Goal: Task Accomplishment & Management: Use online tool/utility

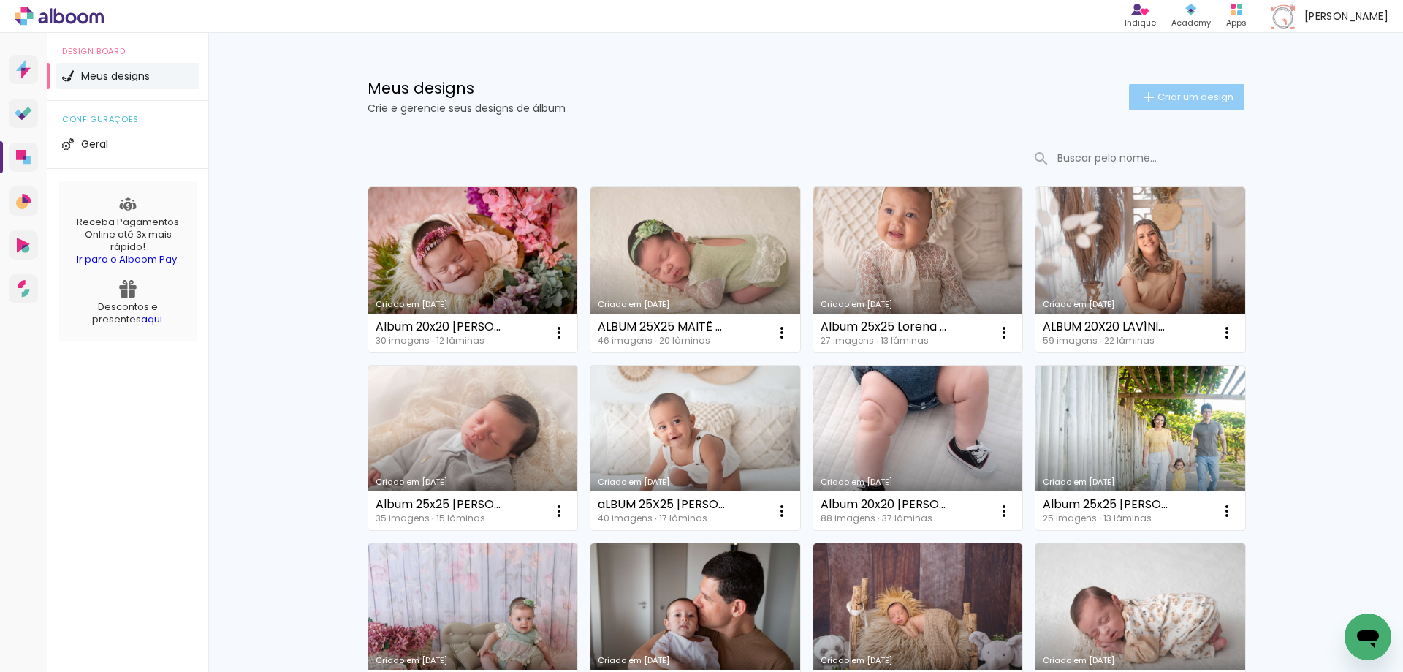
click at [1192, 97] on span "Criar um design" at bounding box center [1196, 97] width 76 height 10
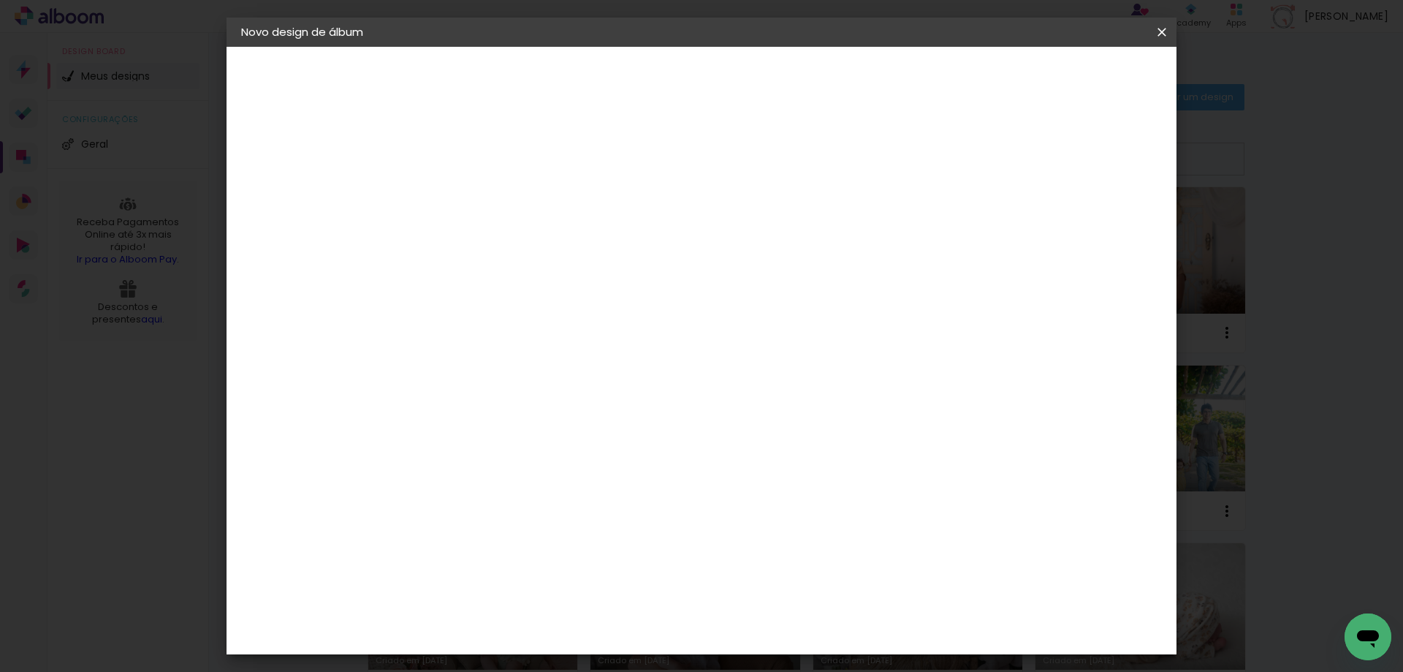
click at [480, 200] on input at bounding box center [480, 196] width 0 height 23
type input "Album 25x25 Manuela ("
type paper-input "Album 25x25 Manuela ("
type input "Album 25x25 [PERSON_NAME] 17 dias (Milena)"
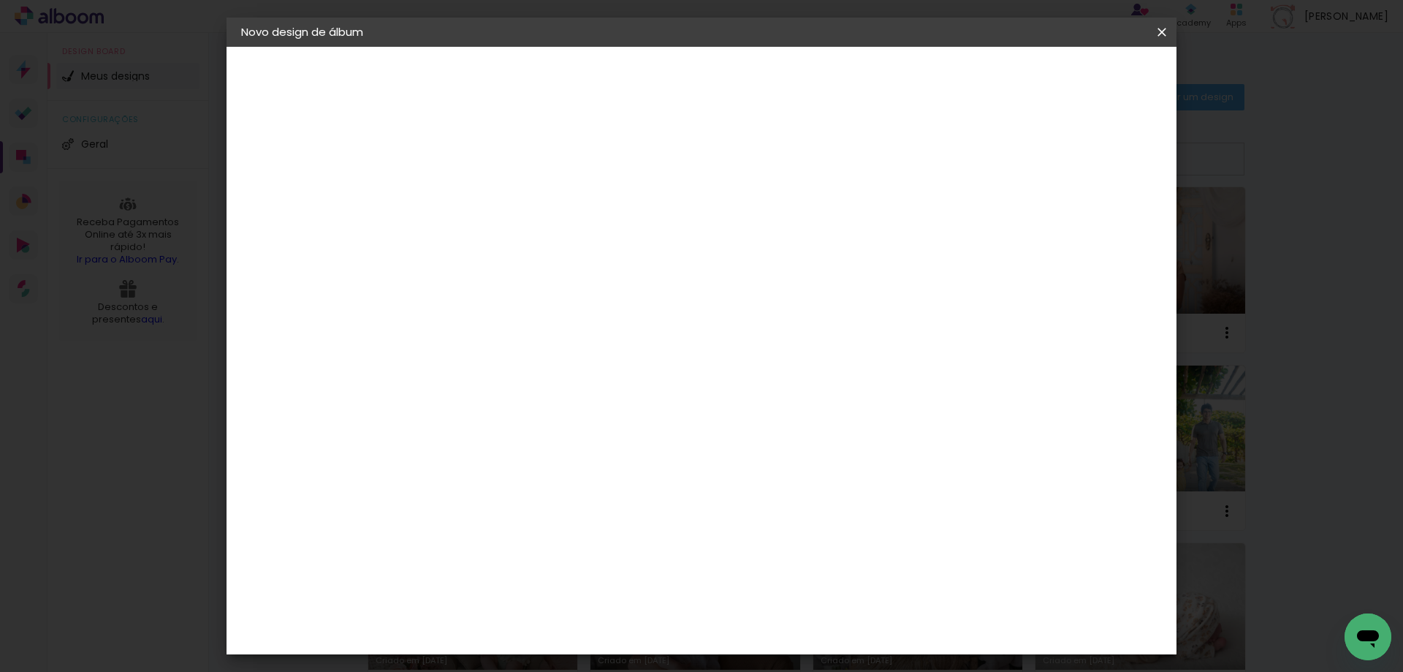
type paper-input "Album 25x25 [PERSON_NAME] 17 dias (Milena)"
click at [630, 71] on paper-button "Avançar" at bounding box center [594, 77] width 72 height 25
click at [754, 227] on paper-item "Tamanho Livre" at bounding box center [684, 222] width 140 height 32
click at [754, 73] on paper-button "Avançar" at bounding box center [718, 77] width 72 height 25
drag, startPoint x: 450, startPoint y: 416, endPoint x: 431, endPoint y: 418, distance: 18.4
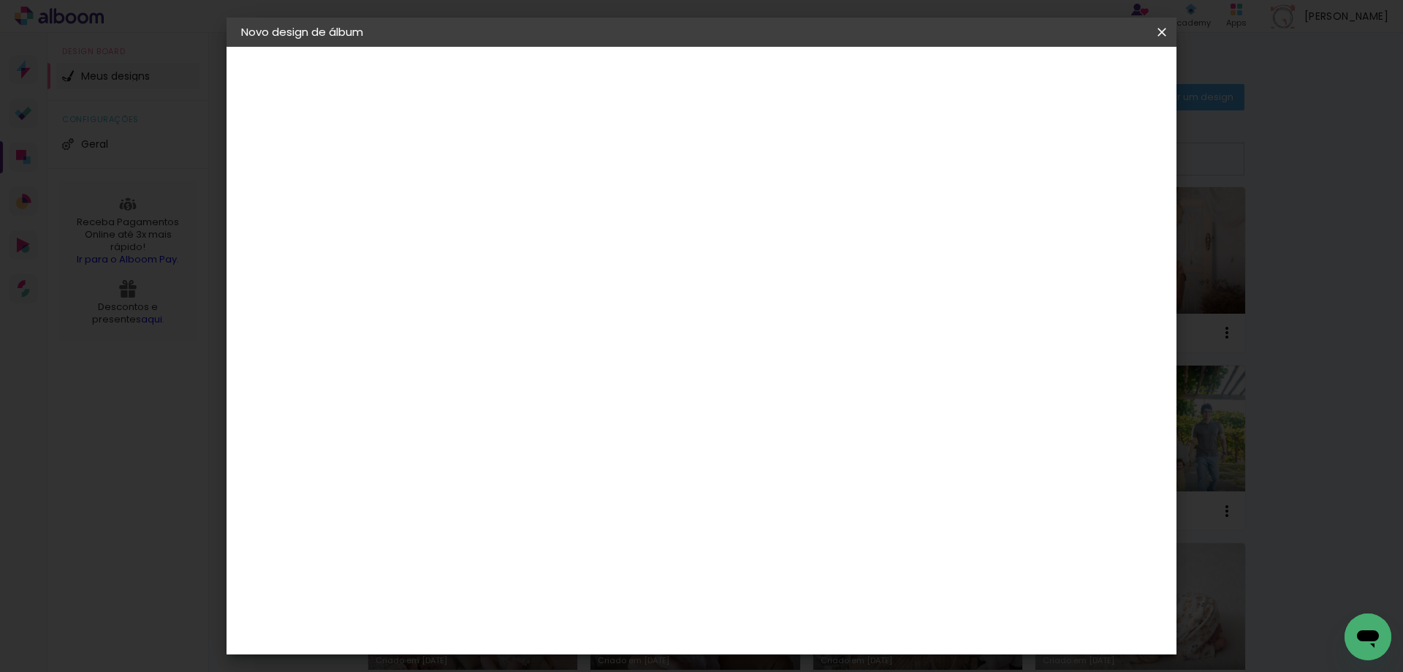
click at [431, 418] on input "30" at bounding box center [434, 415] width 38 height 22
type input "25,4"
type paper-input "25,4"
type input "6"
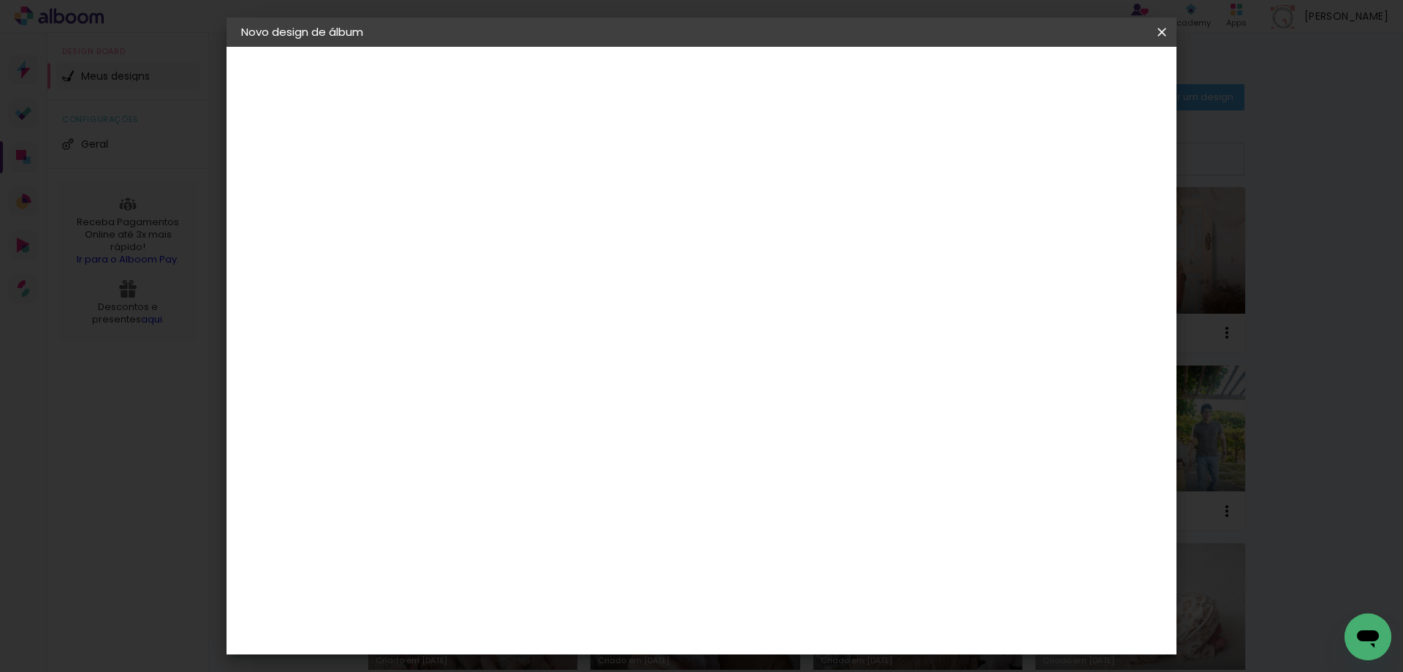
type input "50,8"
type paper-input "50,8"
type input "6"
type paper-input "6"
click at [1089, 215] on input "6" at bounding box center [1085, 221] width 26 height 22
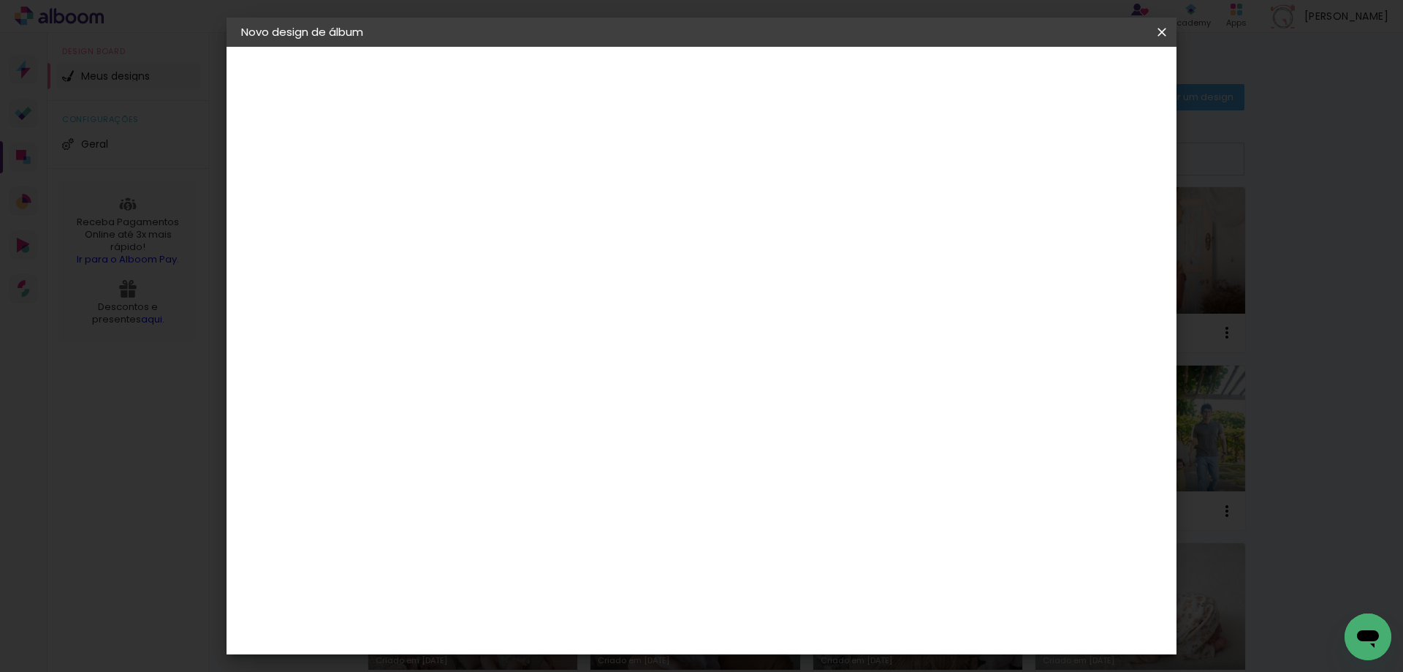
scroll to position [138, 0]
type input "7"
type paper-input "7"
click at [1089, 215] on input "7" at bounding box center [1082, 221] width 26 height 22
type input "8"
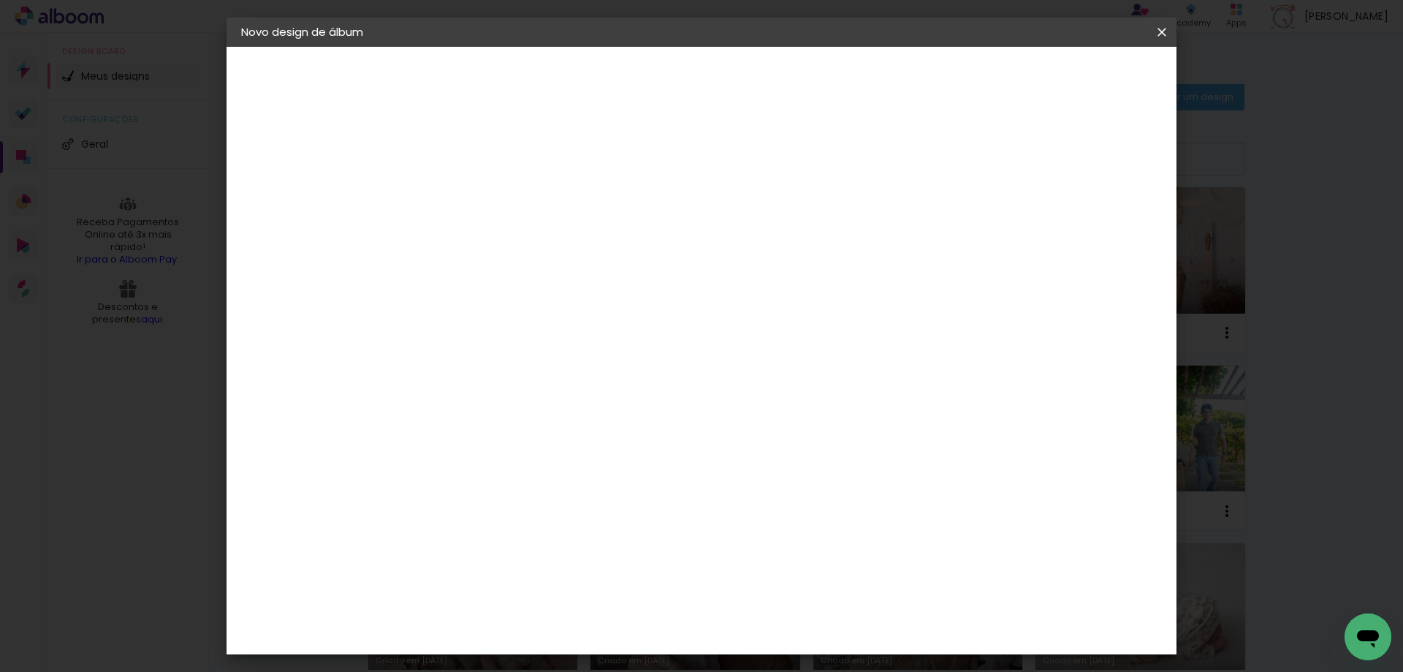
type paper-input "8"
click at [1089, 215] on input "8" at bounding box center [1080, 221] width 26 height 22
type input "9"
type paper-input "9"
click at [1089, 215] on input "9" at bounding box center [1078, 221] width 26 height 22
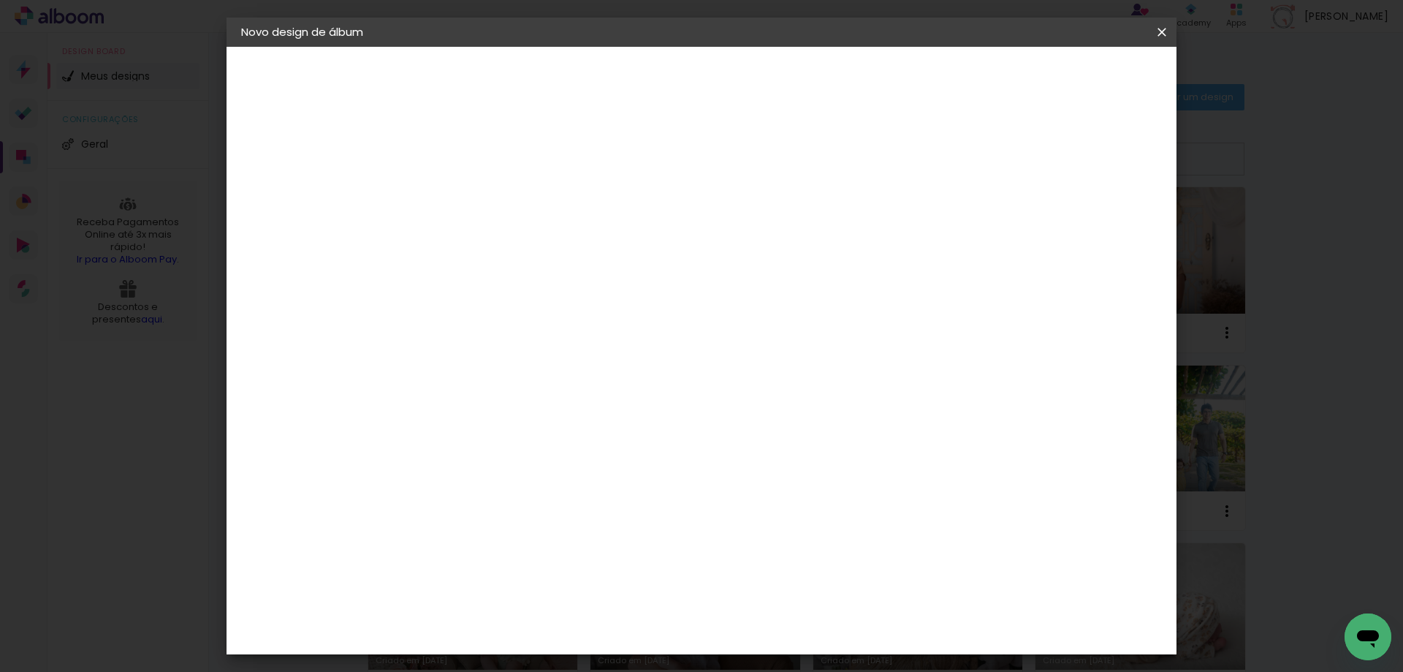
click at [1089, 215] on div "mm" at bounding box center [1100, 221] width 22 height 22
type input "10"
type paper-input "10"
click at [1083, 214] on input "10" at bounding box center [1076, 221] width 26 height 22
click at [1071, 80] on span "Iniciar design" at bounding box center [1037, 77] width 67 height 10
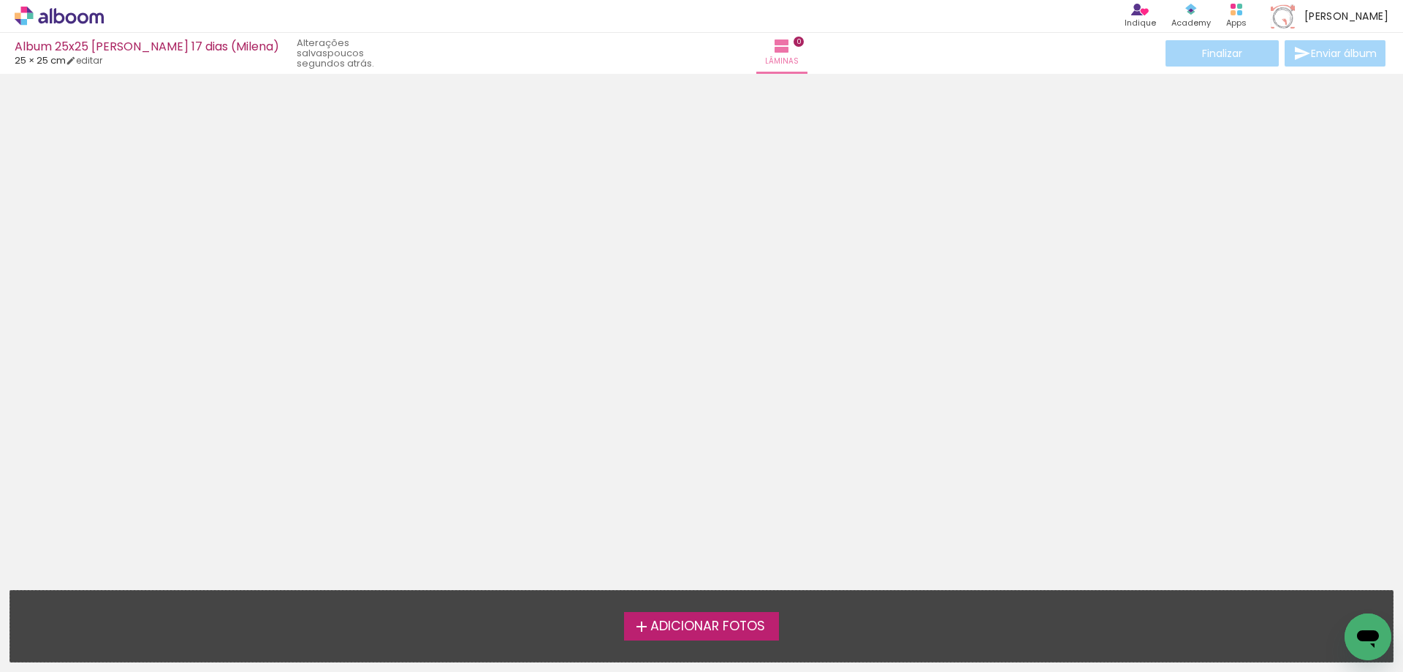
click at [676, 620] on span "Adicionar Fotos" at bounding box center [707, 626] width 115 height 13
click at [0, 0] on input "file" at bounding box center [0, 0] width 0 height 0
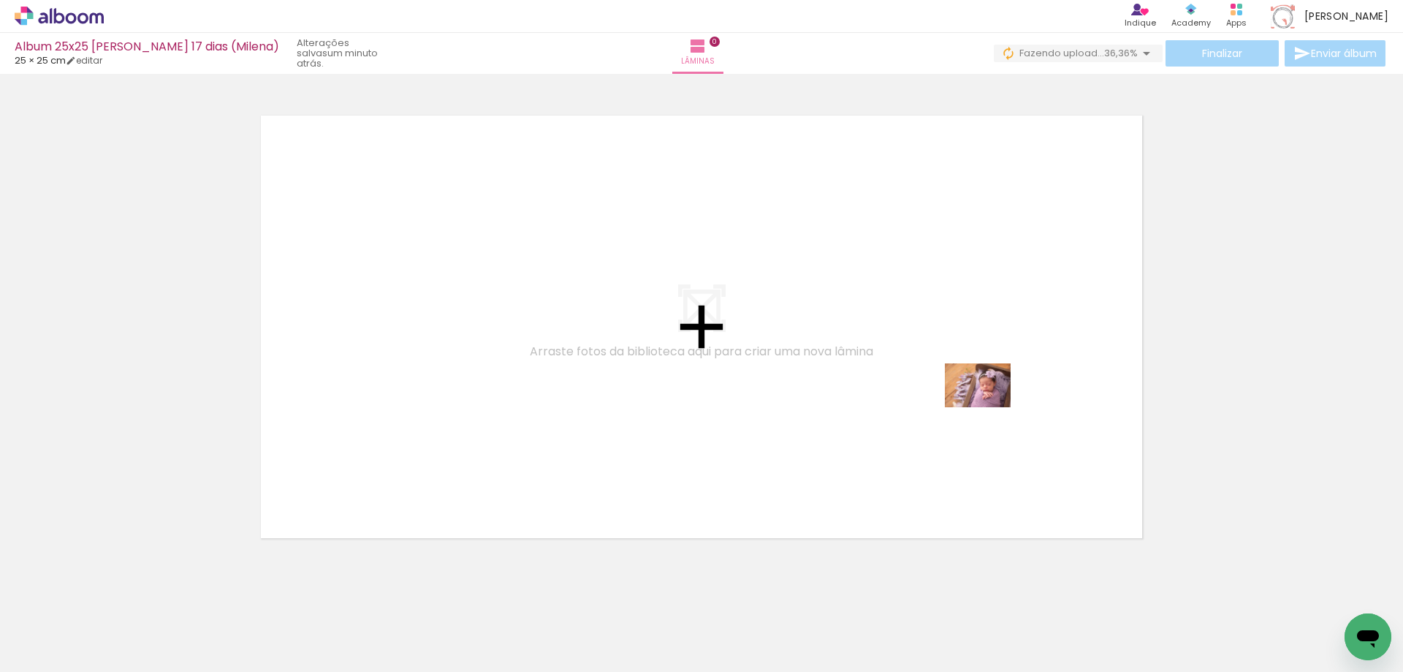
drag, startPoint x: 477, startPoint y: 637, endPoint x: 990, endPoint y: 407, distance: 562.4
click at [990, 407] on quentale-workspace at bounding box center [701, 336] width 1403 height 672
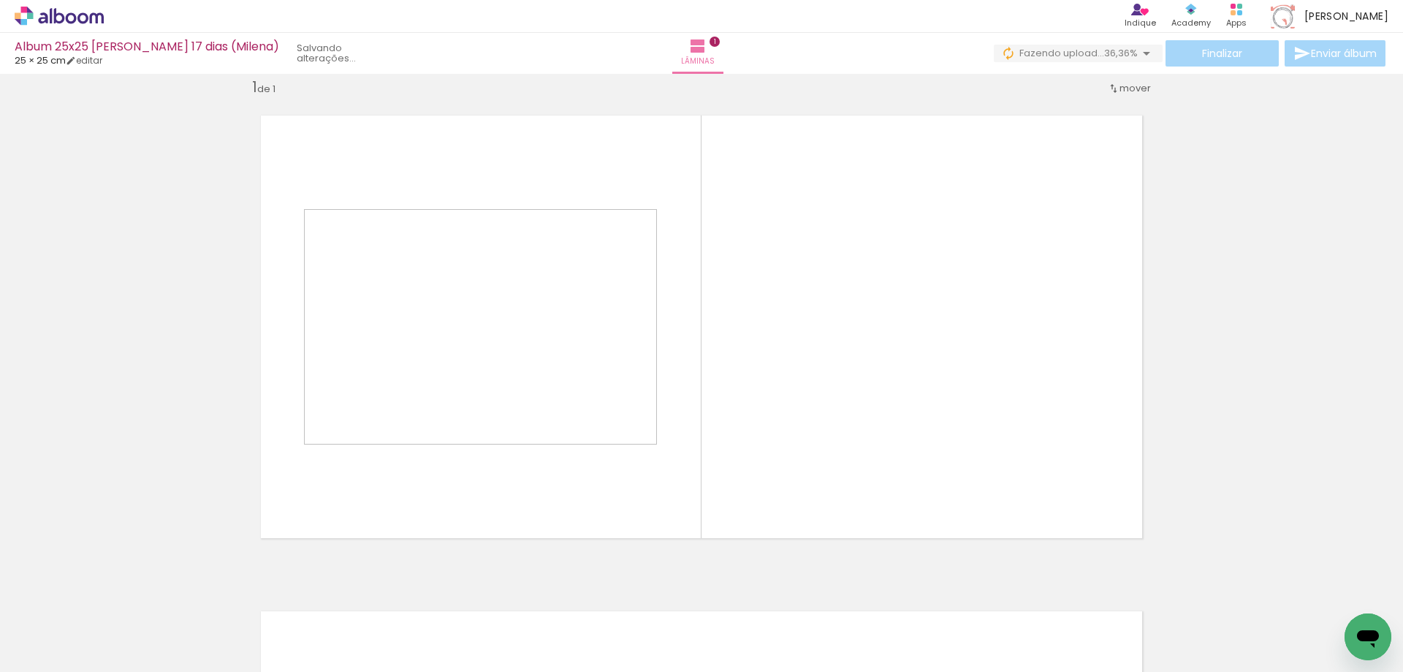
scroll to position [19, 0]
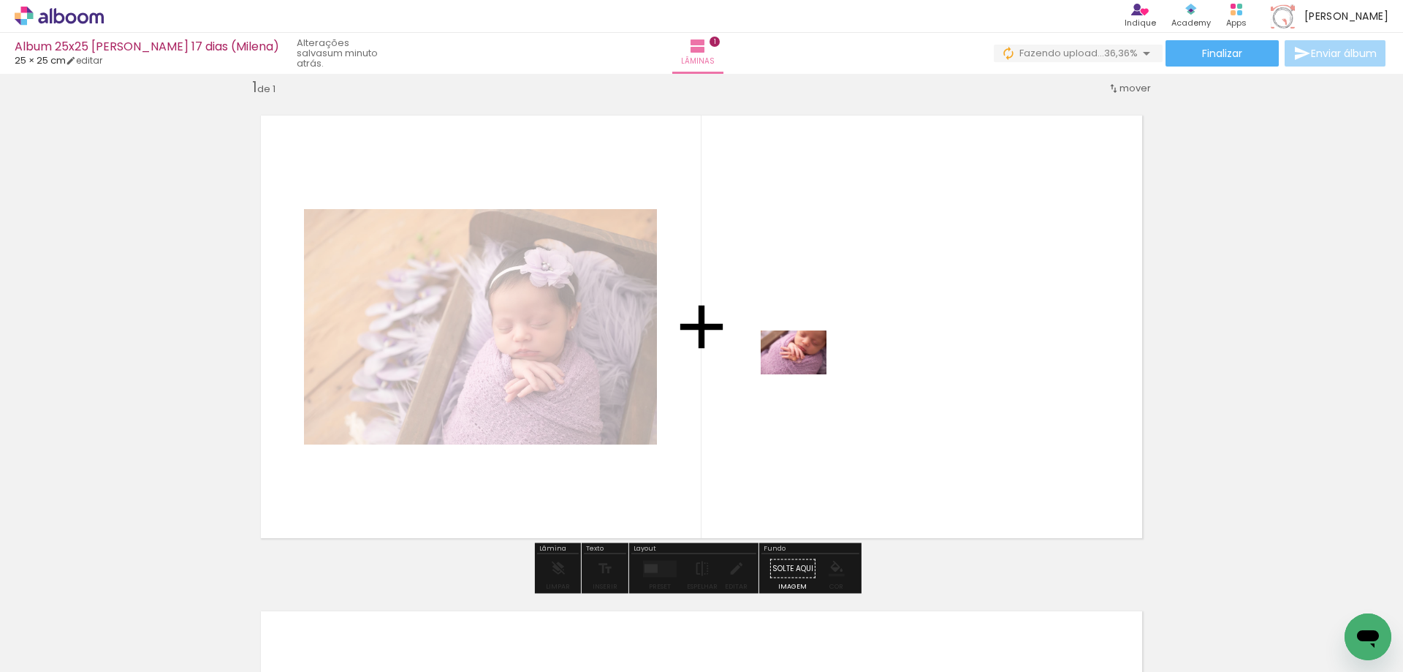
drag, startPoint x: 569, startPoint y: 634, endPoint x: 805, endPoint y: 374, distance: 350.8
click at [805, 374] on quentale-workspace at bounding box center [701, 336] width 1403 height 672
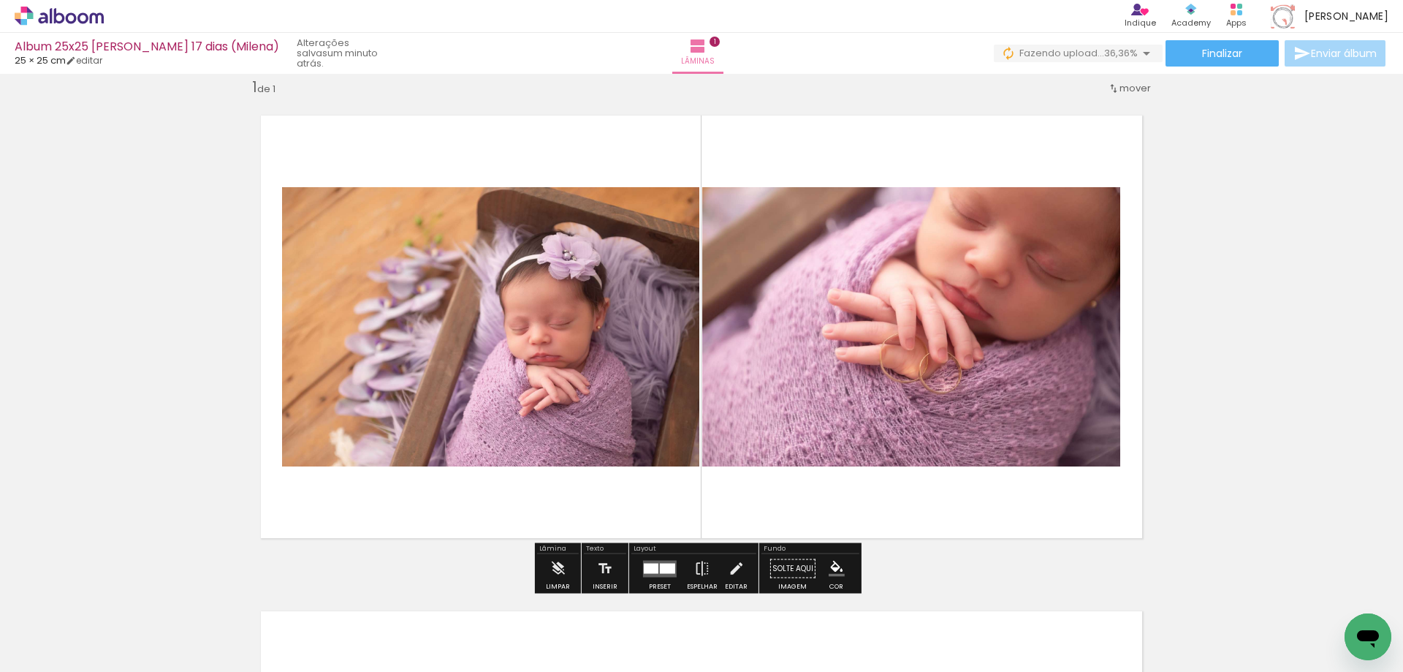
click at [664, 565] on div at bounding box center [667, 568] width 15 height 10
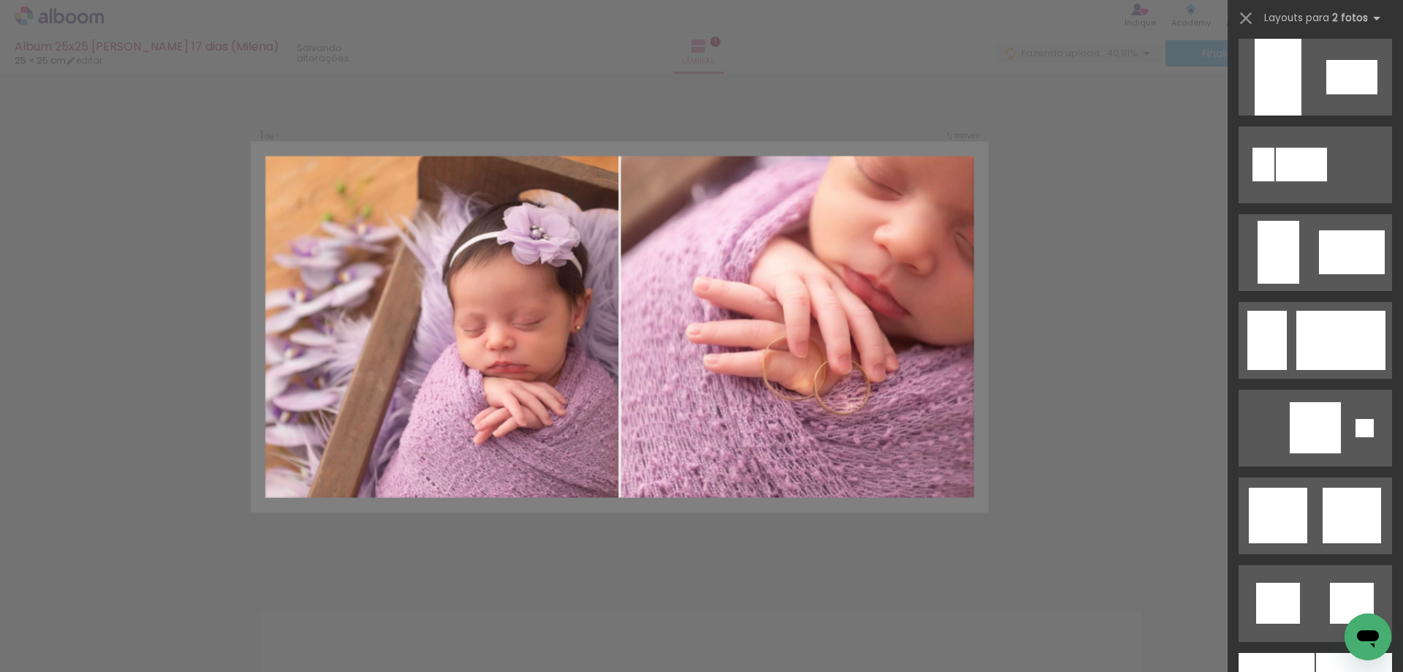
scroll to position [3581, 0]
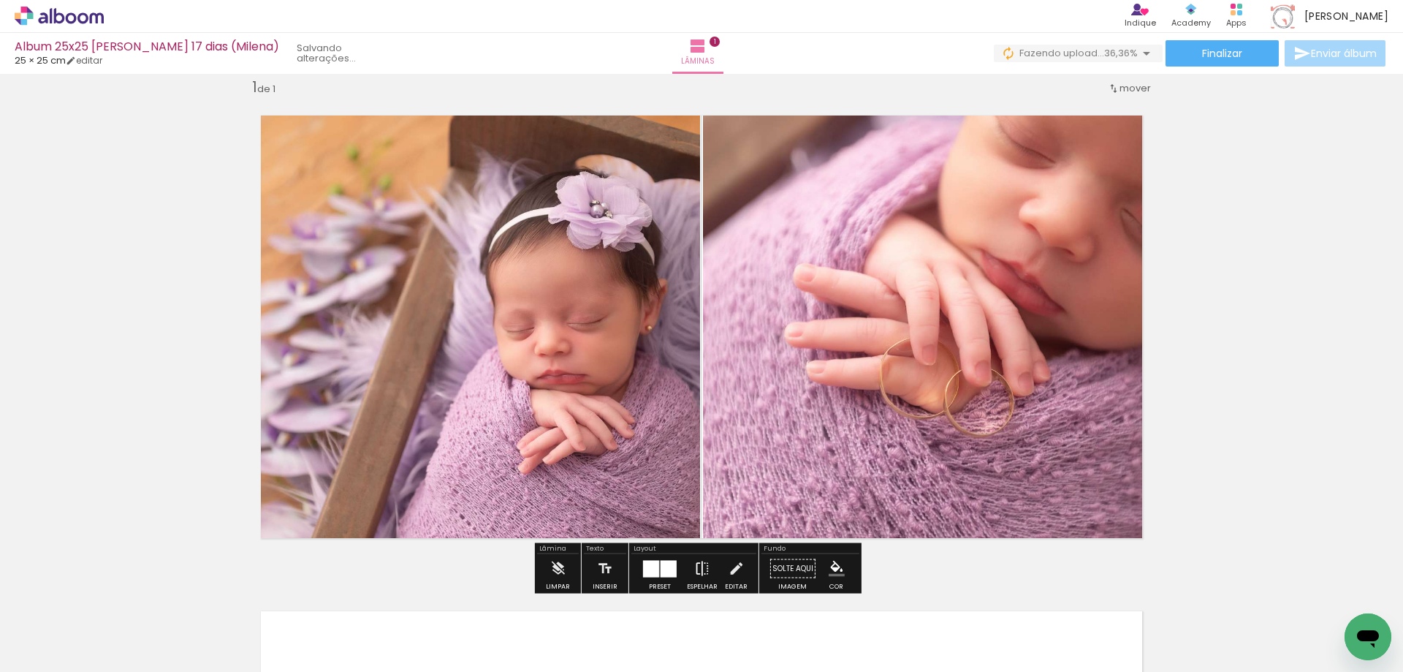
click at [704, 569] on iron-icon at bounding box center [702, 568] width 16 height 29
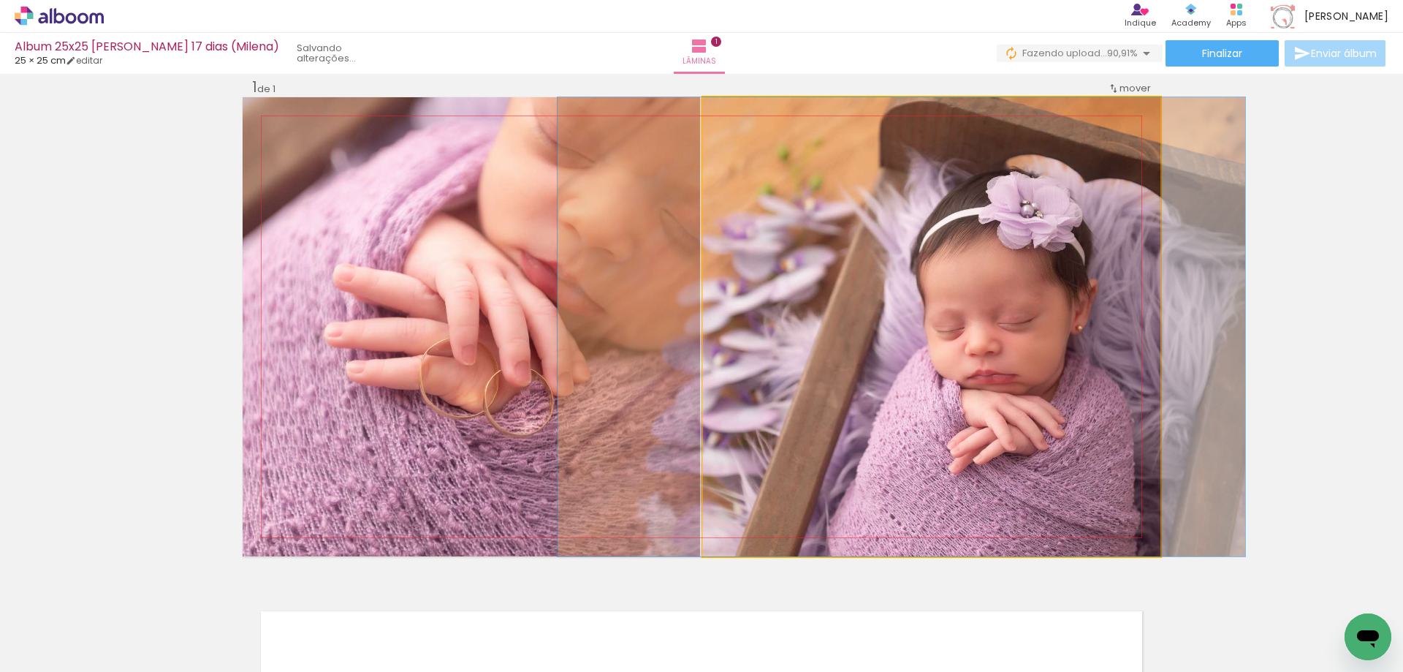
drag, startPoint x: 1074, startPoint y: 427, endPoint x: 1044, endPoint y: 469, distance: 51.3
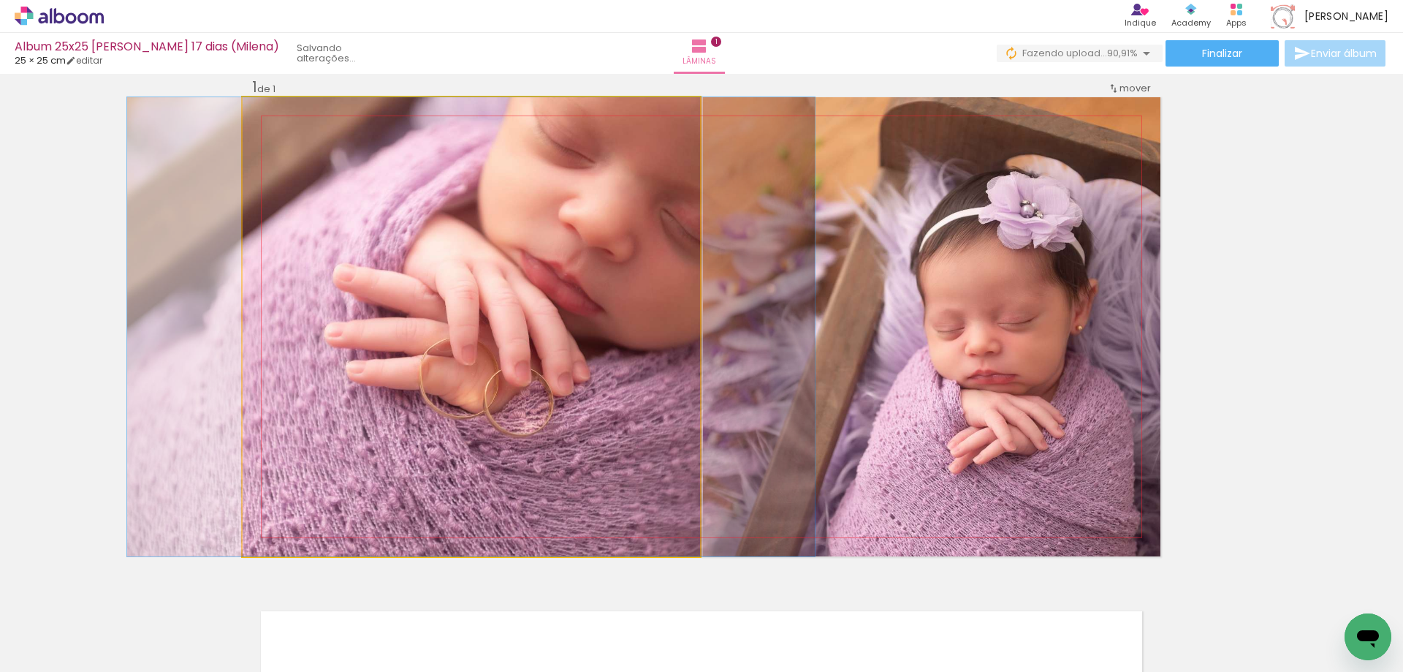
click at [574, 338] on quentale-photo at bounding box center [472, 326] width 458 height 459
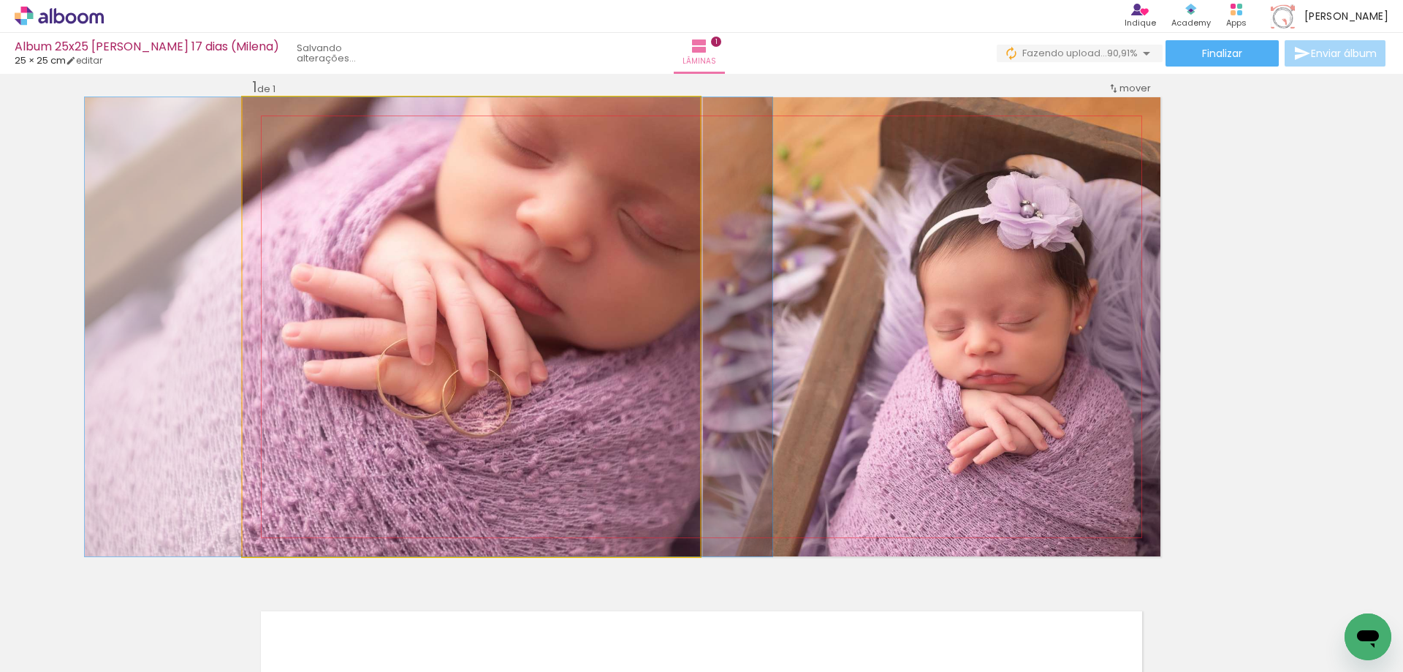
drag, startPoint x: 577, startPoint y: 337, endPoint x: 535, endPoint y: 355, distance: 45.5
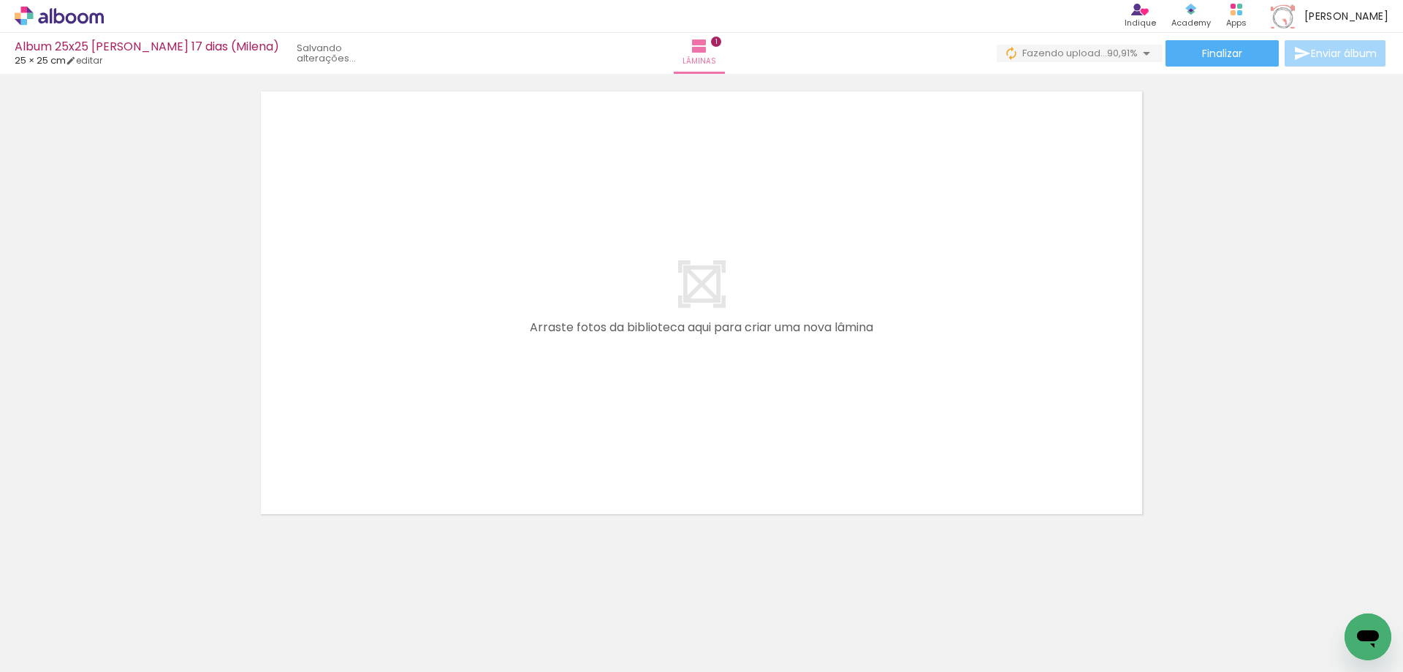
scroll to position [542, 0]
drag, startPoint x: 407, startPoint y: 636, endPoint x: 775, endPoint y: 408, distance: 432.6
click at [775, 408] on quentale-workspace at bounding box center [701, 336] width 1403 height 672
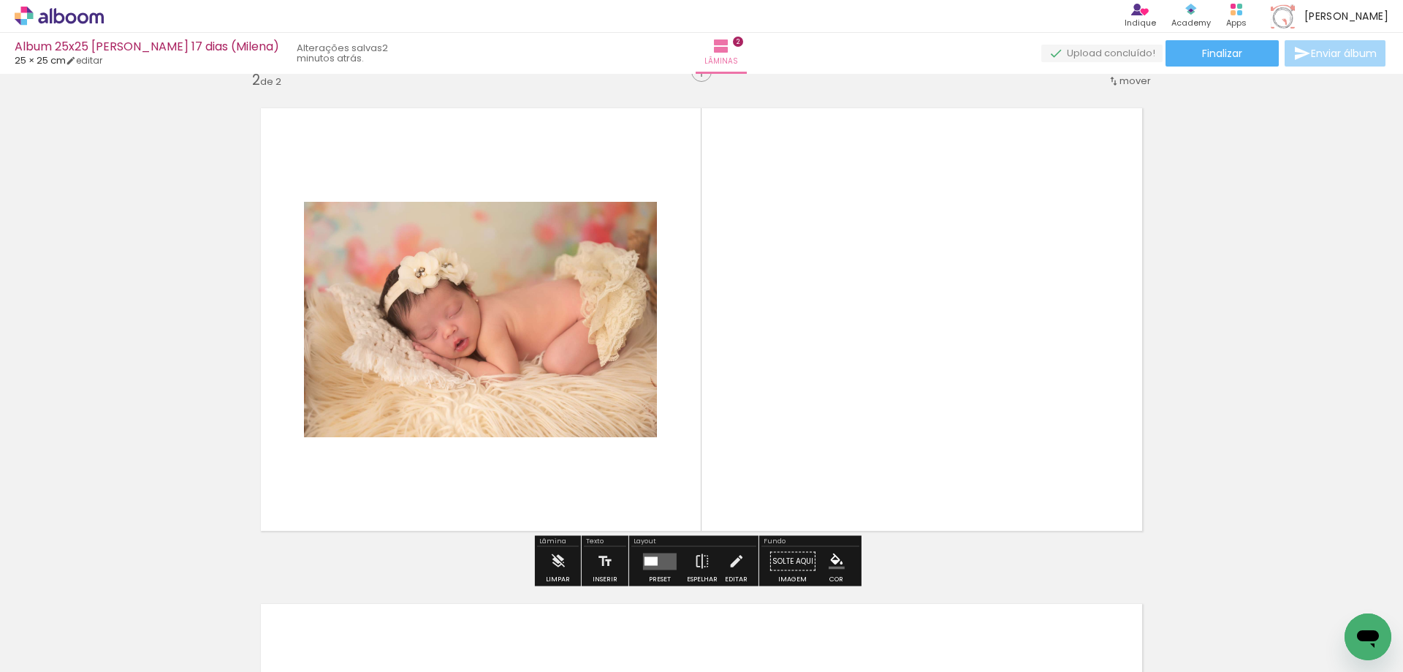
scroll to position [515, 0]
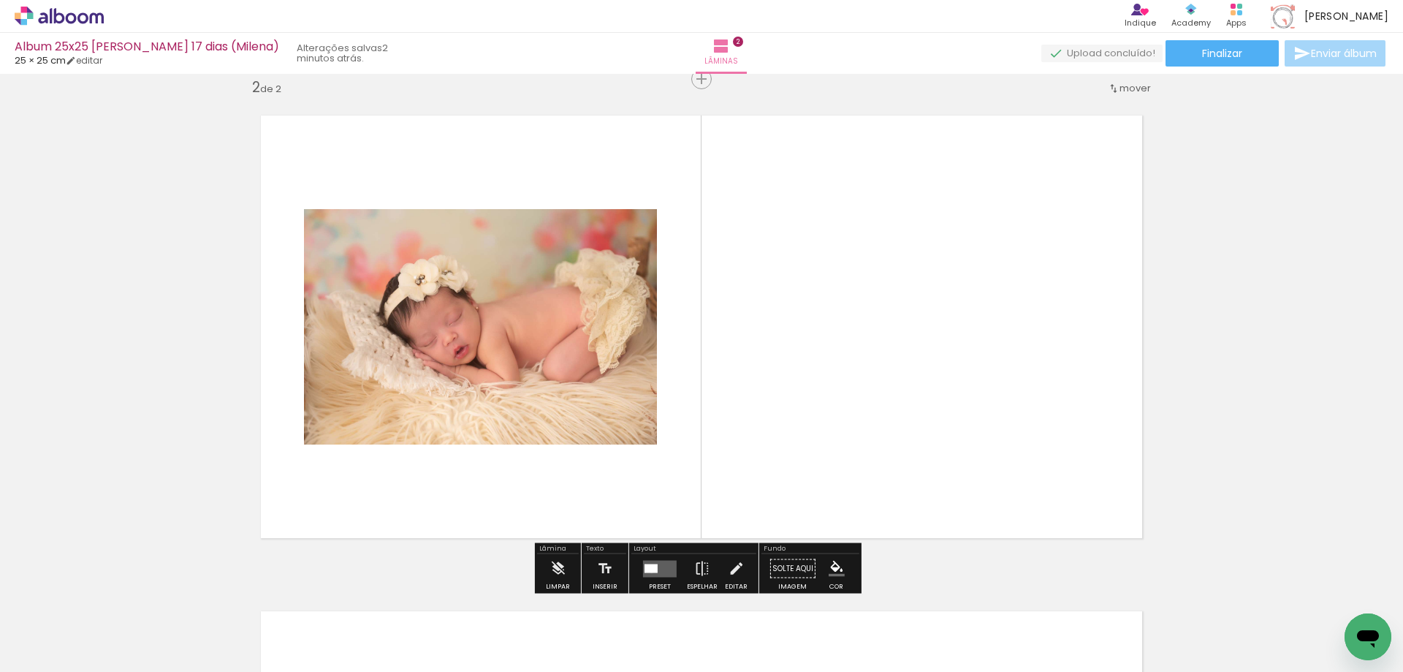
click at [648, 571] on div at bounding box center [651, 568] width 13 height 9
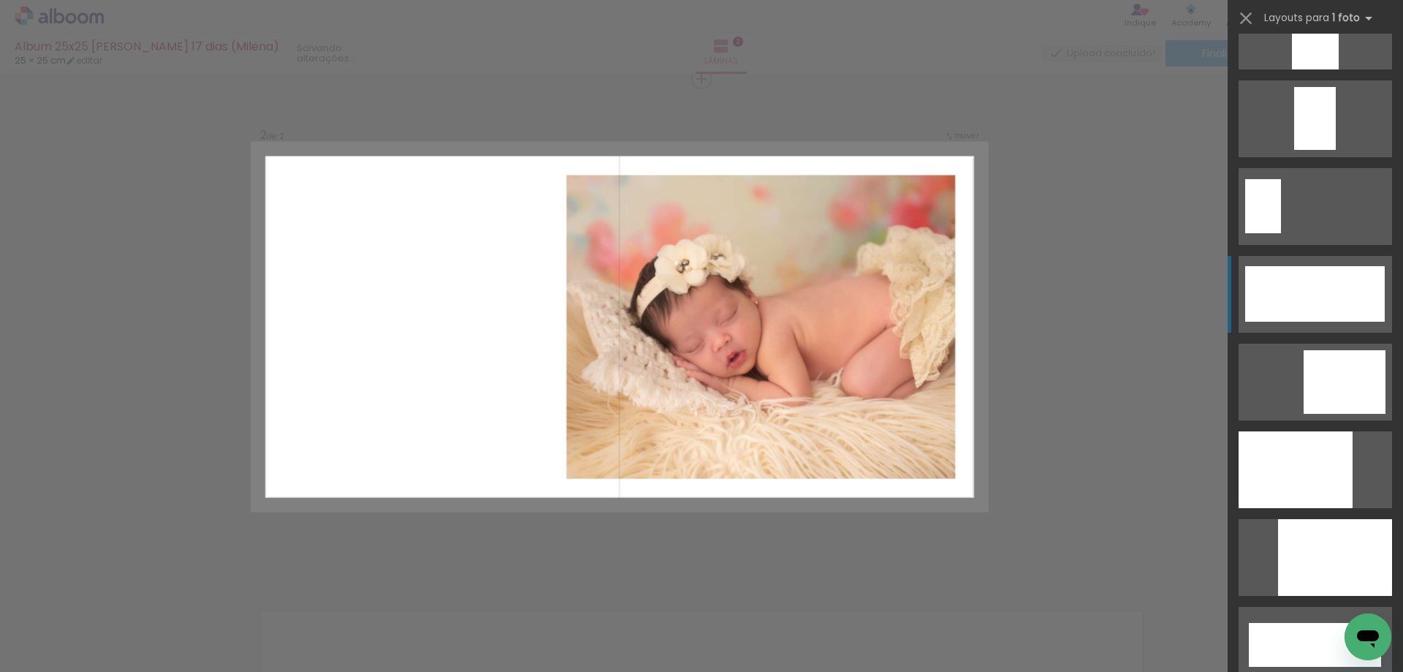
scroll to position [3508, 0]
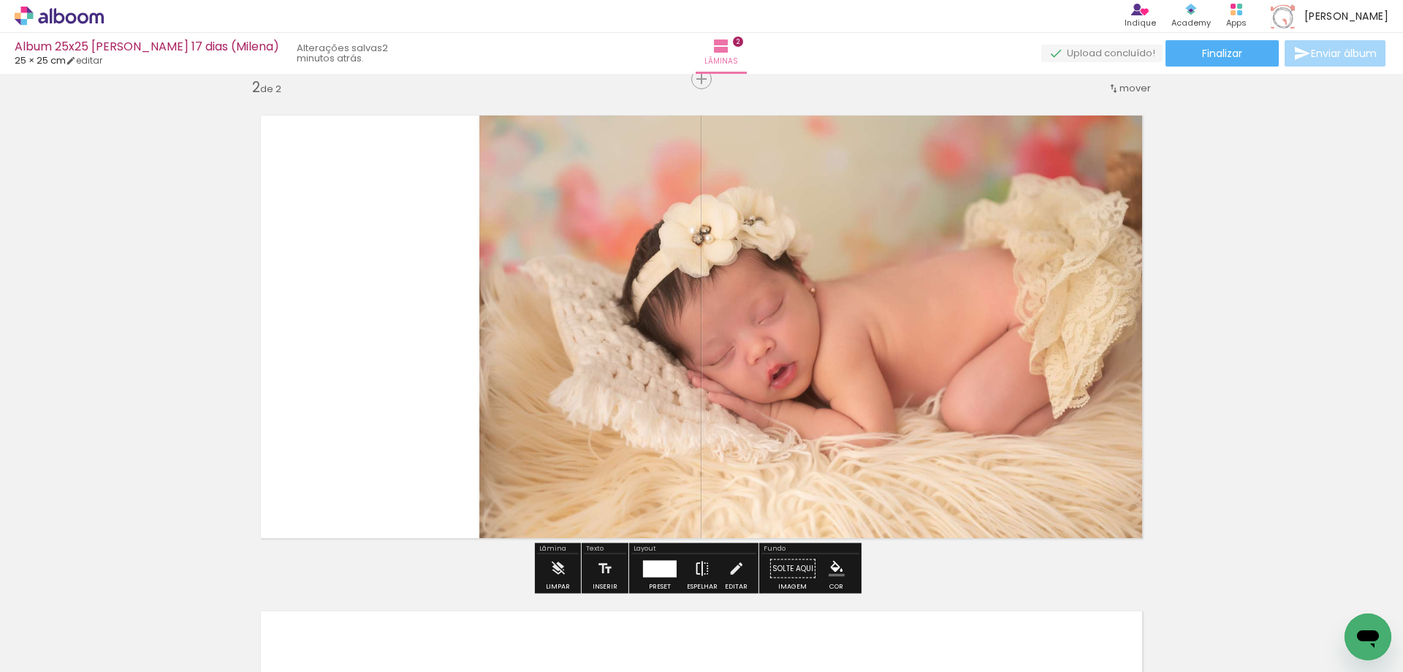
click at [701, 561] on iron-icon at bounding box center [702, 568] width 16 height 29
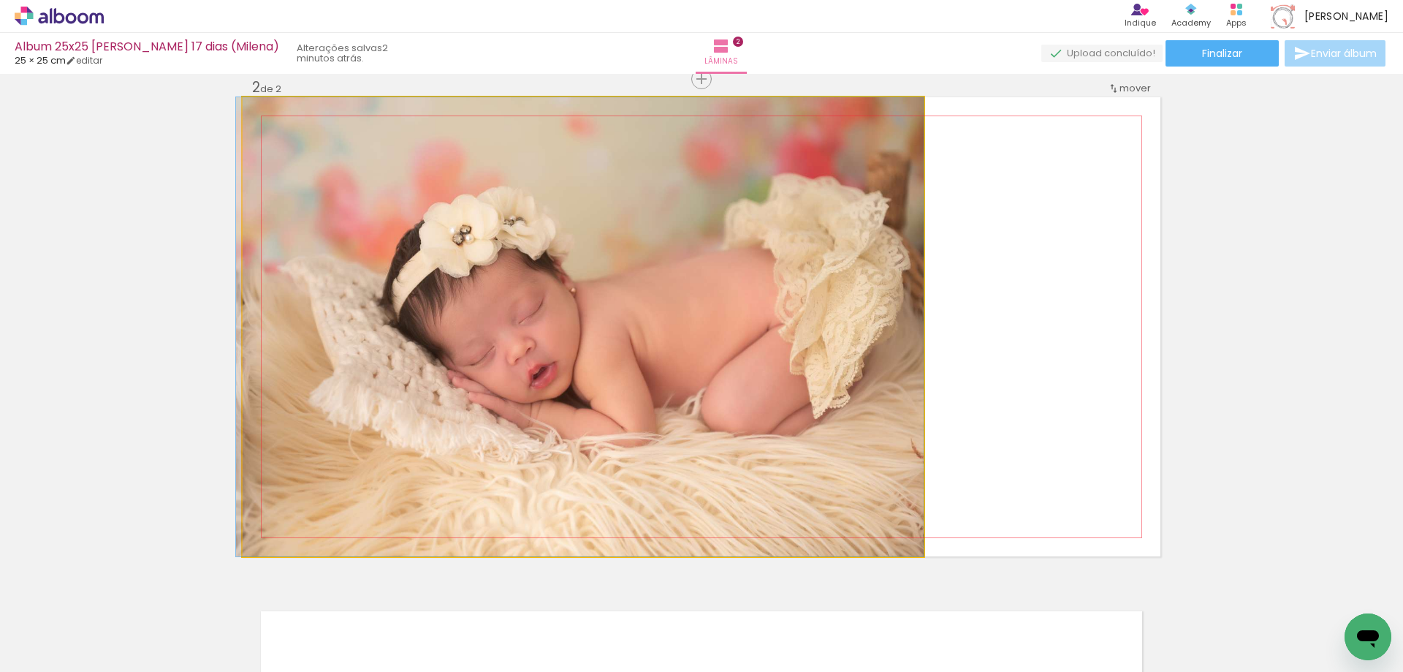
drag, startPoint x: 778, startPoint y: 342, endPoint x: 735, endPoint y: 349, distance: 44.3
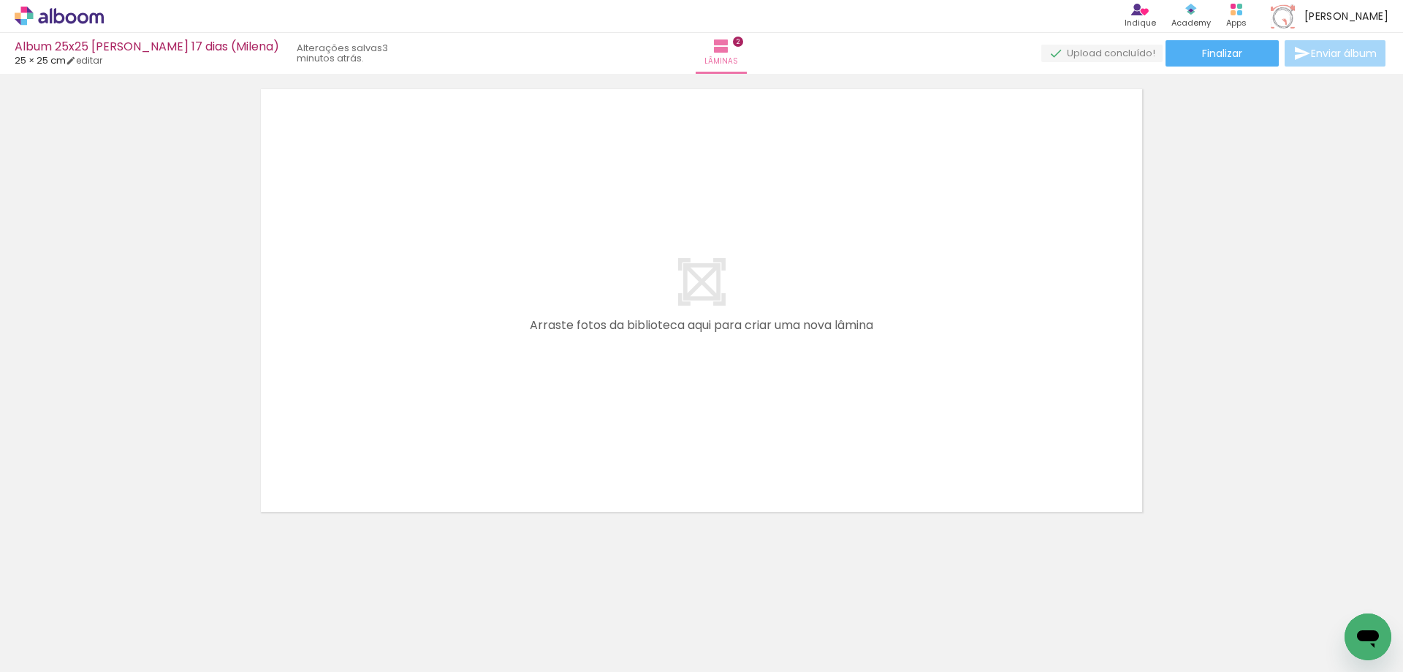
scroll to position [1037, 0]
drag, startPoint x: 160, startPoint y: 622, endPoint x: 407, endPoint y: 385, distance: 342.2
click at [407, 385] on quentale-workspace at bounding box center [701, 336] width 1403 height 672
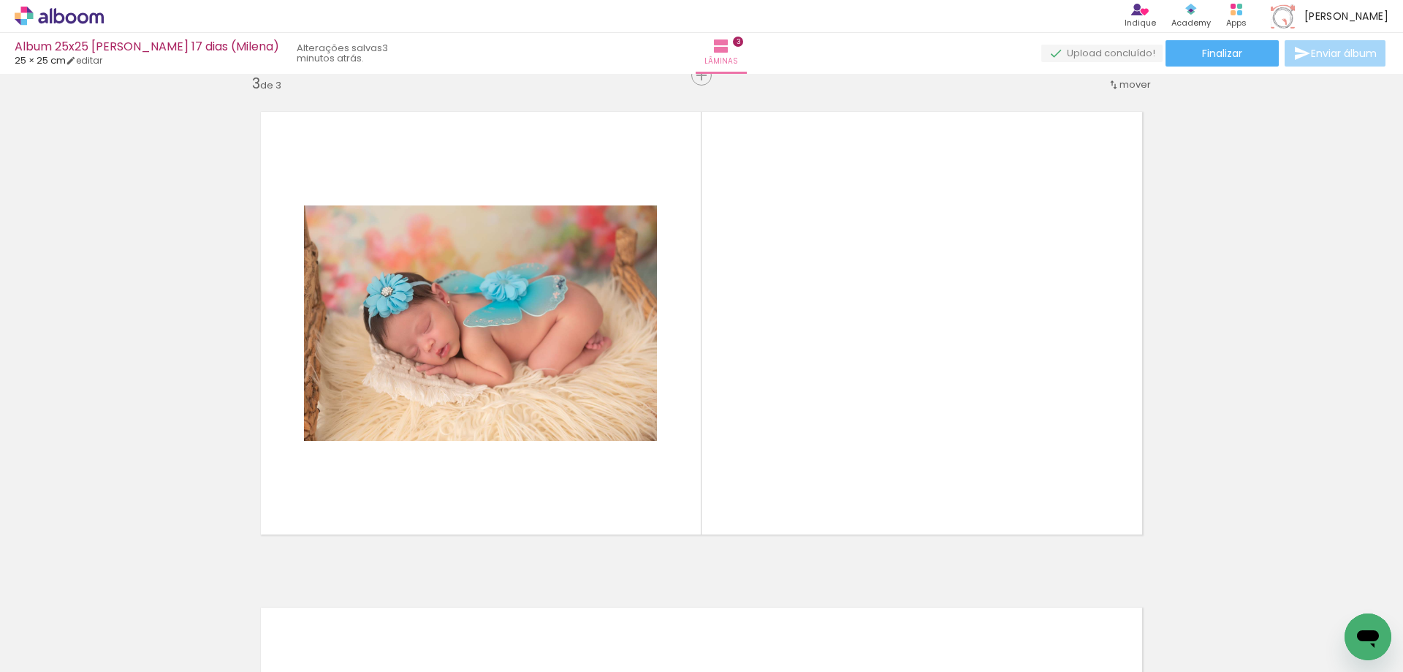
scroll to position [1010, 0]
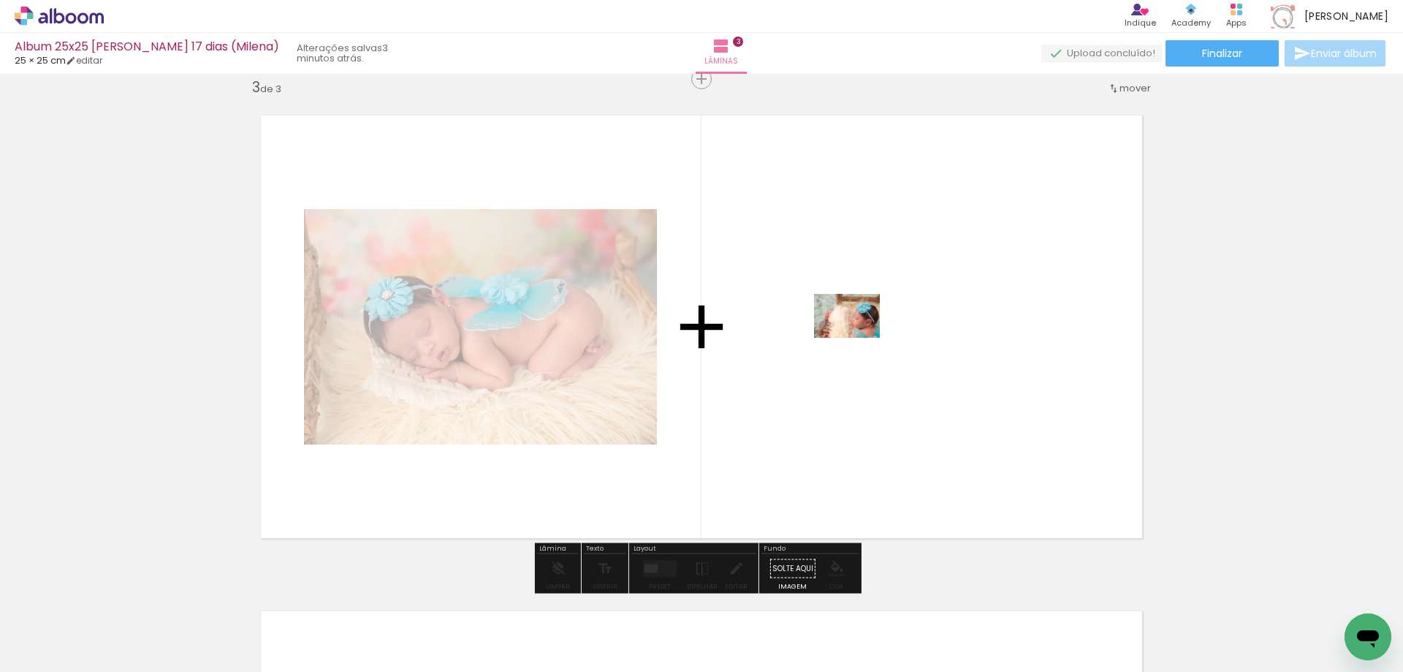
drag, startPoint x: 254, startPoint y: 617, endPoint x: 861, endPoint y: 336, distance: 668.4
click at [861, 336] on quentale-workspace at bounding box center [701, 336] width 1403 height 672
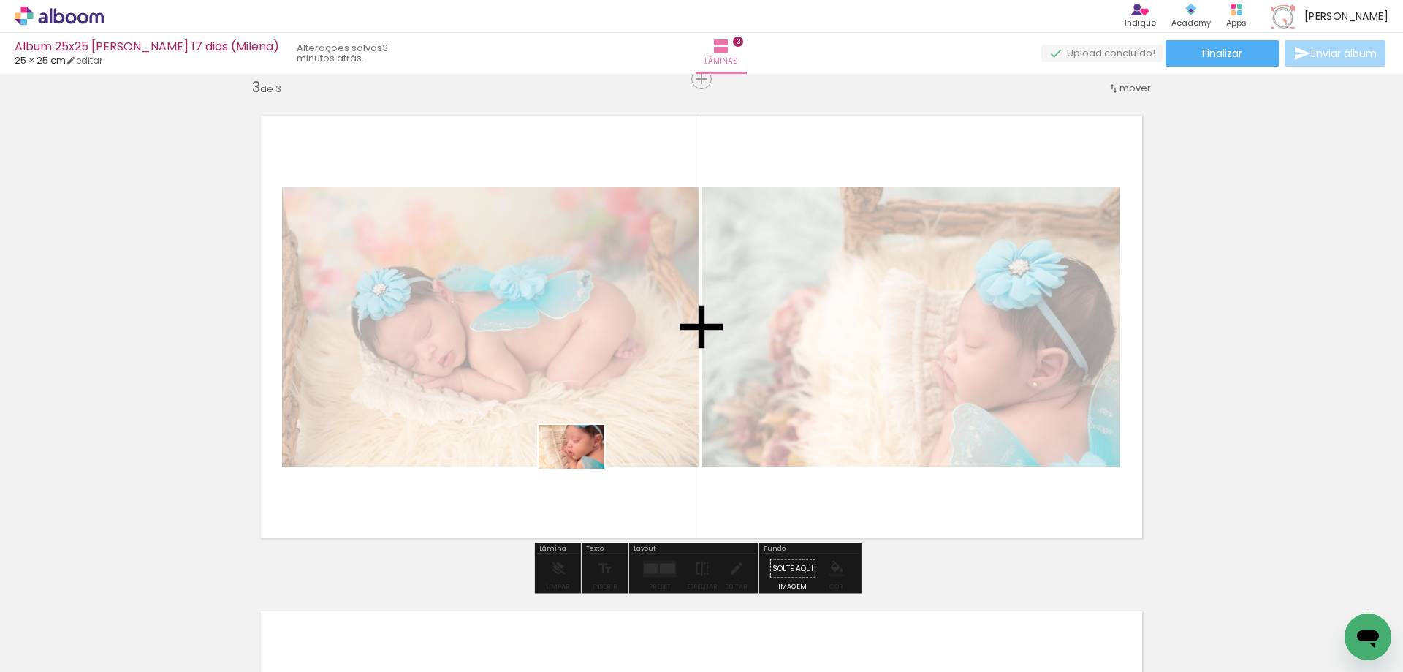
drag, startPoint x: 341, startPoint y: 612, endPoint x: 573, endPoint y: 473, distance: 271.1
click at [582, 469] on quentale-workspace at bounding box center [701, 336] width 1403 height 672
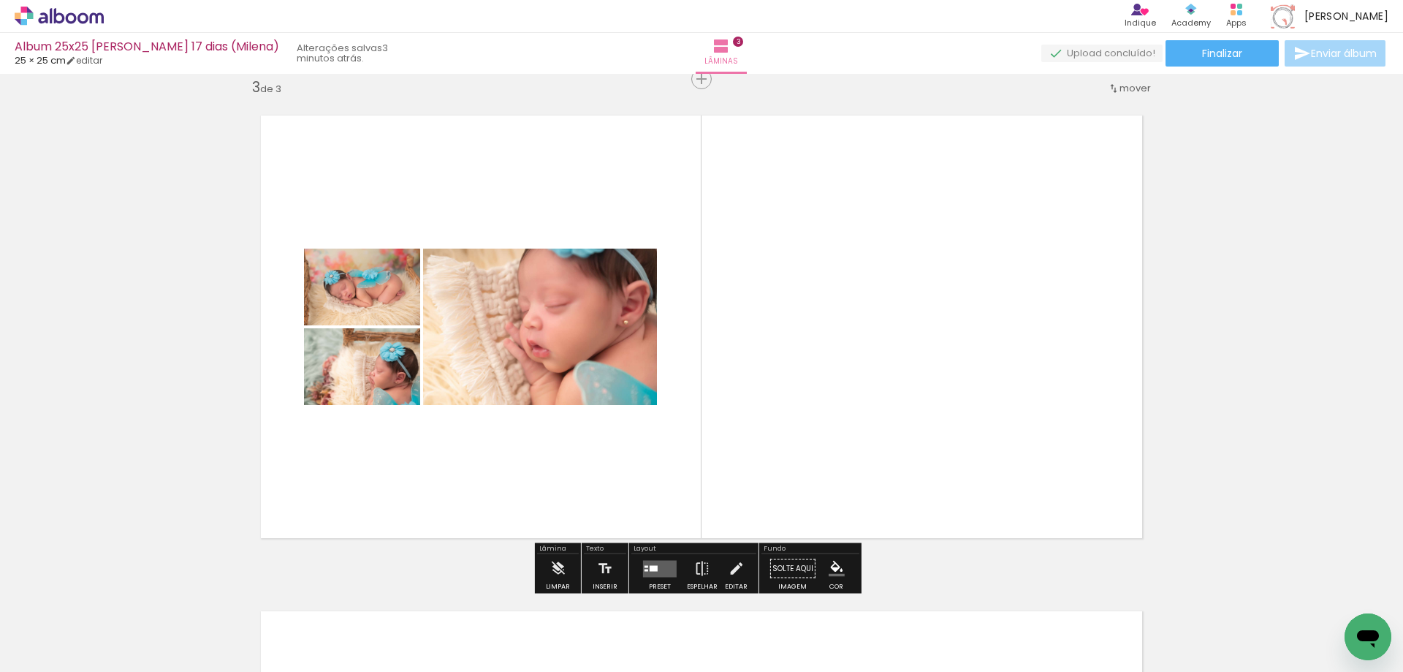
click at [665, 563] on quentale-layouter at bounding box center [660, 568] width 34 height 17
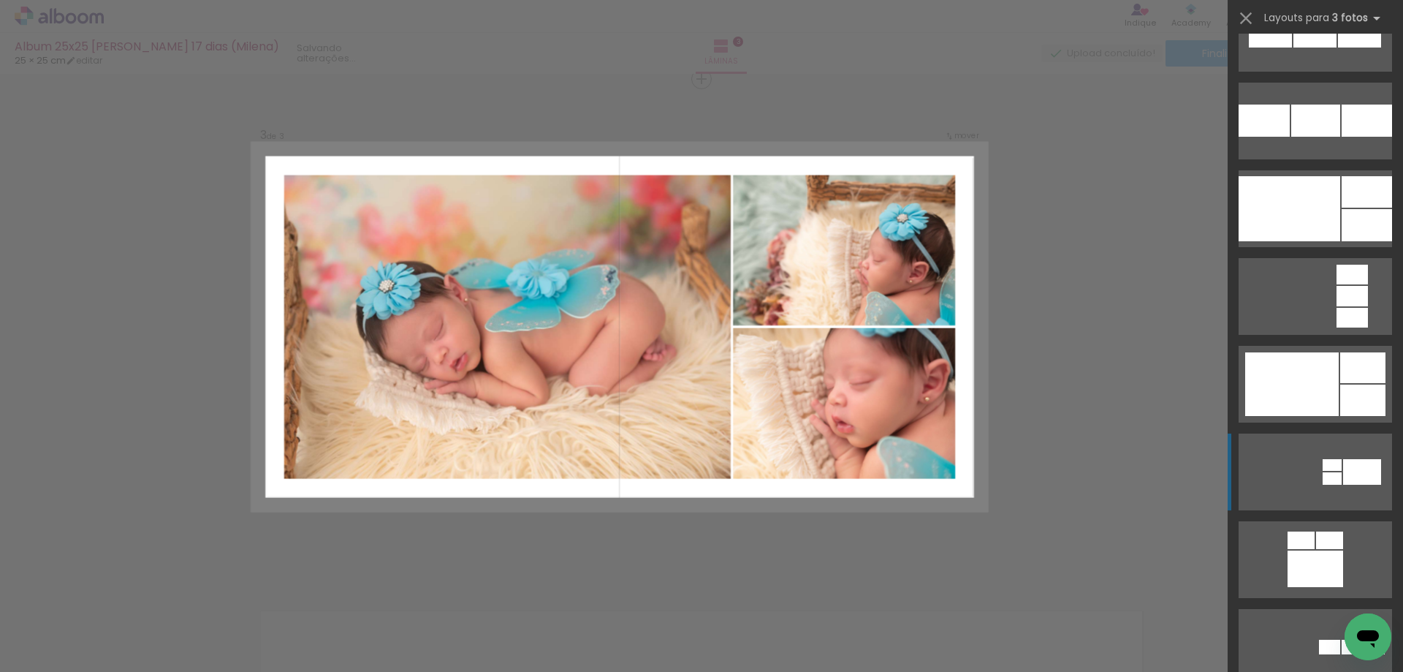
scroll to position [1900, 0]
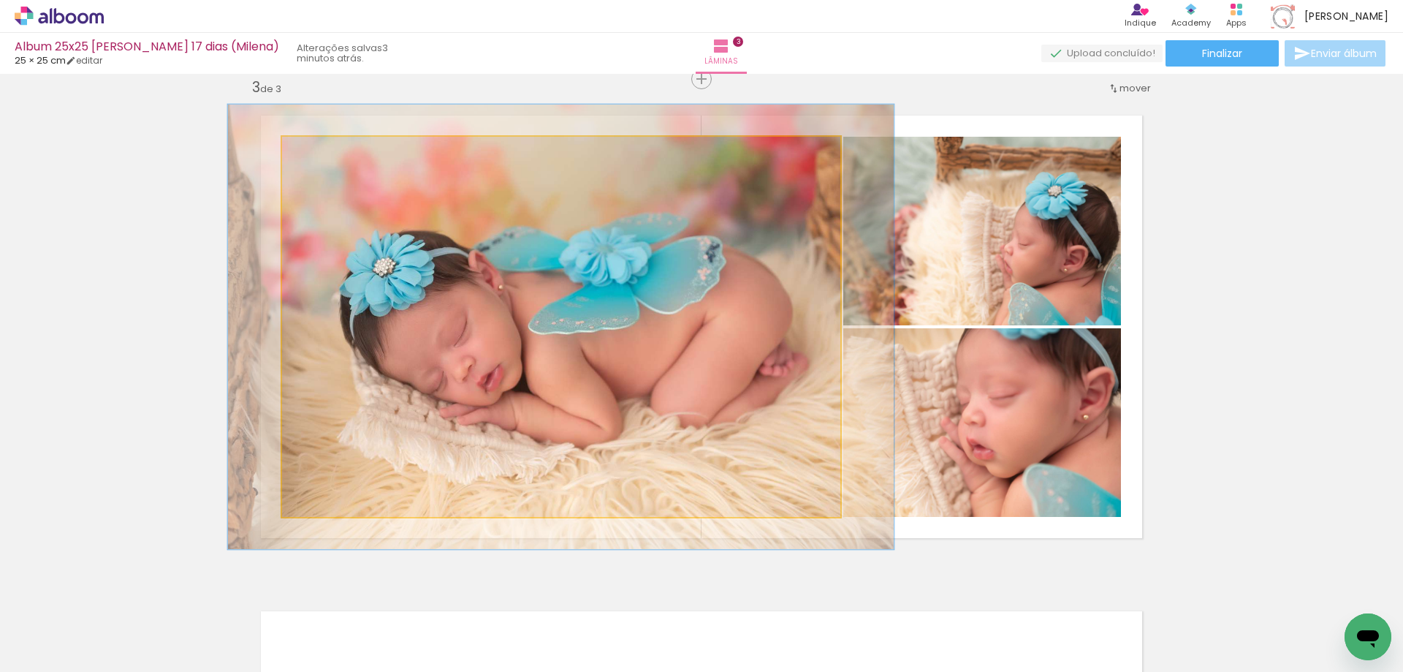
drag, startPoint x: 313, startPoint y: 154, endPoint x: 322, endPoint y: 167, distance: 15.8
type paper-slider "117"
click at [322, 167] on quentale-photo at bounding box center [561, 327] width 558 height 380
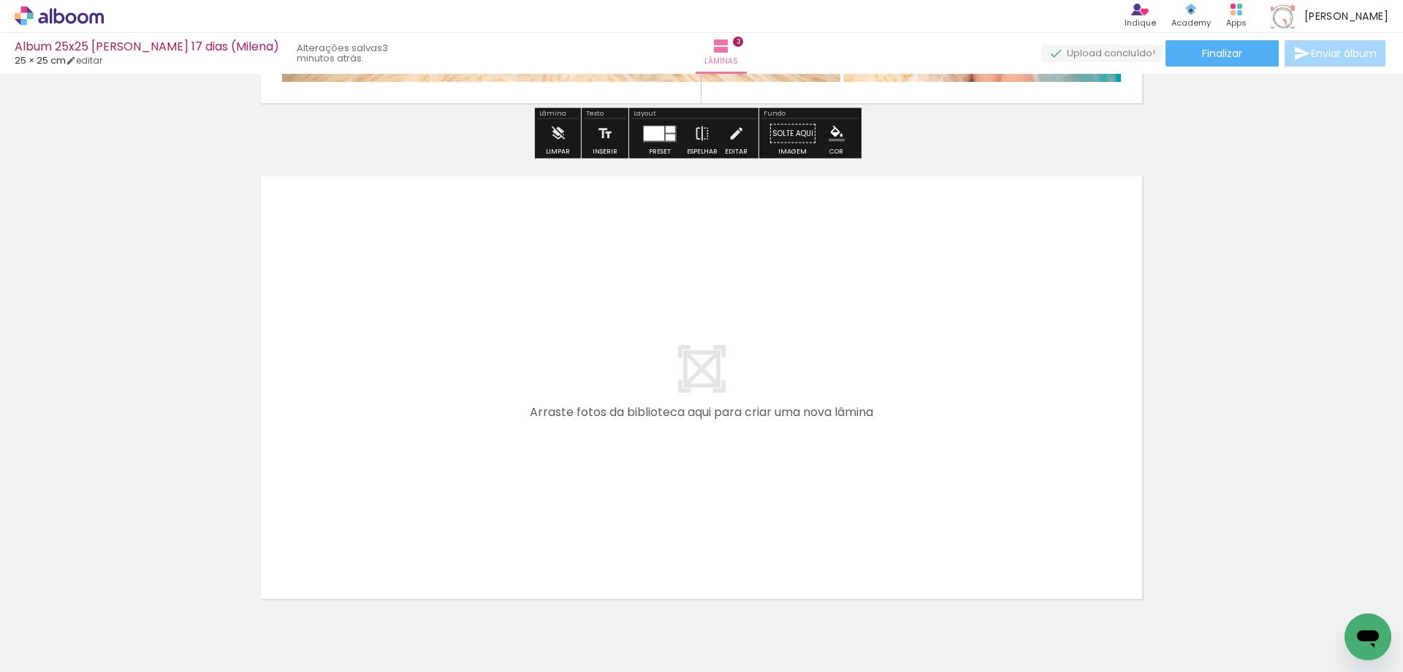
scroll to position [1522, 0]
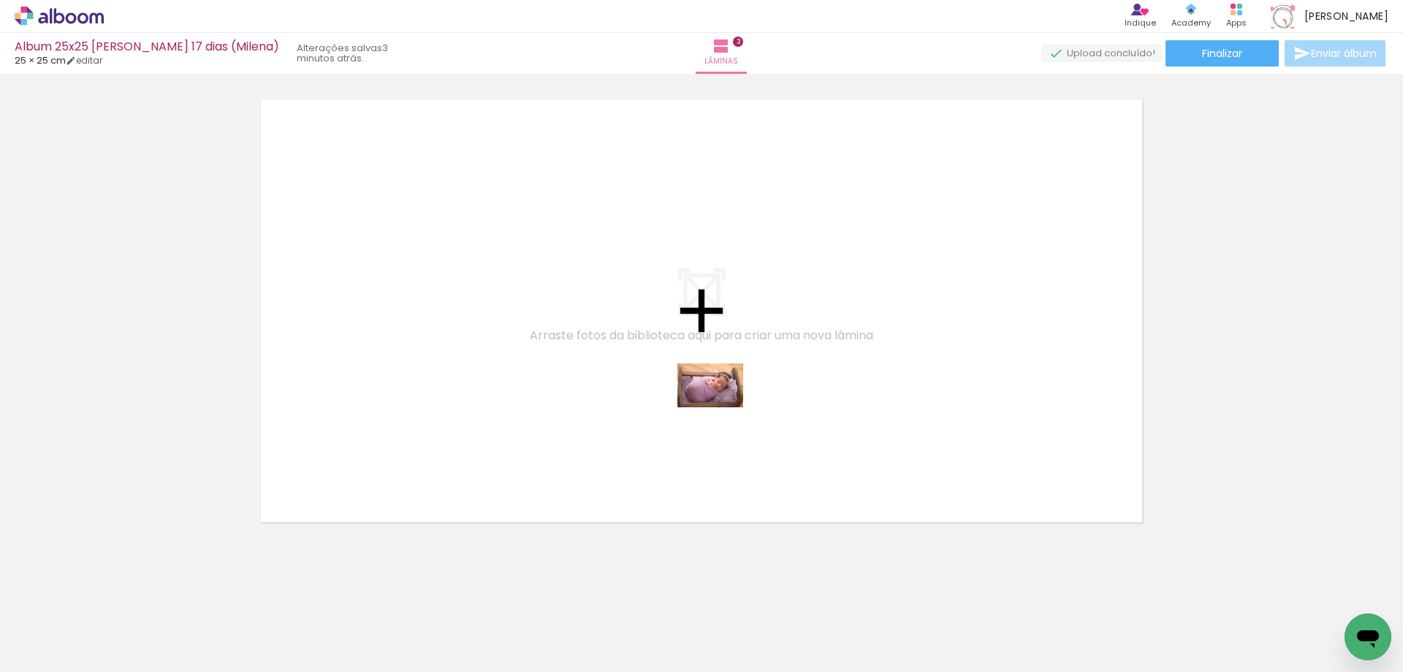
drag, startPoint x: 734, startPoint y: 633, endPoint x: 721, endPoint y: 407, distance: 226.2
click at [721, 407] on quentale-workspace at bounding box center [701, 336] width 1403 height 672
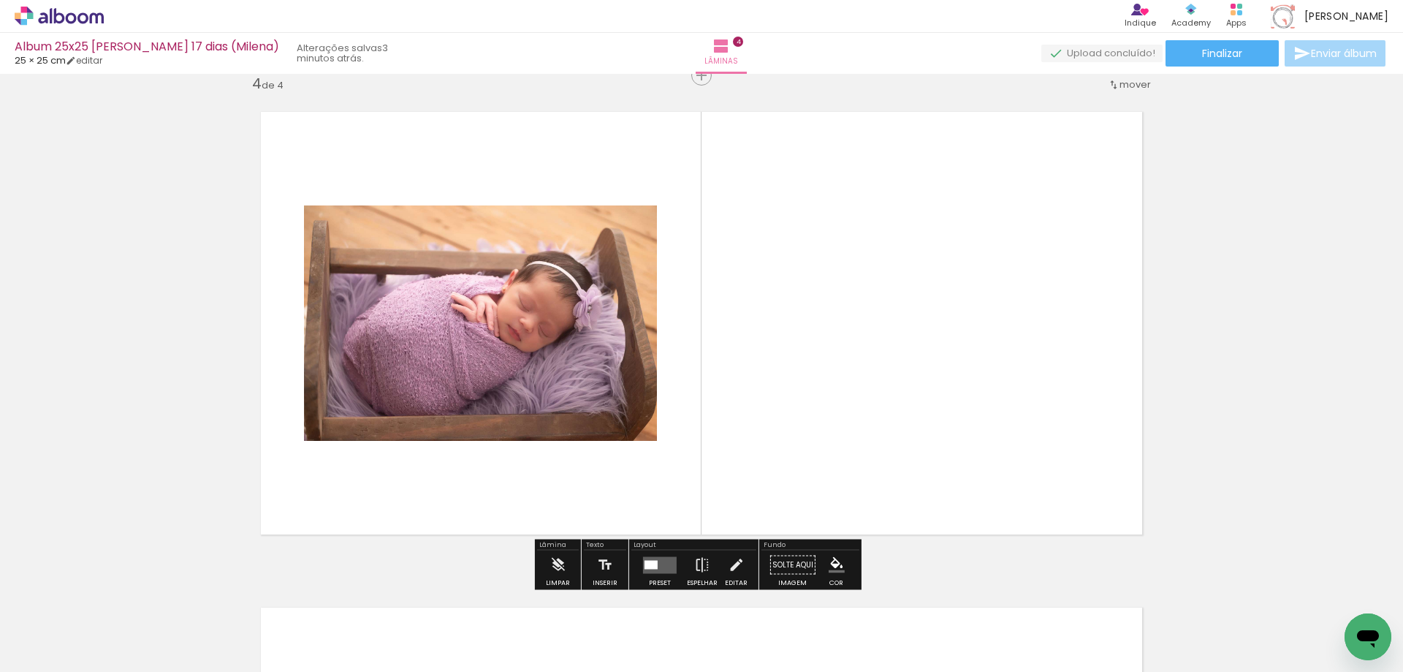
scroll to position [1506, 0]
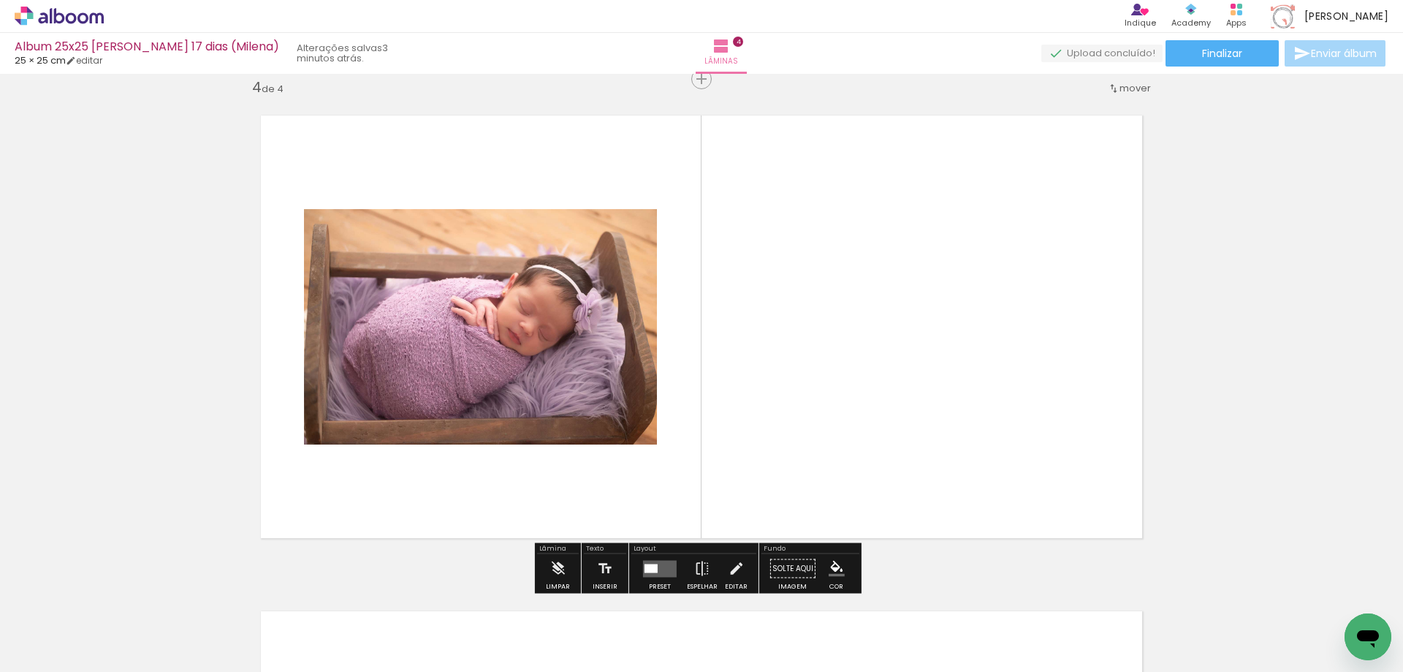
click at [654, 569] on div at bounding box center [651, 568] width 13 height 9
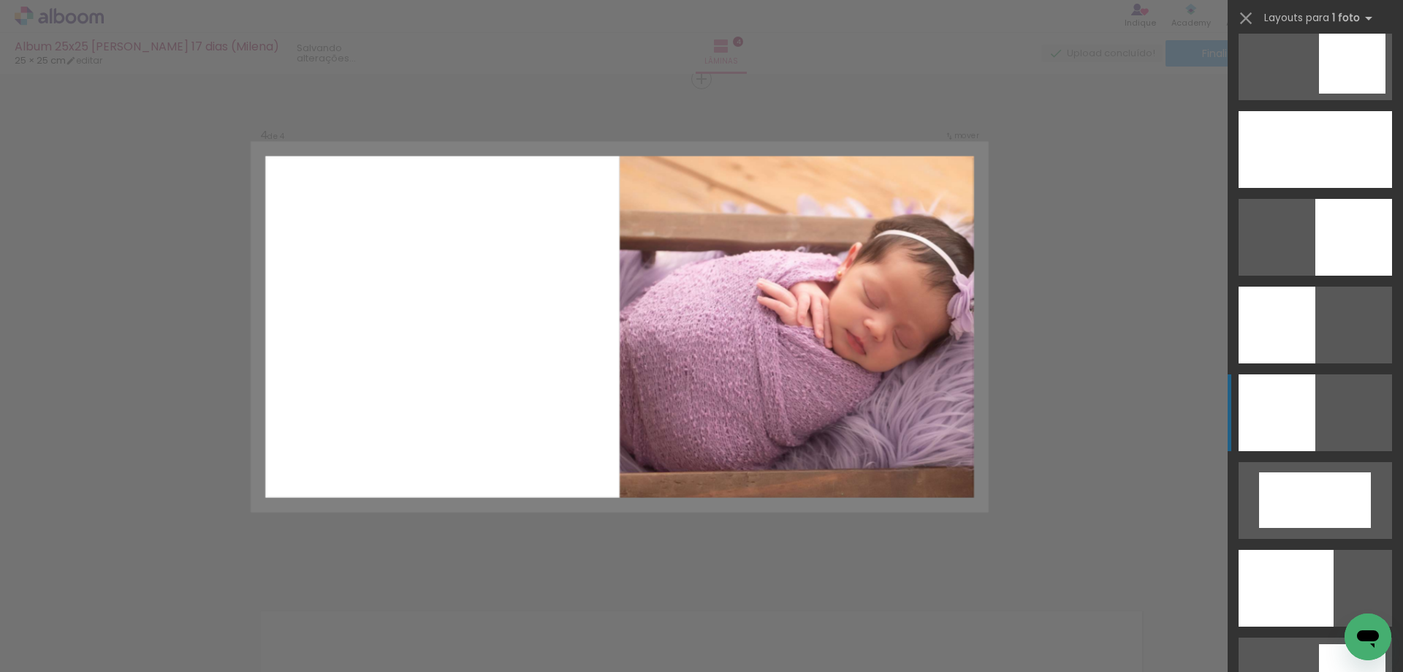
scroll to position [1900, 0]
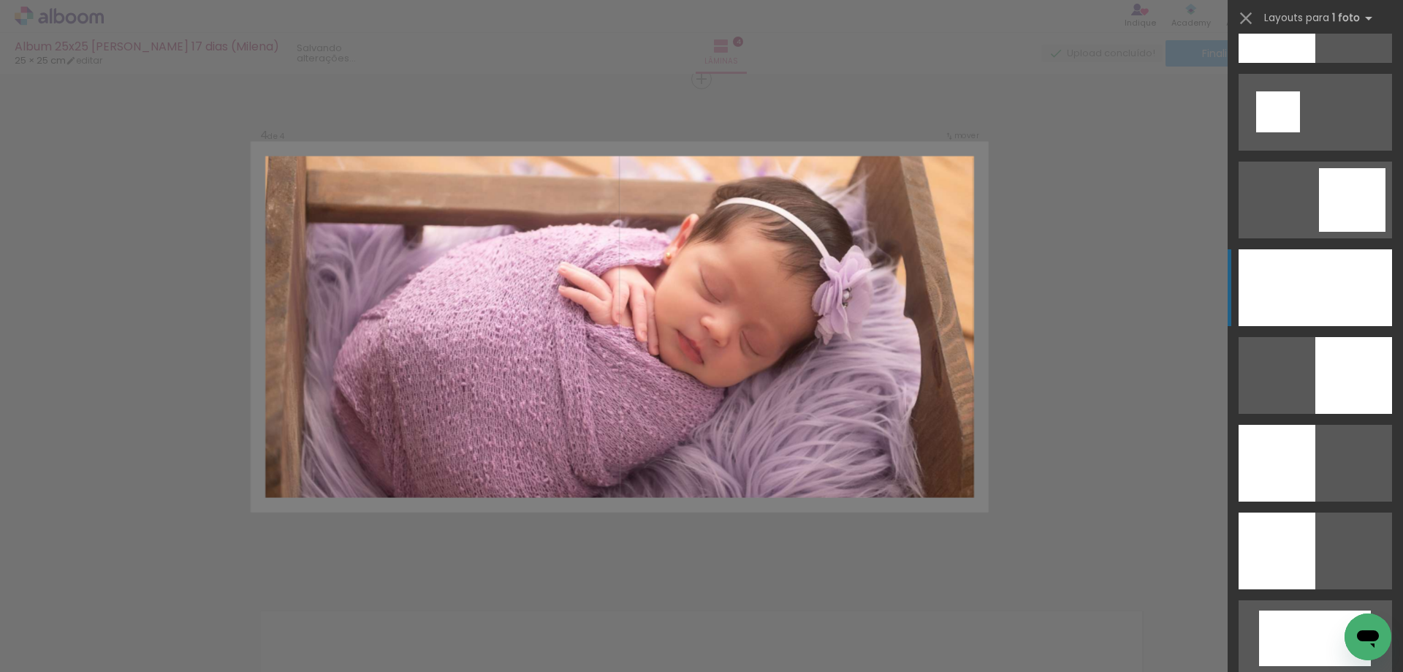
click at [1293, 307] on div at bounding box center [1315, 287] width 153 height 77
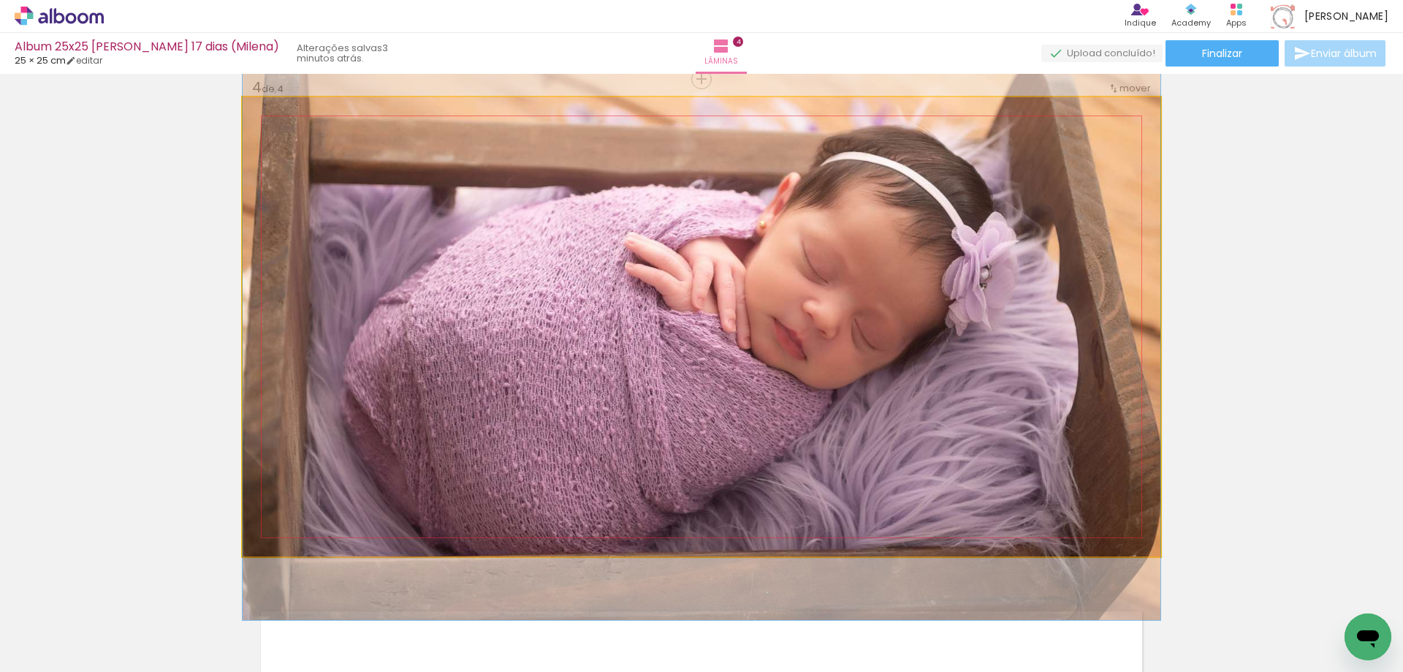
drag, startPoint x: 758, startPoint y: 448, endPoint x: 759, endPoint y: 435, distance: 13.2
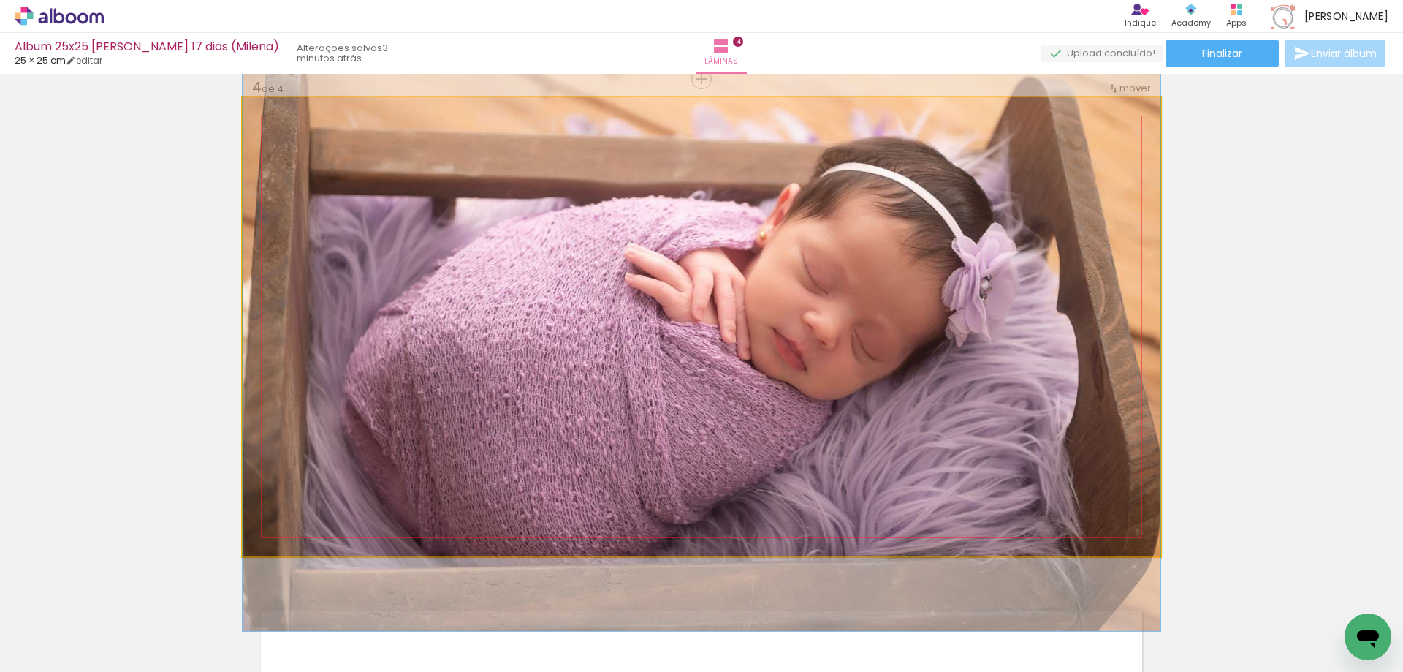
drag, startPoint x: 961, startPoint y: 425, endPoint x: 960, endPoint y: 432, distance: 7.3
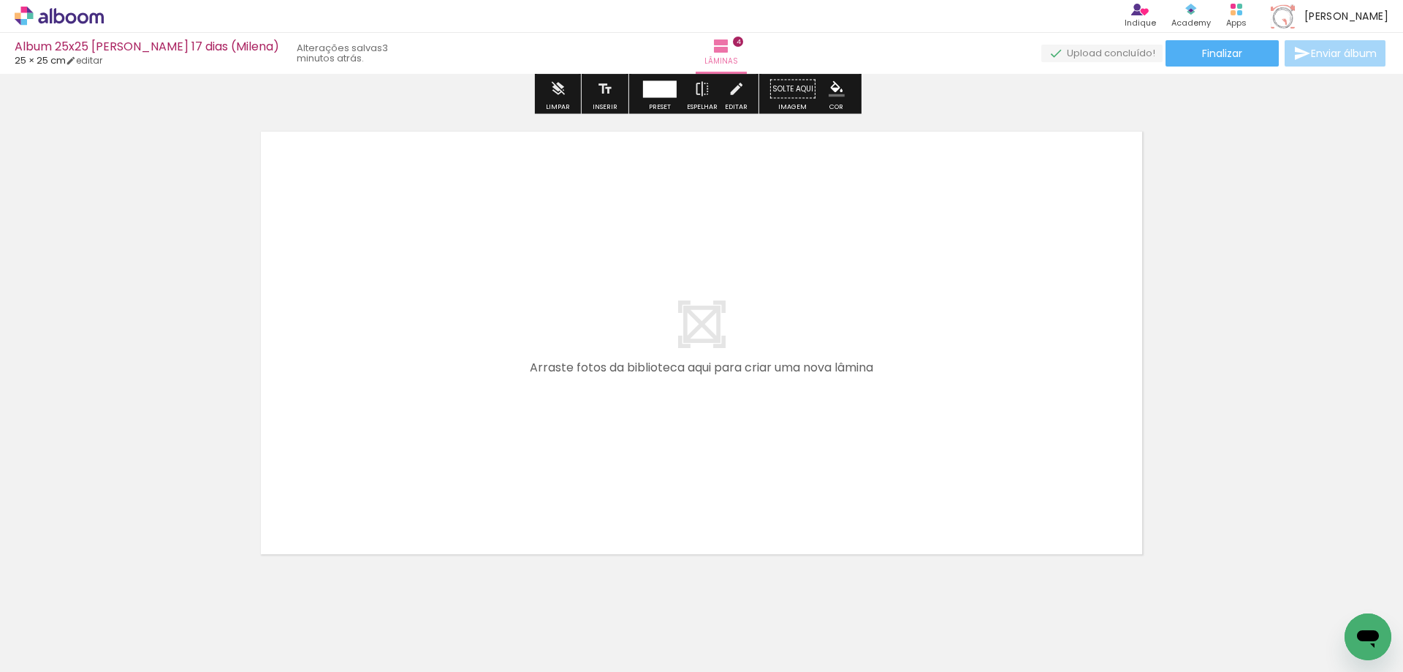
scroll to position [2017, 0]
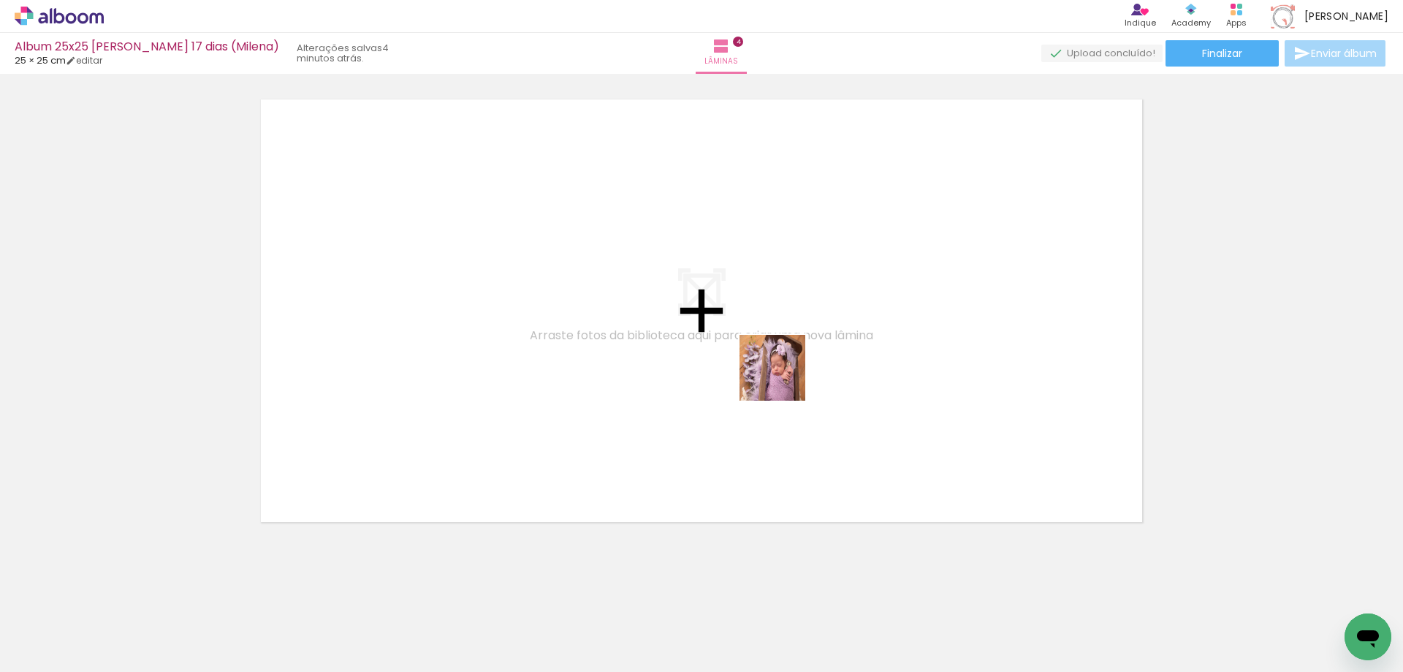
drag, startPoint x: 902, startPoint y: 632, endPoint x: 784, endPoint y: 379, distance: 279.9
click at [784, 379] on quentale-workspace at bounding box center [701, 336] width 1403 height 672
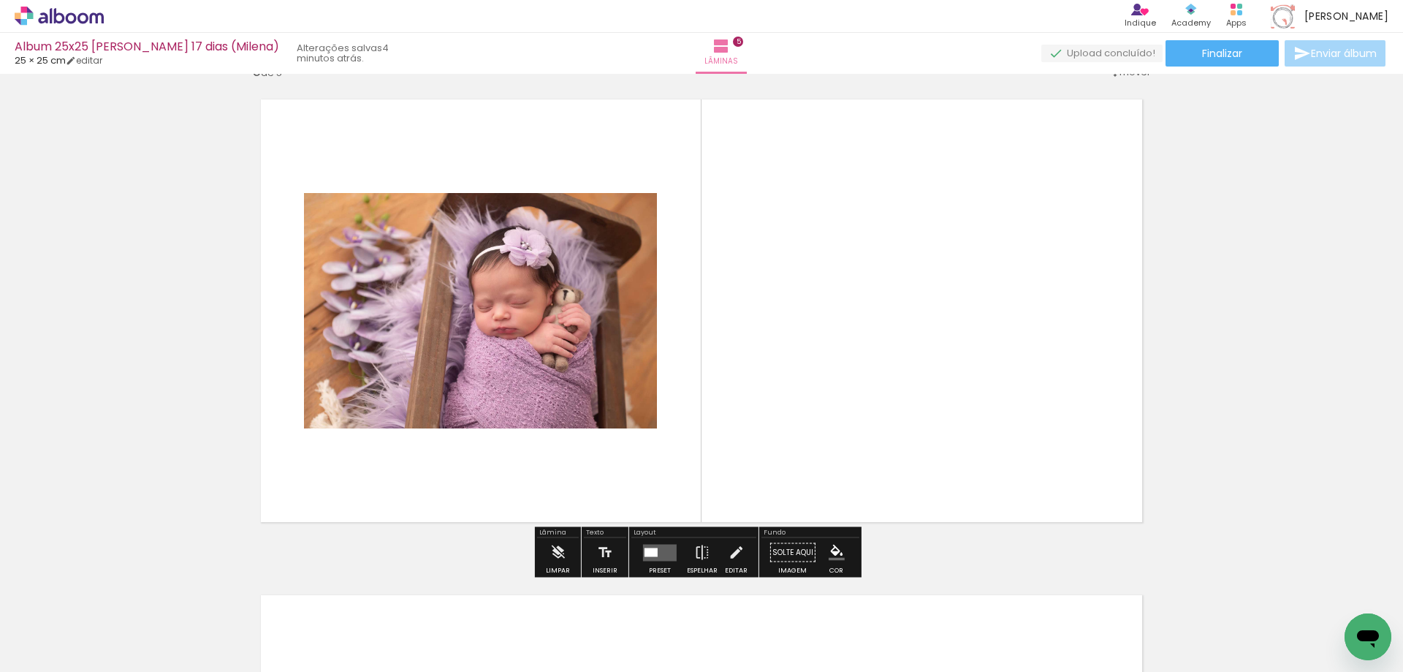
scroll to position [2001, 0]
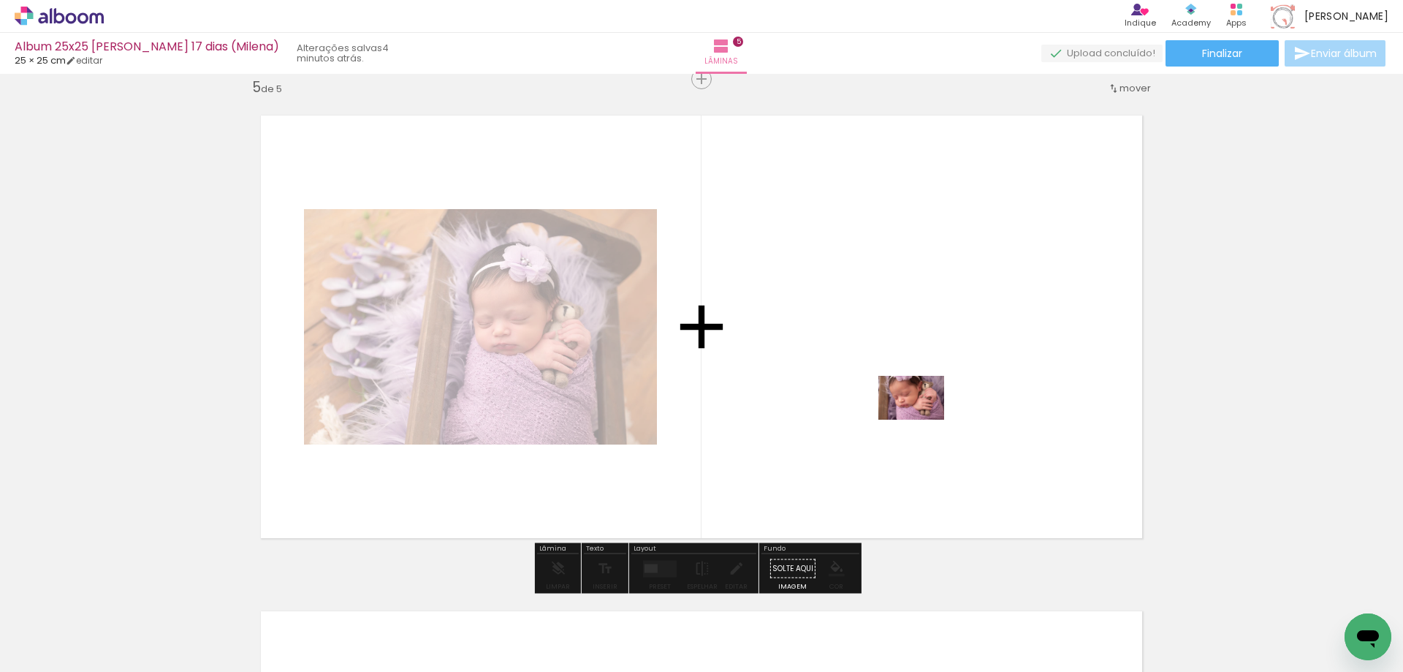
drag, startPoint x: 978, startPoint y: 622, endPoint x: 922, endPoint y: 420, distance: 209.9
click at [922, 420] on quentale-workspace at bounding box center [701, 336] width 1403 height 672
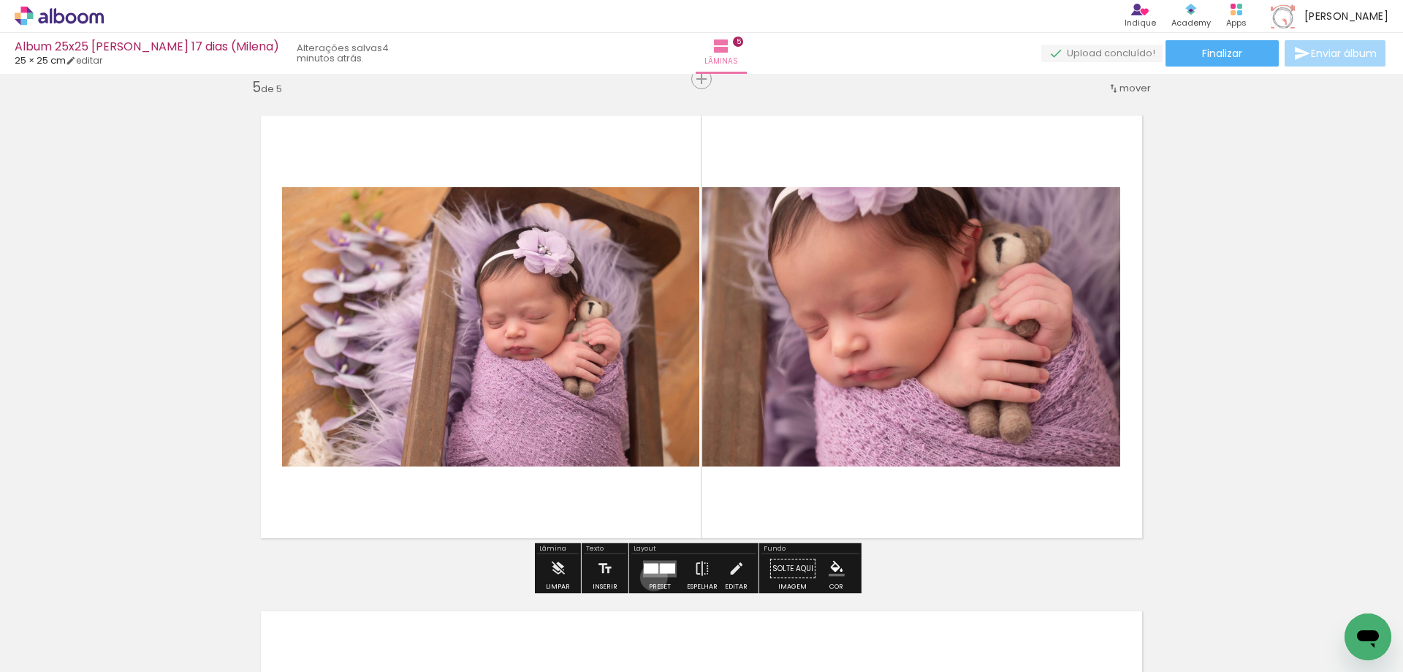
click at [651, 577] on div at bounding box center [659, 568] width 39 height 29
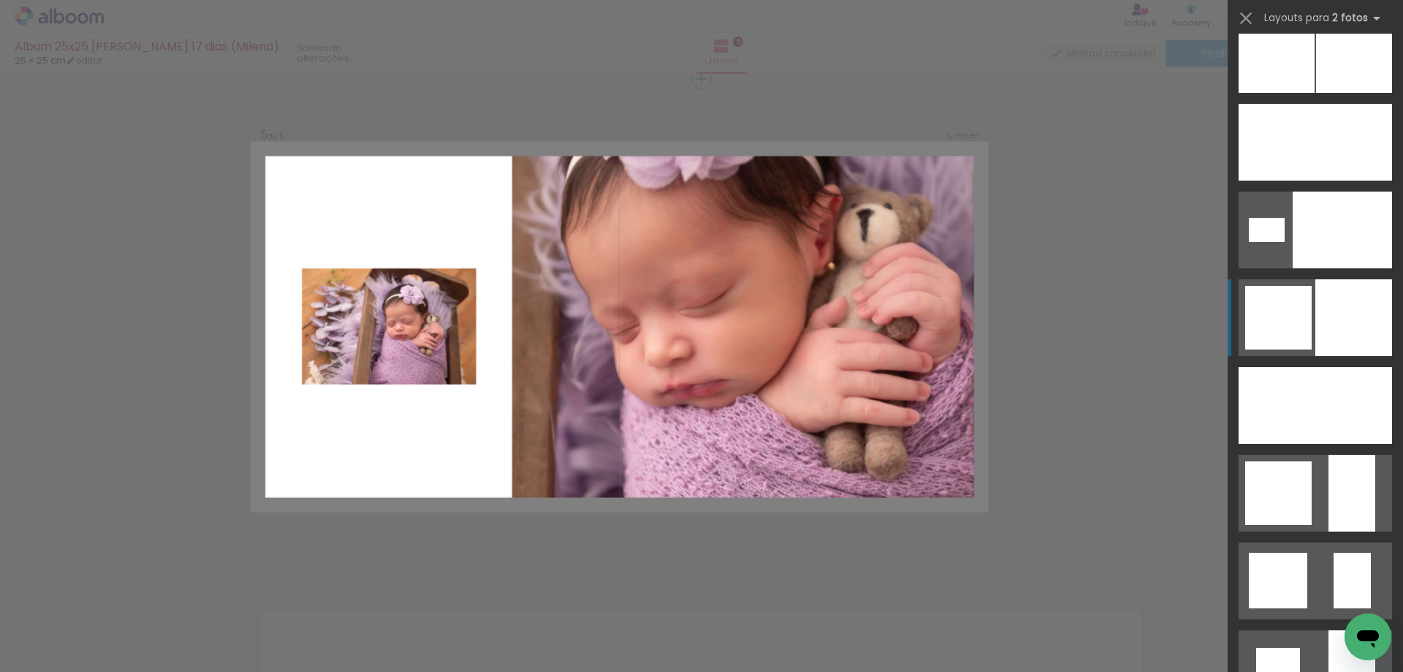
scroll to position [4678, 0]
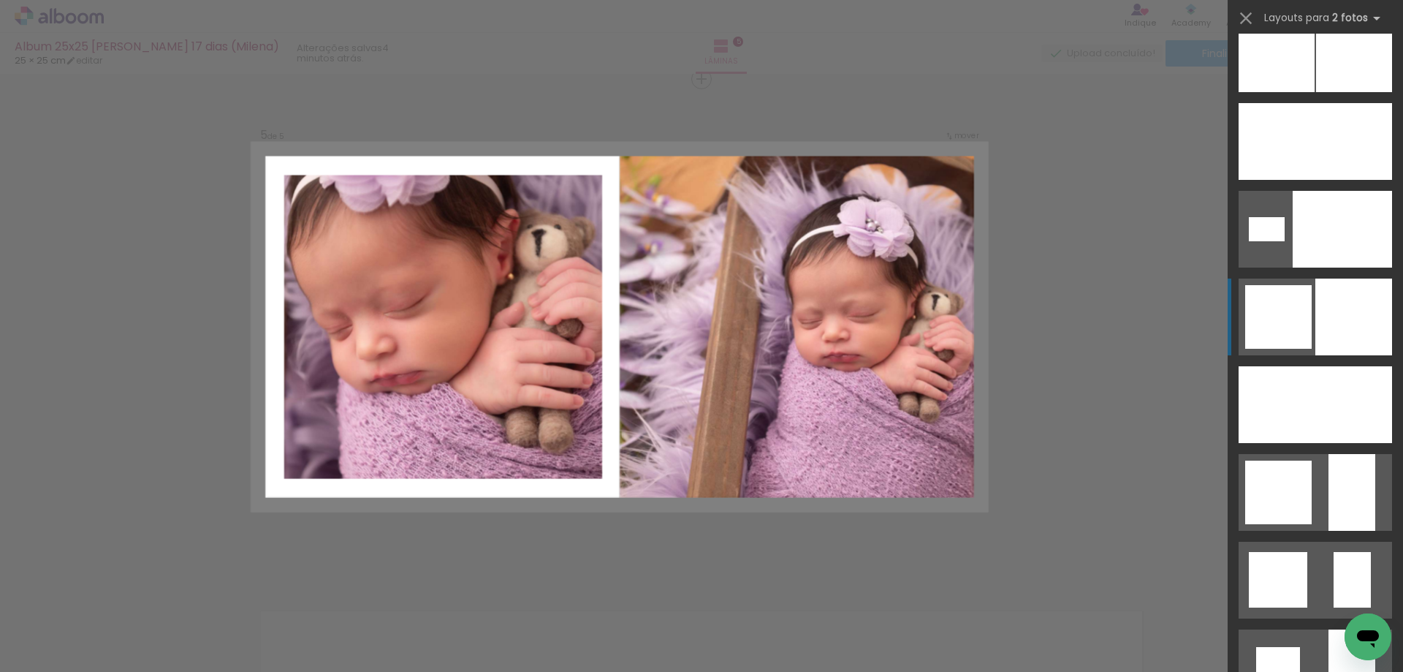
click at [1350, 268] on div at bounding box center [1342, 229] width 99 height 77
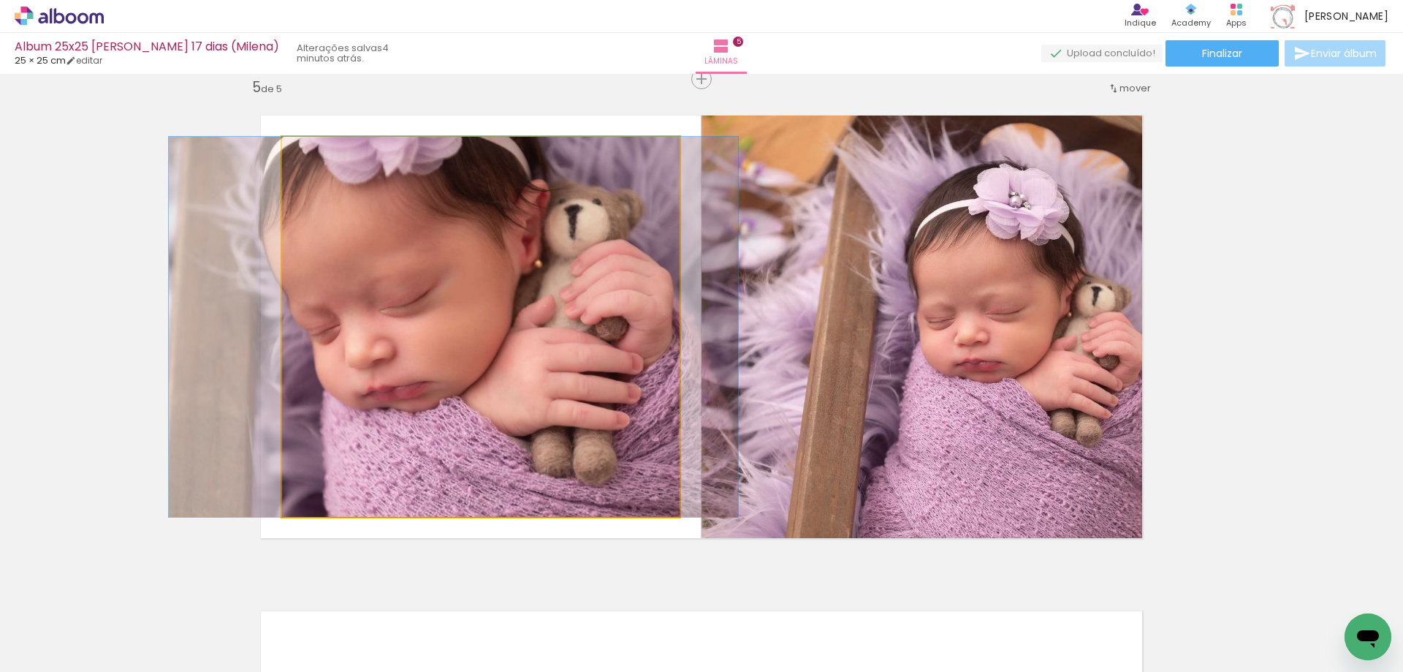
drag, startPoint x: 586, startPoint y: 394, endPoint x: 559, endPoint y: 408, distance: 30.4
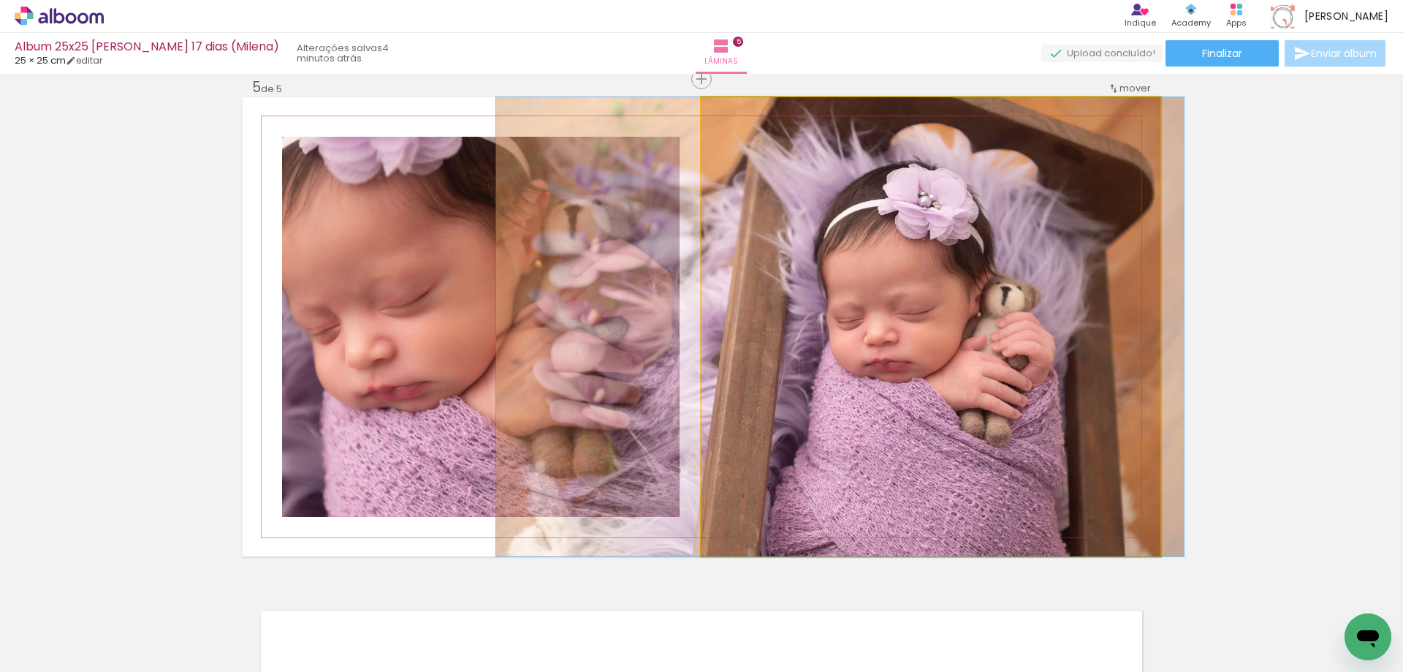
drag, startPoint x: 1039, startPoint y: 417, endPoint x: 948, endPoint y: 430, distance: 91.5
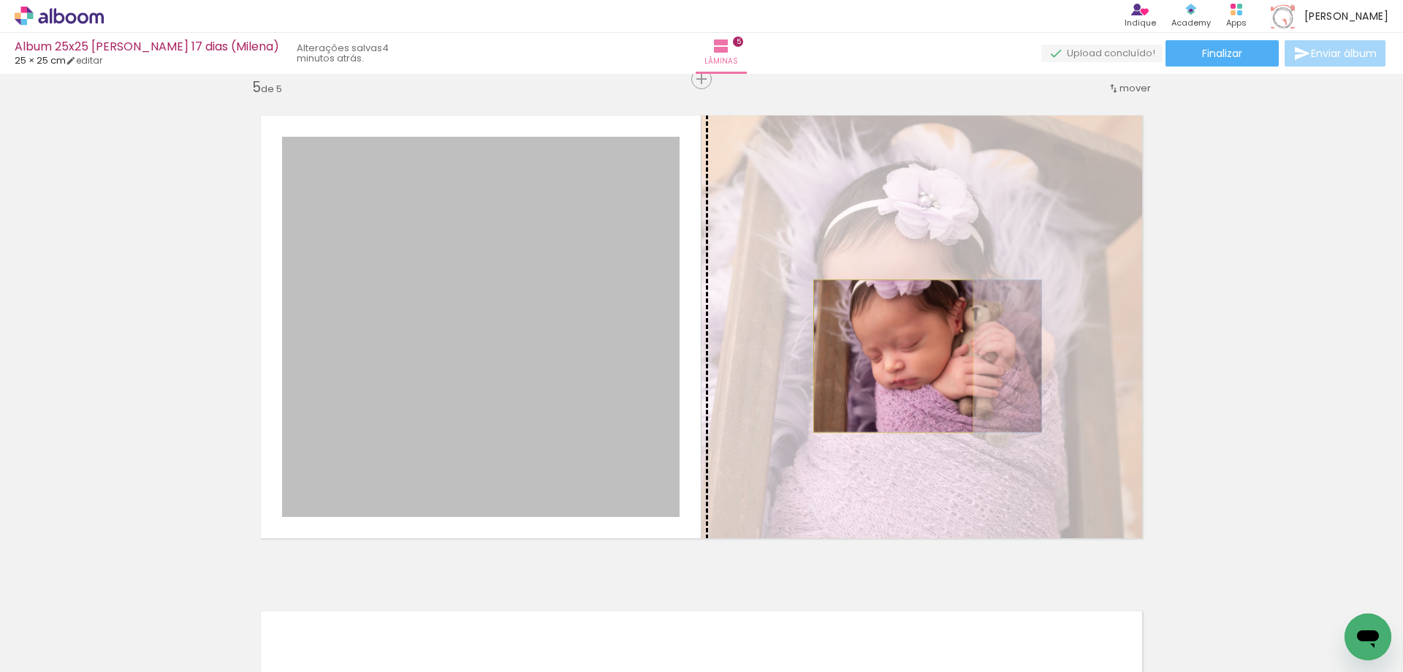
drag, startPoint x: 434, startPoint y: 387, endPoint x: 888, endPoint y: 356, distance: 455.0
click at [0, 0] on slot at bounding box center [0, 0] width 0 height 0
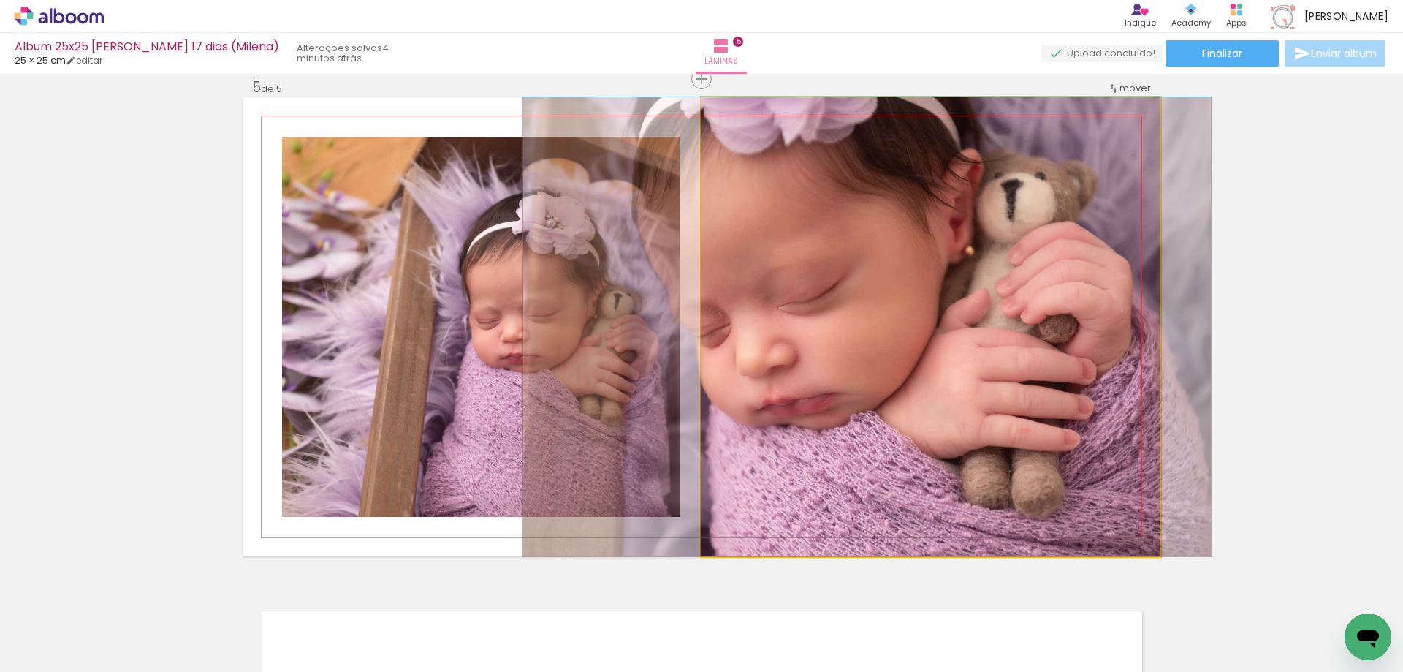
drag, startPoint x: 1021, startPoint y: 420, endPoint x: 957, endPoint y: 412, distance: 64.1
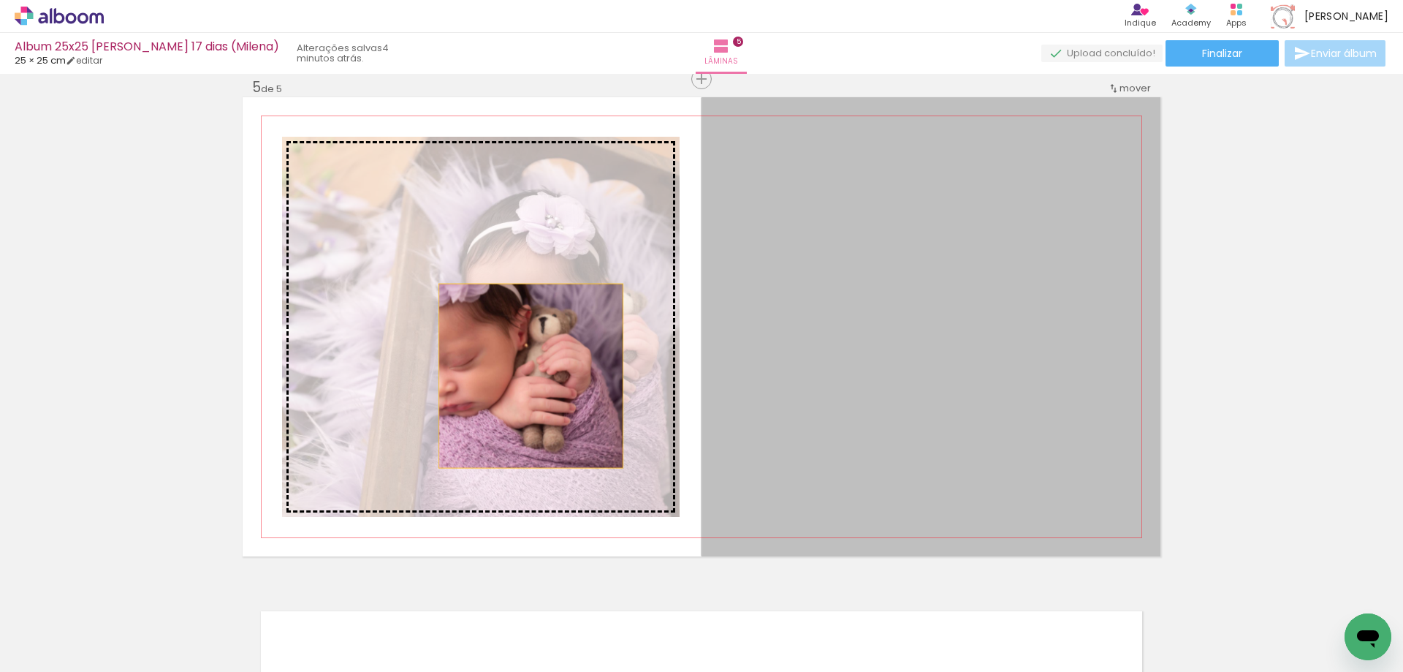
drag, startPoint x: 952, startPoint y: 422, endPoint x: 526, endPoint y: 376, distance: 429.3
click at [0, 0] on slot at bounding box center [0, 0] width 0 height 0
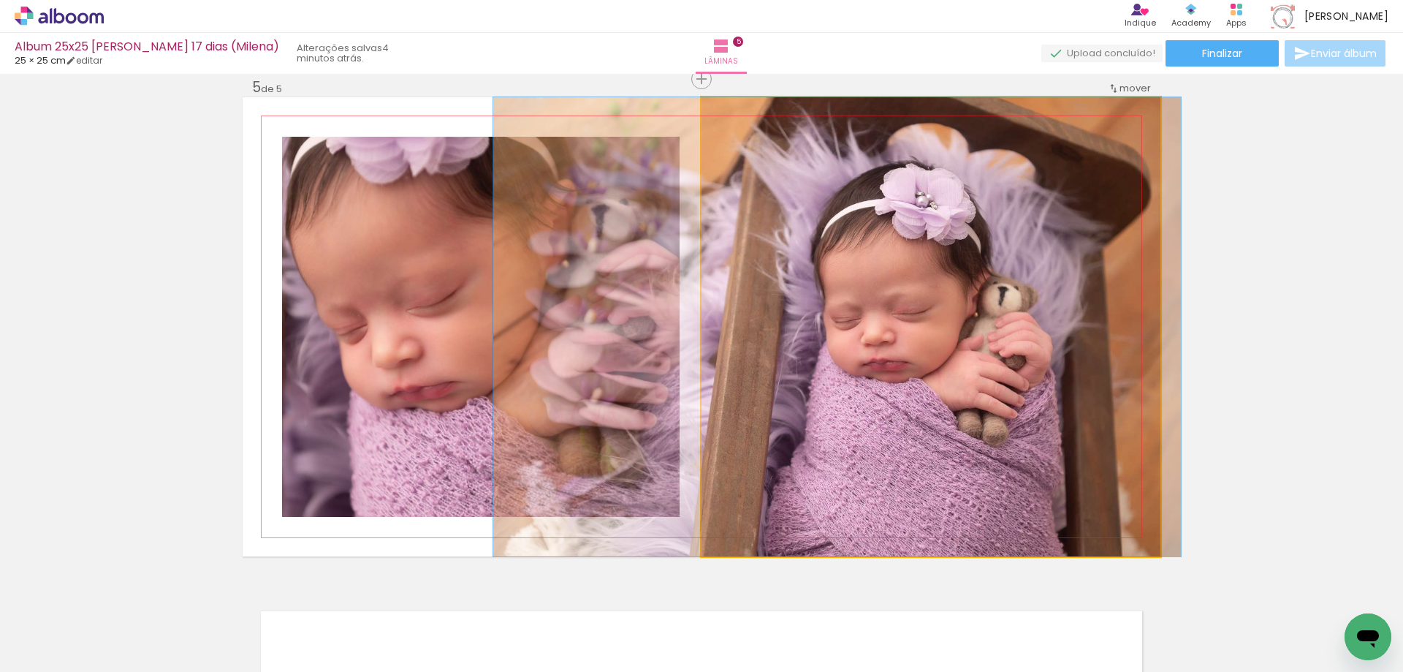
drag, startPoint x: 1118, startPoint y: 402, endPoint x: 1026, endPoint y: 414, distance: 92.9
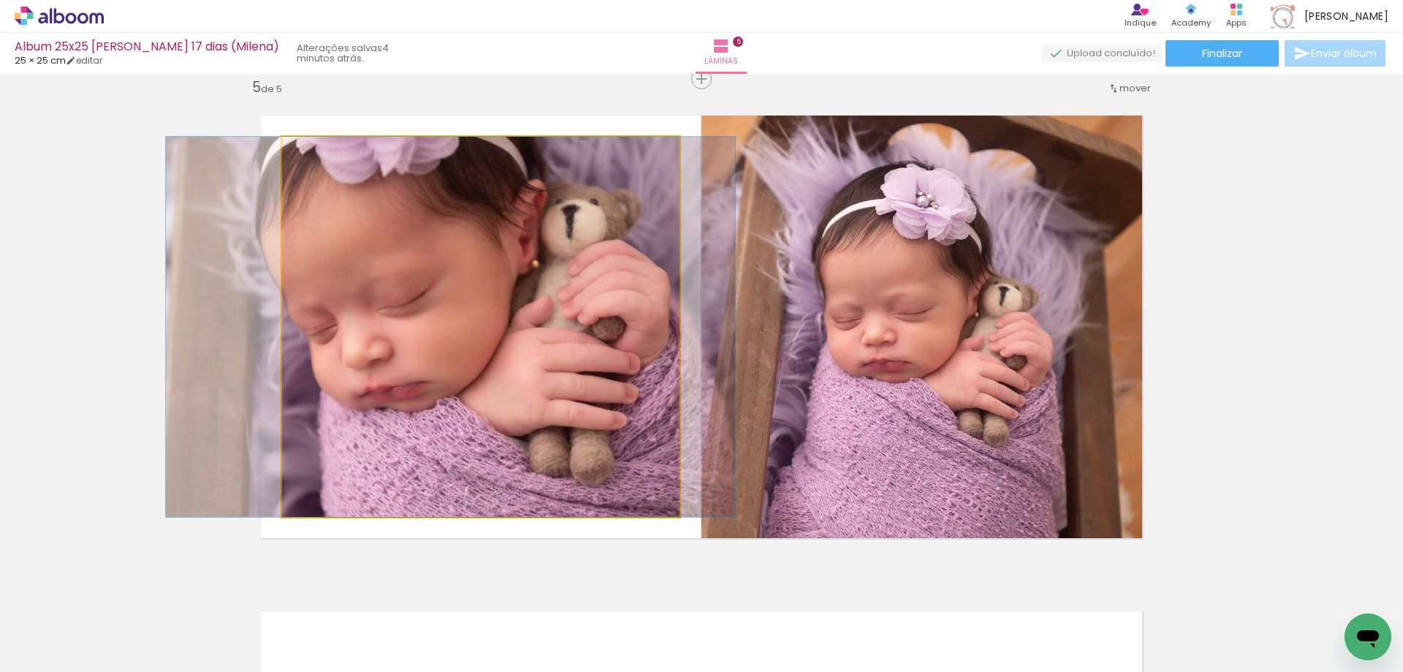
drag, startPoint x: 609, startPoint y: 365, endPoint x: 579, endPoint y: 381, distance: 33.7
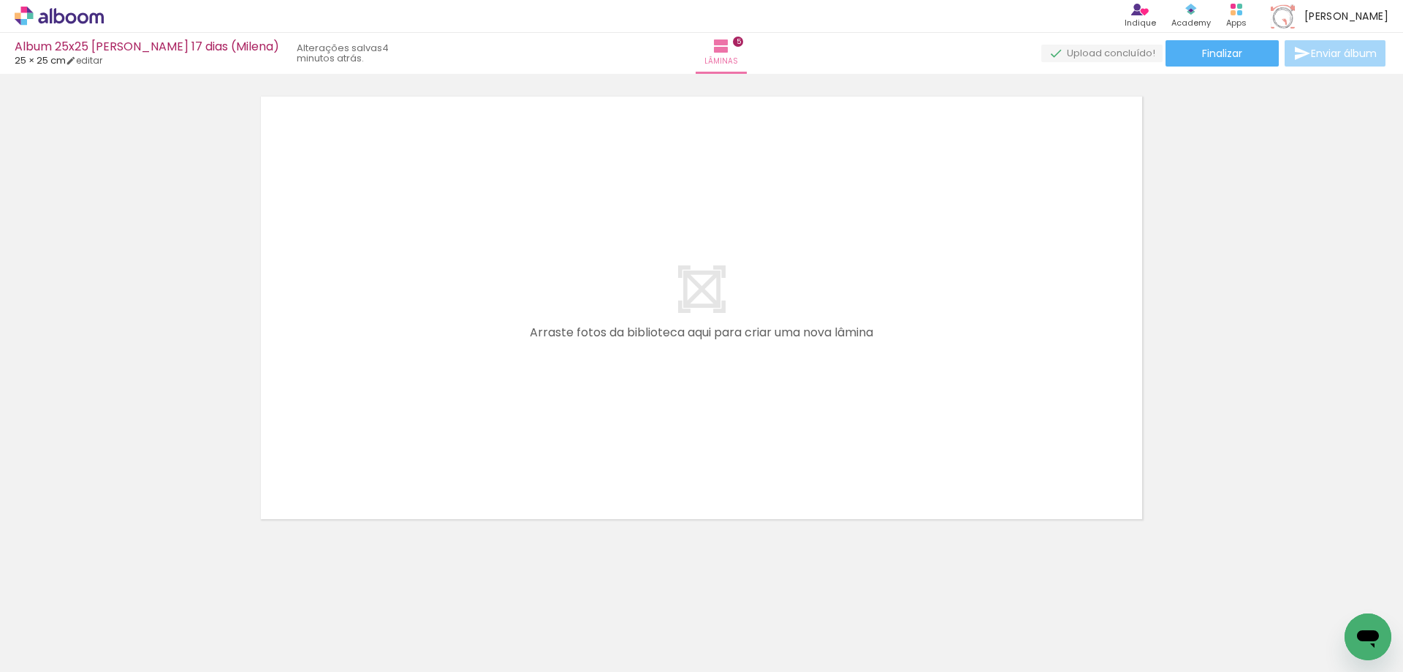
scroll to position [2524, 0]
drag, startPoint x: 513, startPoint y: 621, endPoint x: 550, endPoint y: 416, distance: 208.0
click at [550, 416] on quentale-workspace at bounding box center [701, 336] width 1403 height 672
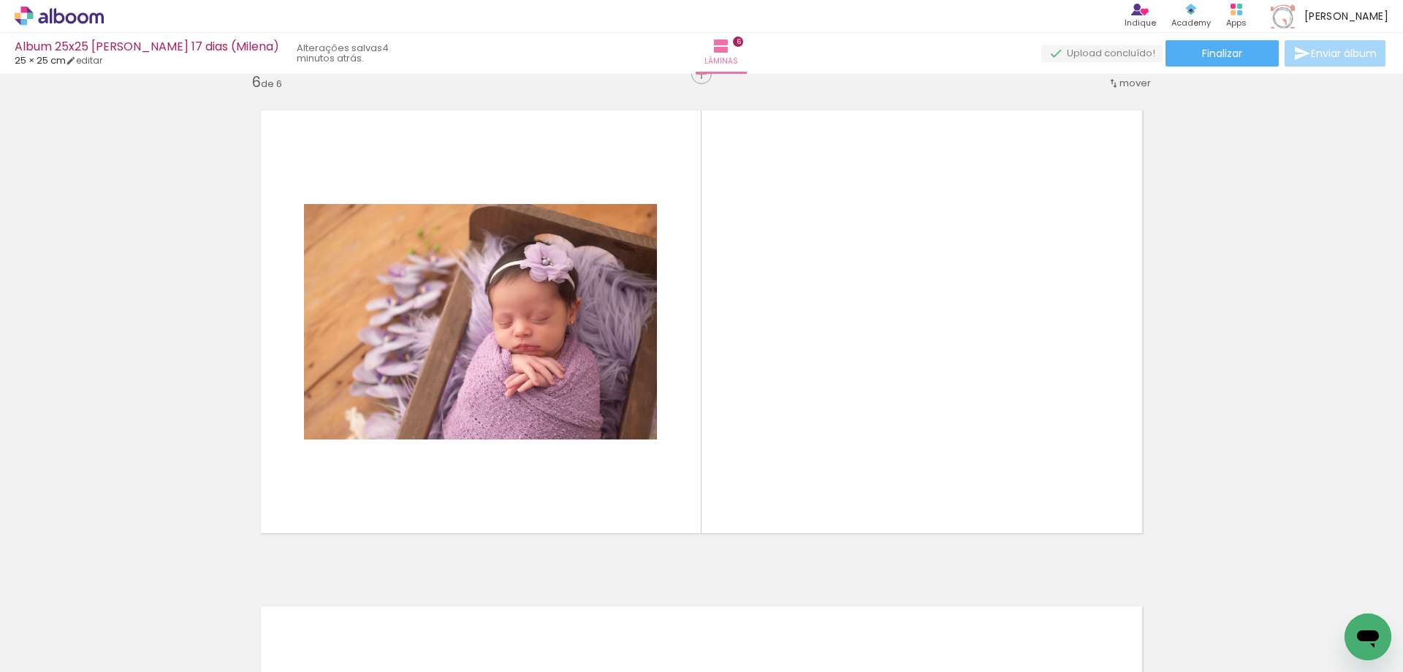
scroll to position [2497, 0]
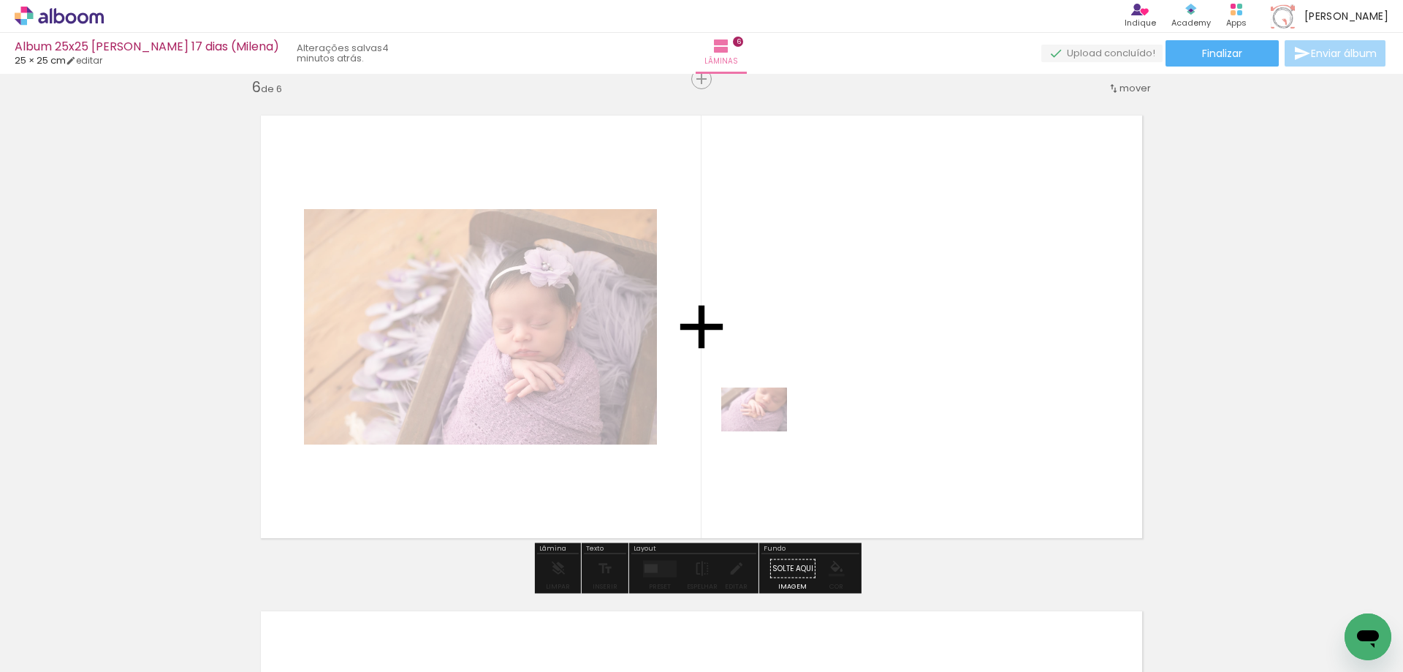
drag, startPoint x: 566, startPoint y: 637, endPoint x: 765, endPoint y: 431, distance: 286.9
click at [765, 431] on quentale-workspace at bounding box center [701, 336] width 1403 height 672
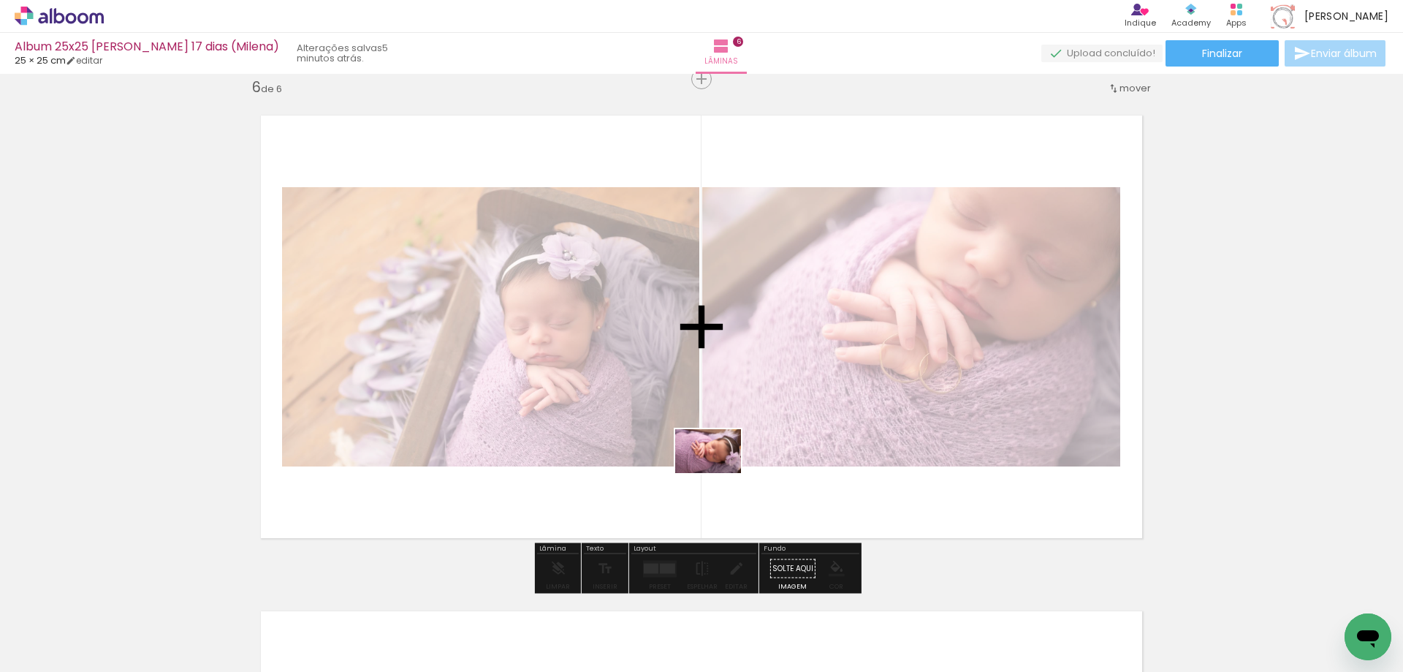
drag, startPoint x: 646, startPoint y: 634, endPoint x: 719, endPoint y: 473, distance: 177.3
click at [719, 473] on quentale-workspace at bounding box center [701, 336] width 1403 height 672
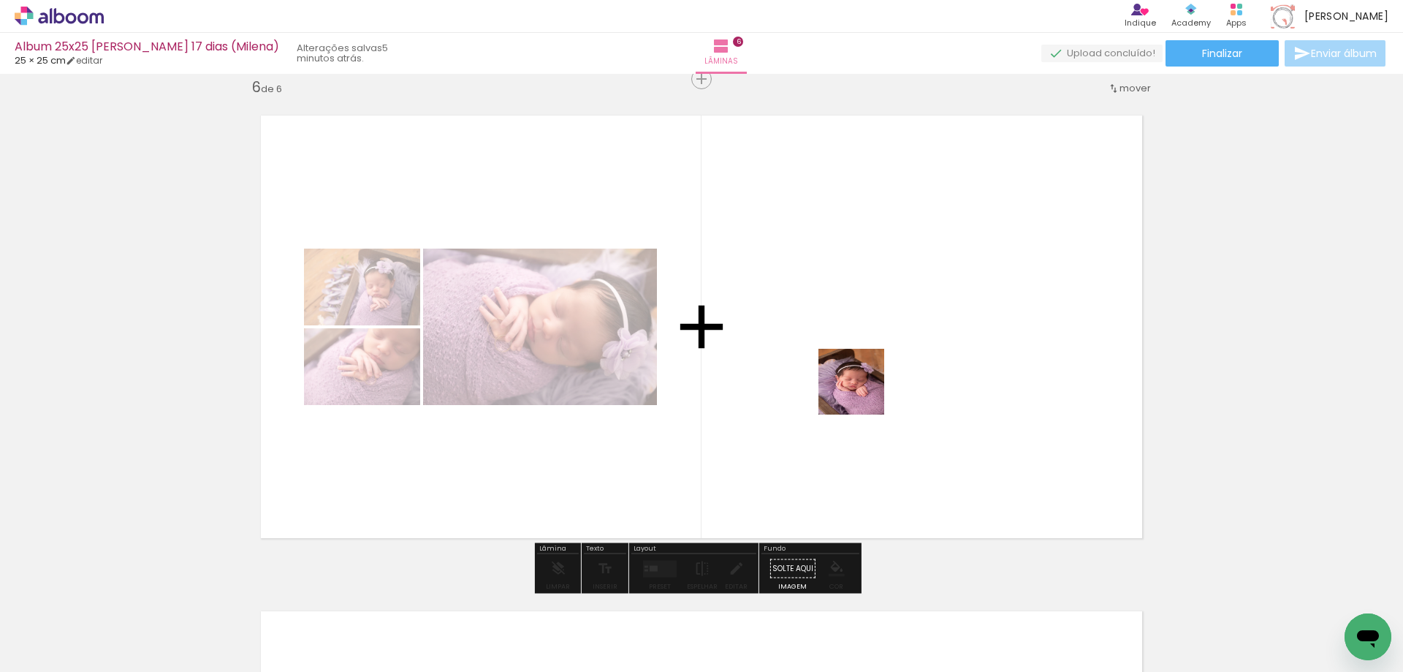
drag, startPoint x: 844, startPoint y: 566, endPoint x: 862, endPoint y: 392, distance: 174.2
click at [862, 392] on quentale-workspace at bounding box center [701, 336] width 1403 height 672
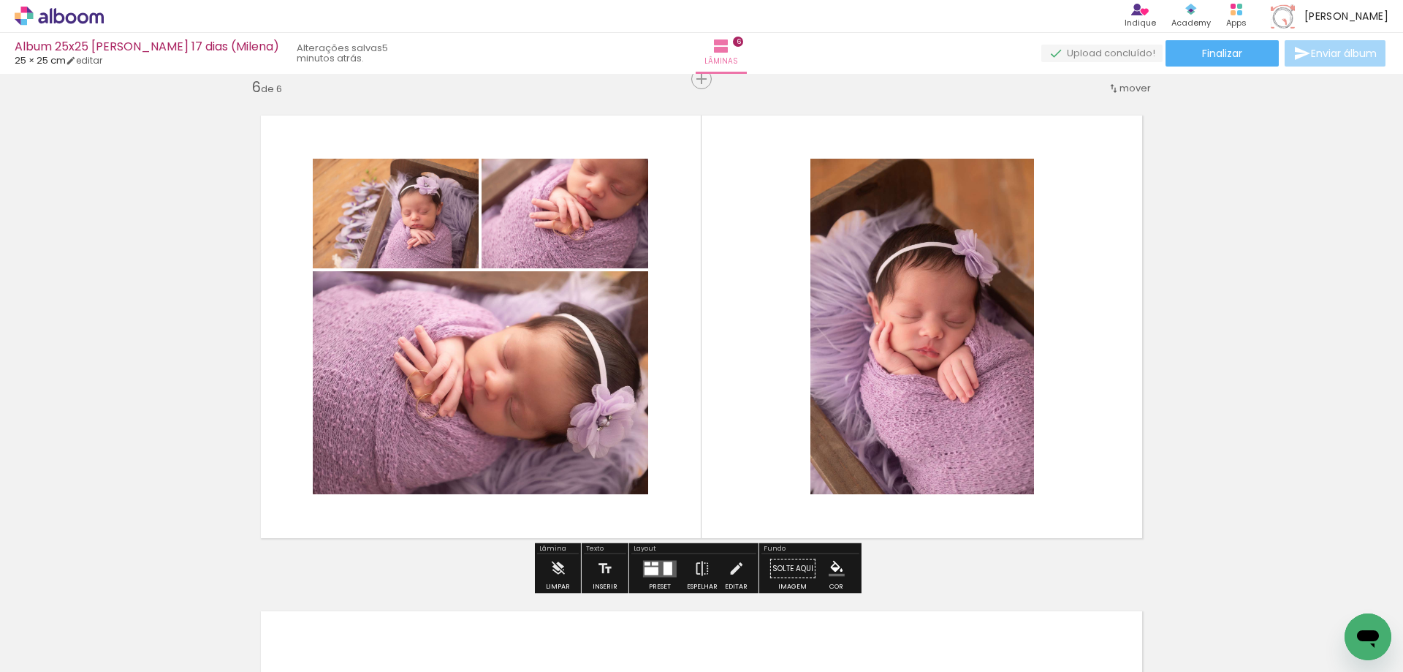
click at [653, 571] on div at bounding box center [652, 570] width 14 height 8
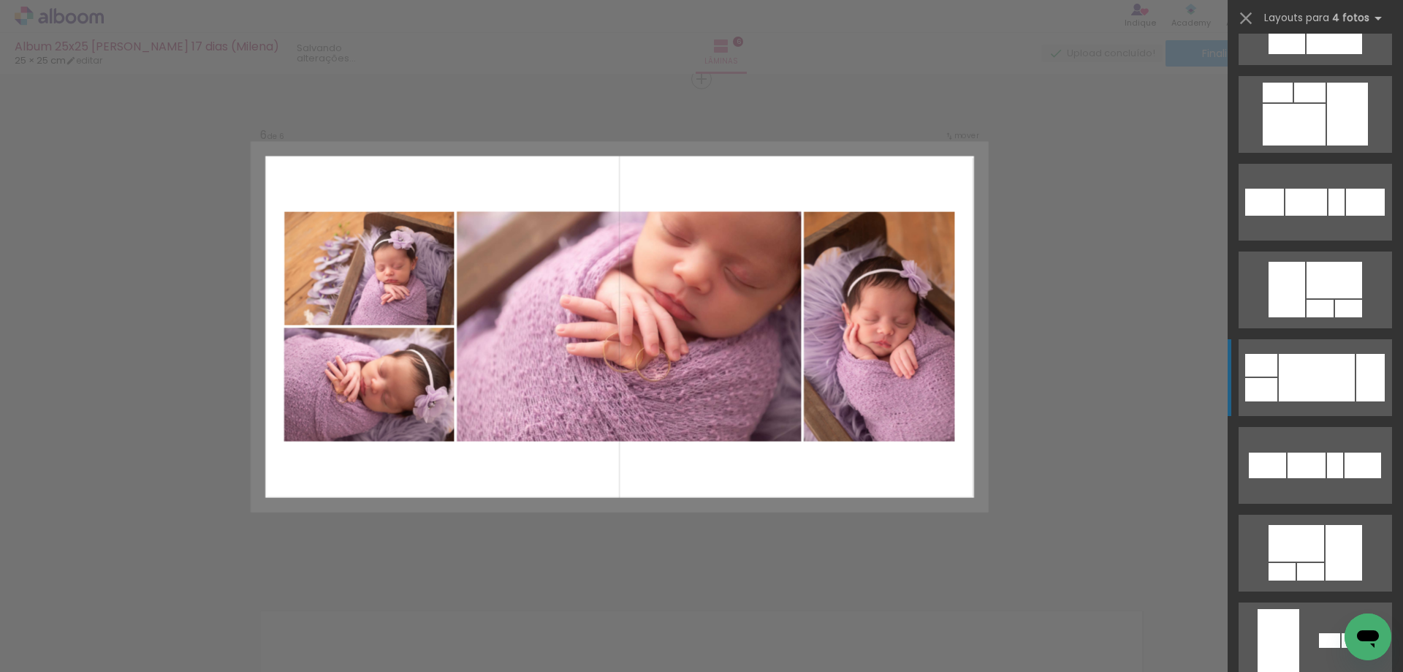
scroll to position [1973, 0]
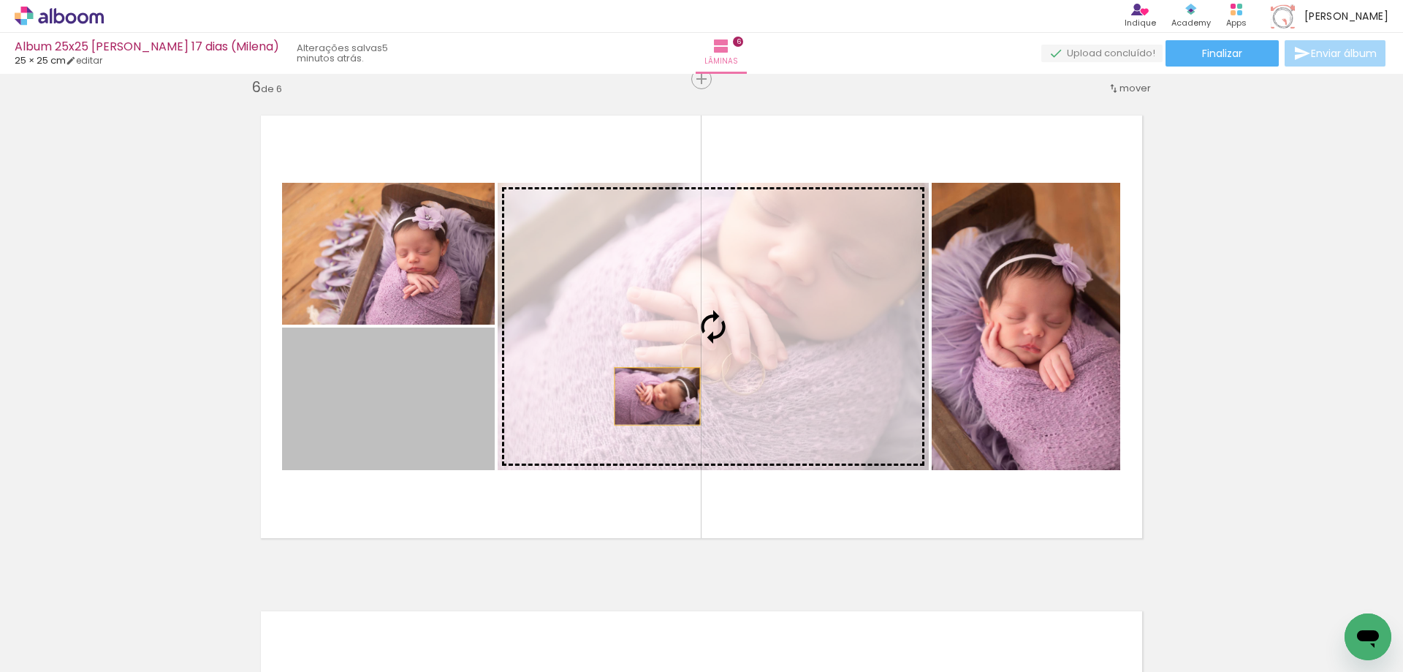
drag, startPoint x: 439, startPoint y: 423, endPoint x: 652, endPoint y: 397, distance: 215.0
click at [0, 0] on slot at bounding box center [0, 0] width 0 height 0
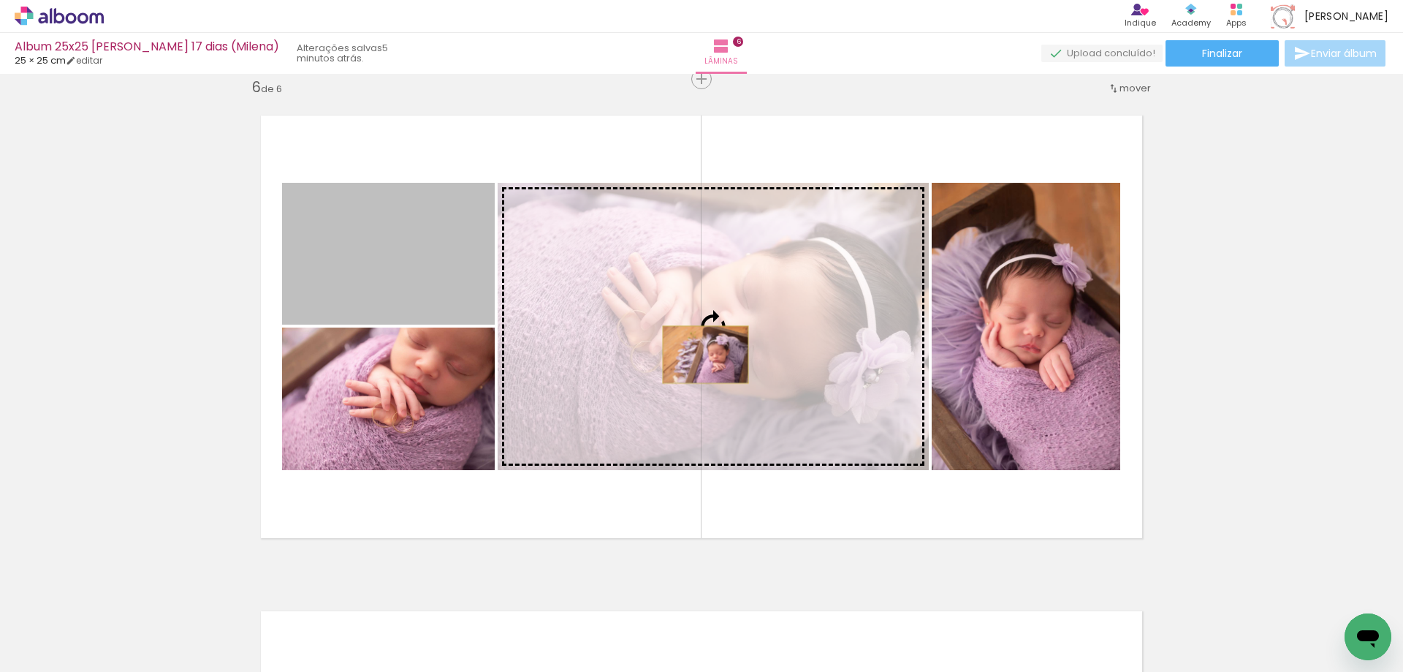
drag, startPoint x: 411, startPoint y: 289, endPoint x: 700, endPoint y: 354, distance: 296.1
click at [0, 0] on slot at bounding box center [0, 0] width 0 height 0
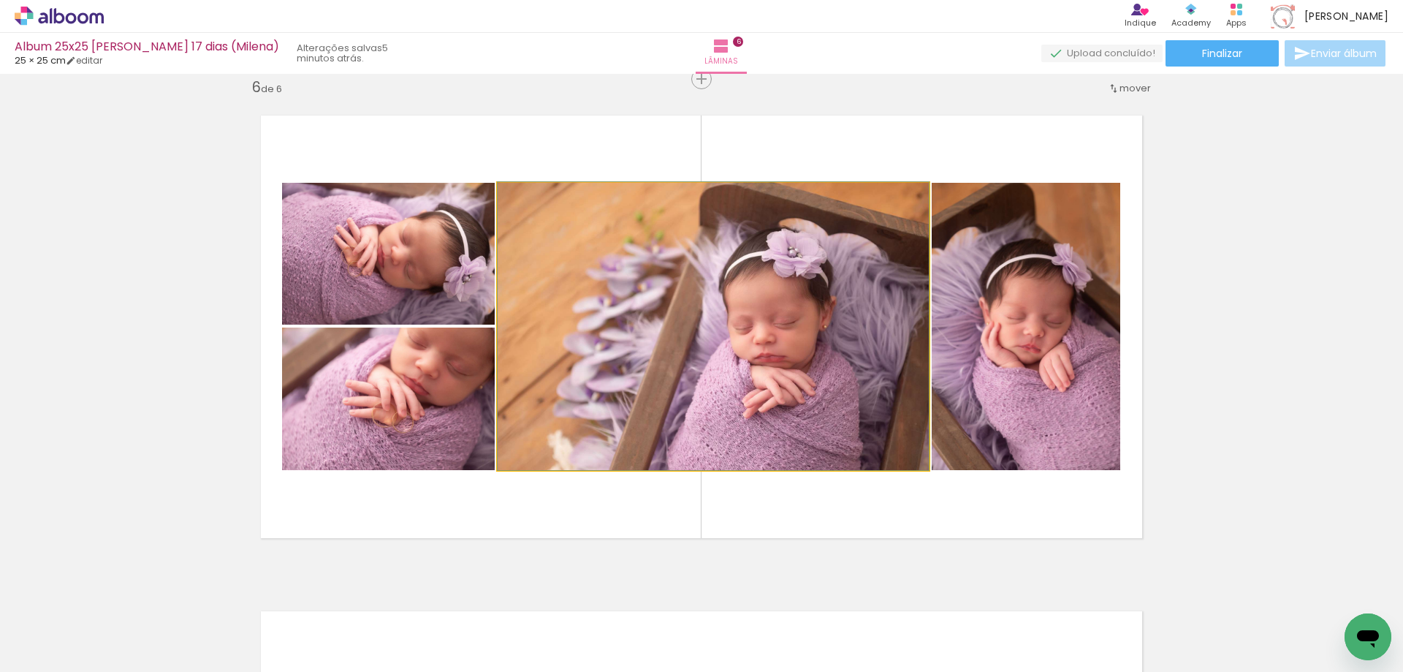
drag, startPoint x: 765, startPoint y: 381, endPoint x: 772, endPoint y: 379, distance: 7.5
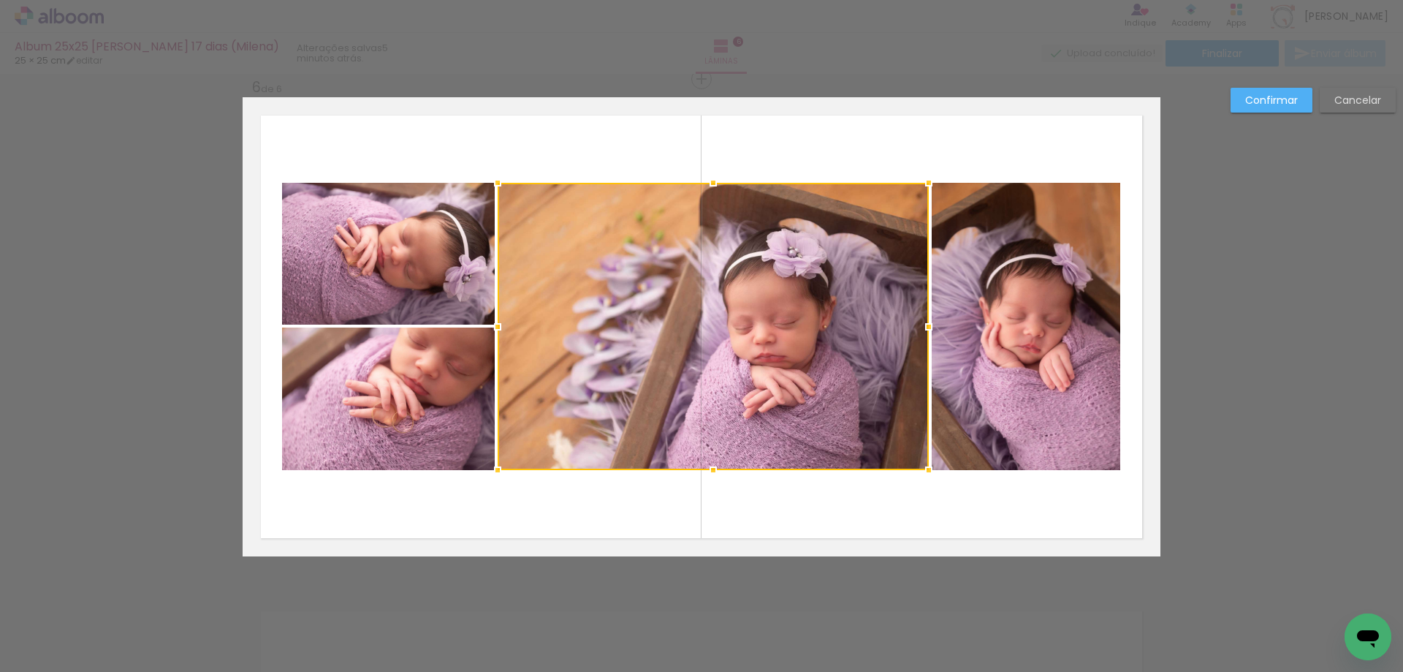
click at [789, 379] on div at bounding box center [713, 326] width 431 height 287
click at [0, 0] on slot "Cancelar" at bounding box center [0, 0] width 0 height 0
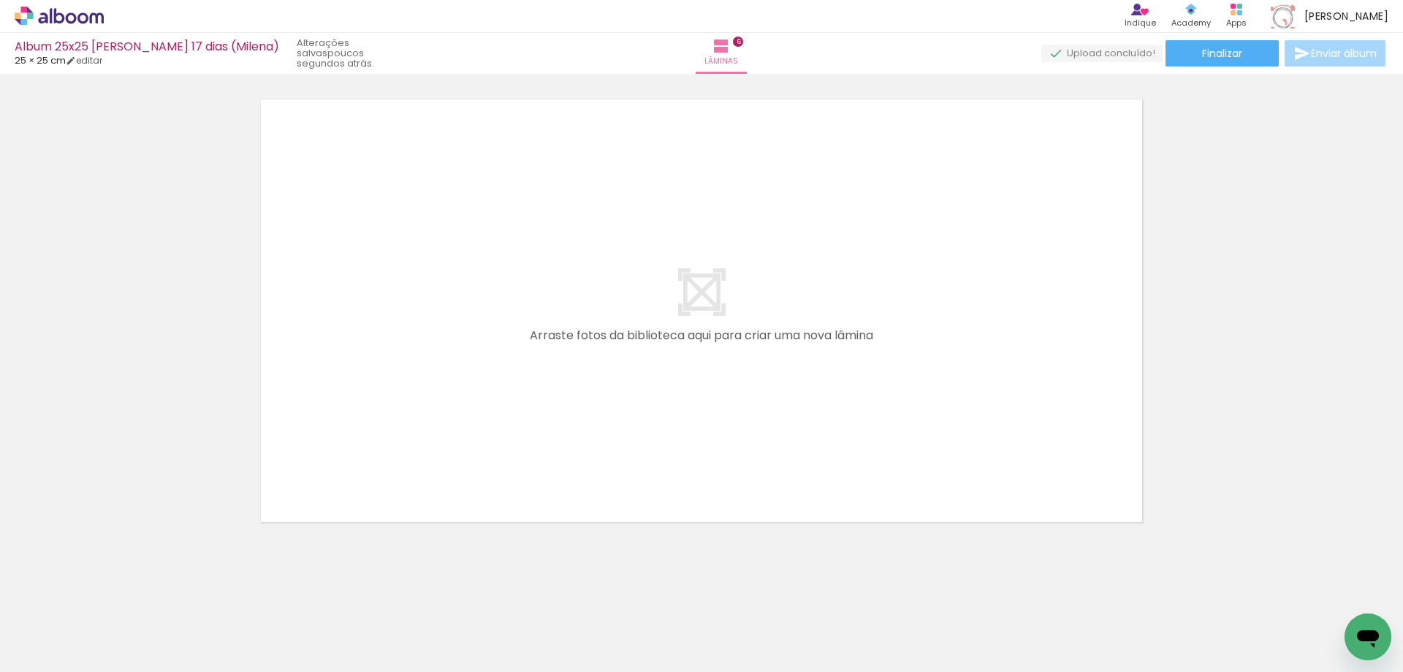
scroll to position [0, 485]
drag, startPoint x: 678, startPoint y: 588, endPoint x: 706, endPoint y: 443, distance: 147.4
click at [706, 443] on quentale-workspace at bounding box center [701, 336] width 1403 height 672
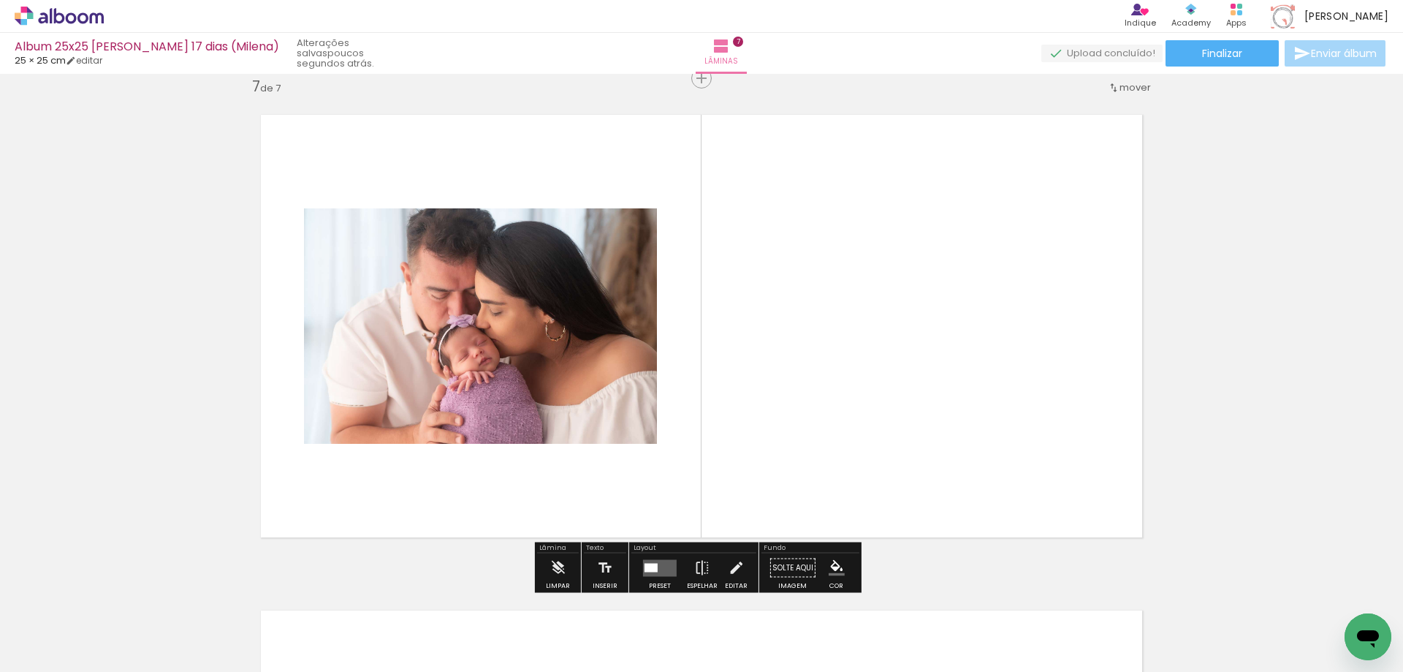
scroll to position [2992, 0]
click at [675, 564] on div at bounding box center [659, 568] width 39 height 29
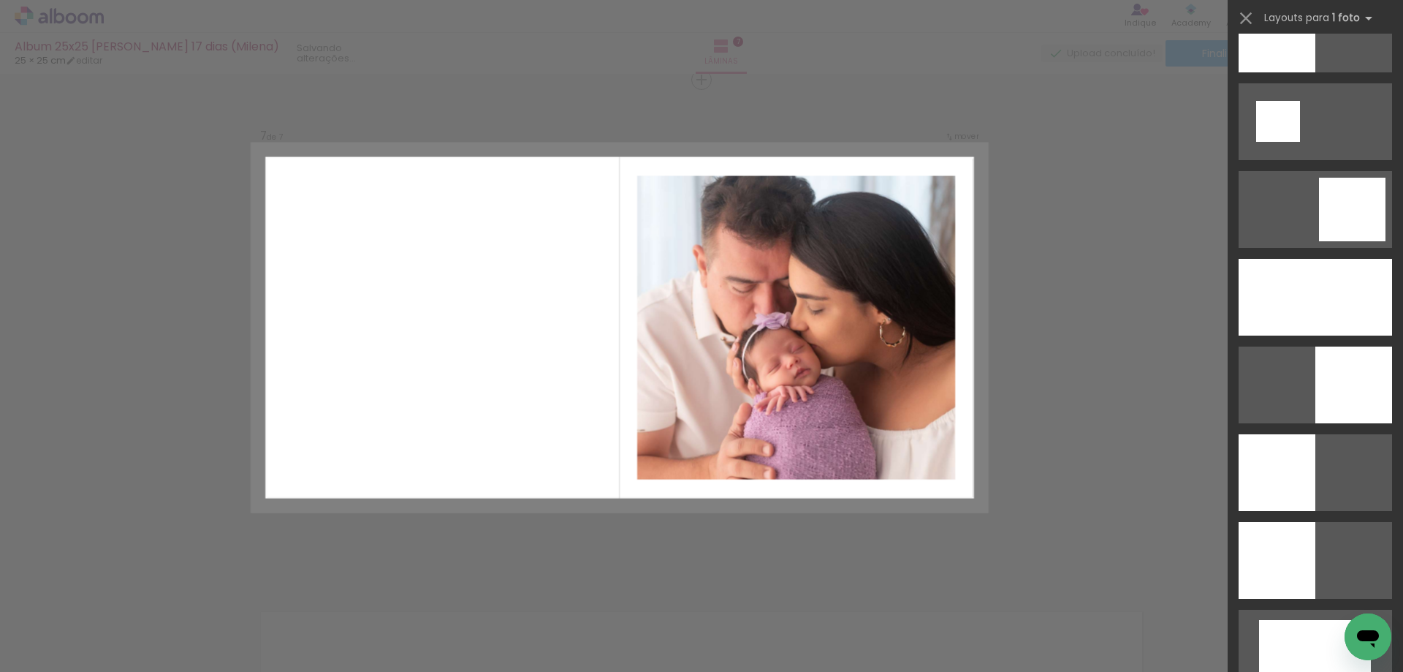
scroll to position [1900, 0]
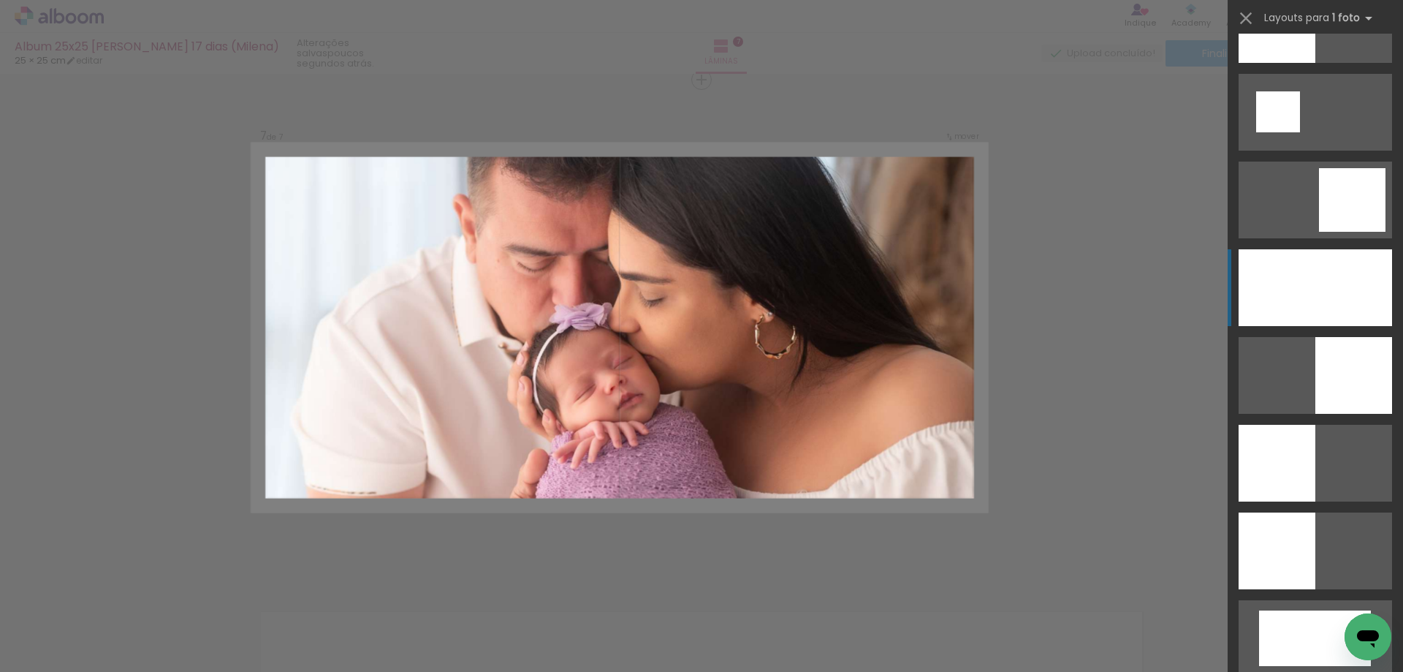
click at [1296, 296] on div at bounding box center [1315, 287] width 153 height 77
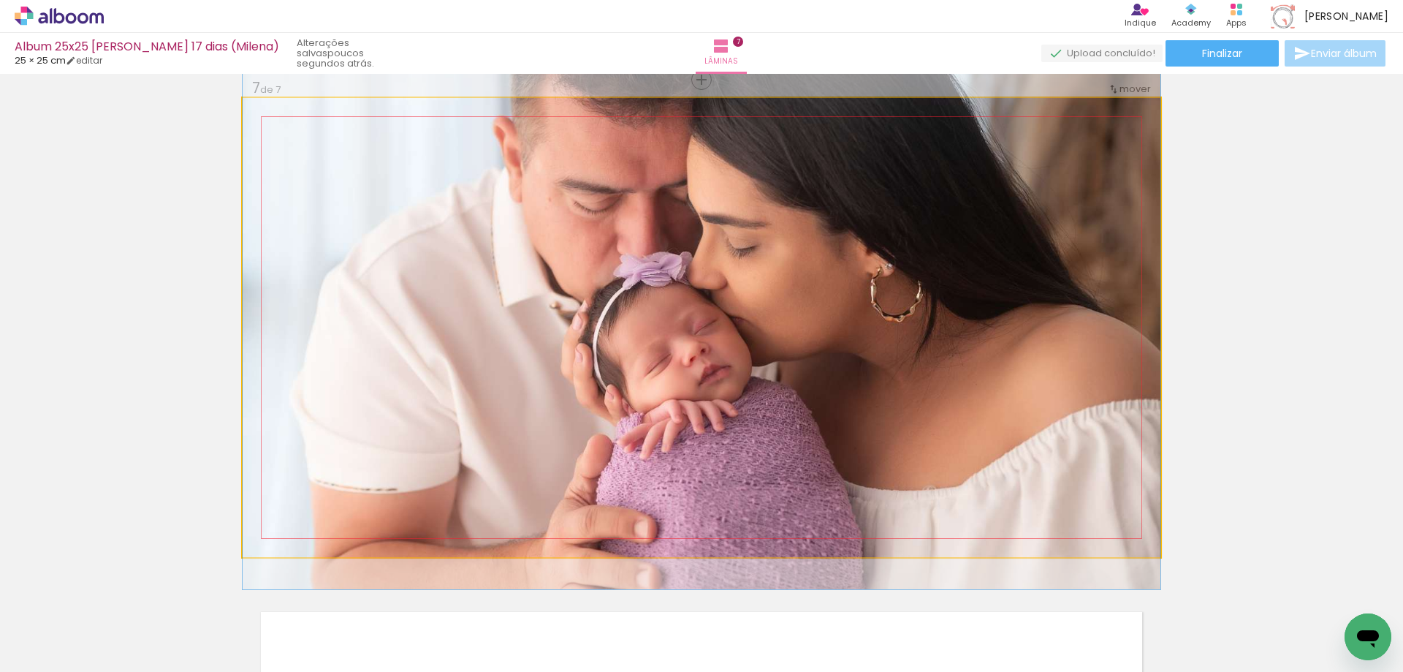
drag, startPoint x: 797, startPoint y: 473, endPoint x: 762, endPoint y: 429, distance: 56.2
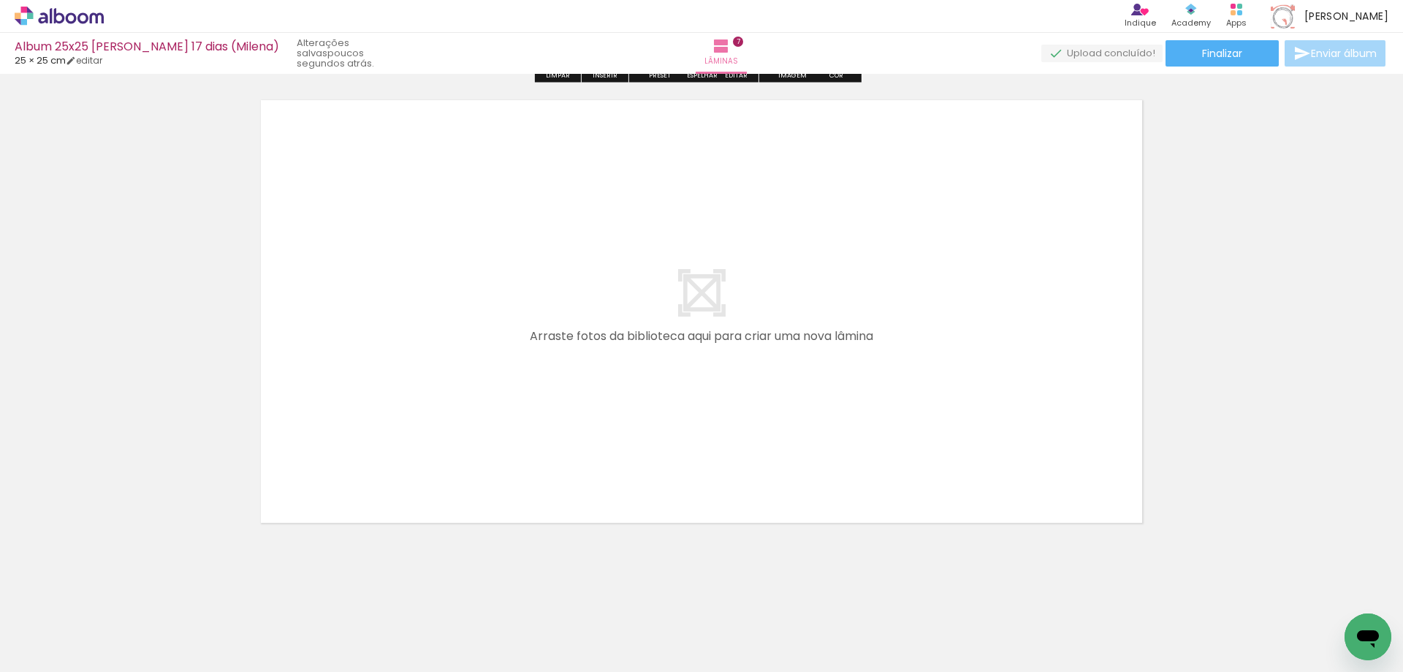
scroll to position [3515, 0]
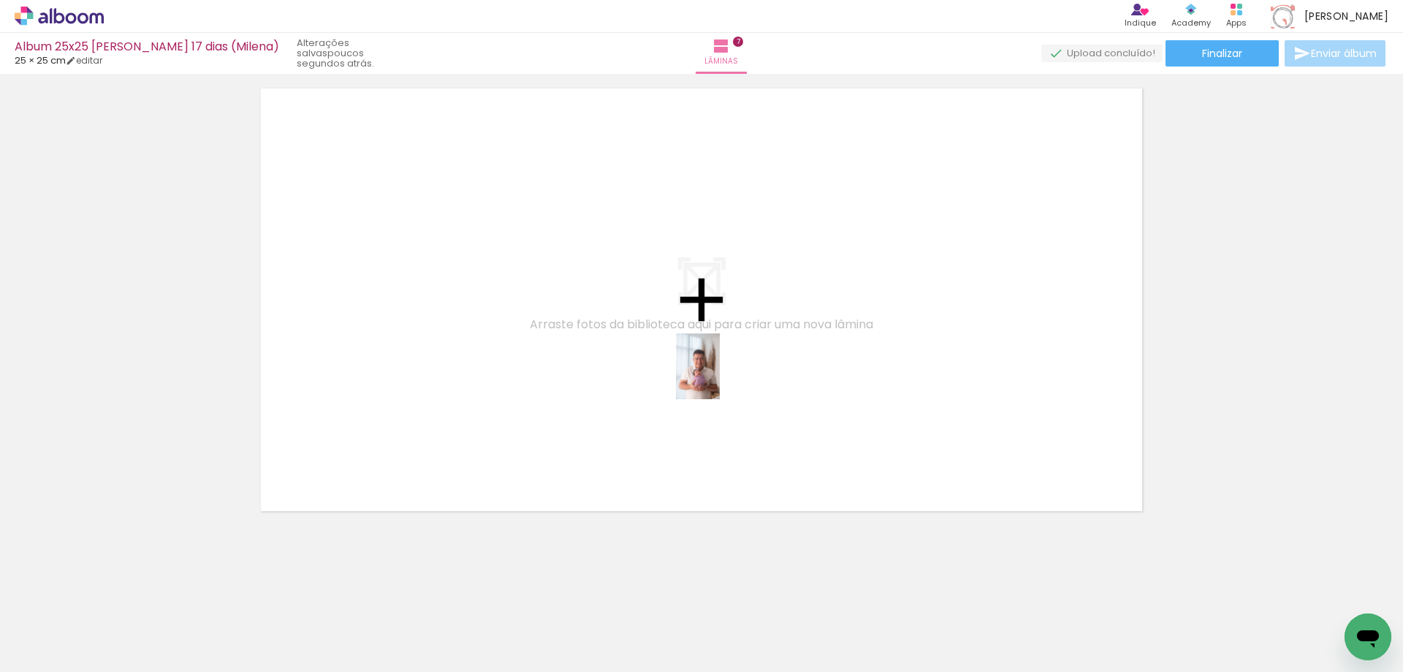
drag, startPoint x: 730, startPoint y: 620, endPoint x: 720, endPoint y: 377, distance: 242.9
click at [720, 377] on quentale-workspace at bounding box center [701, 336] width 1403 height 672
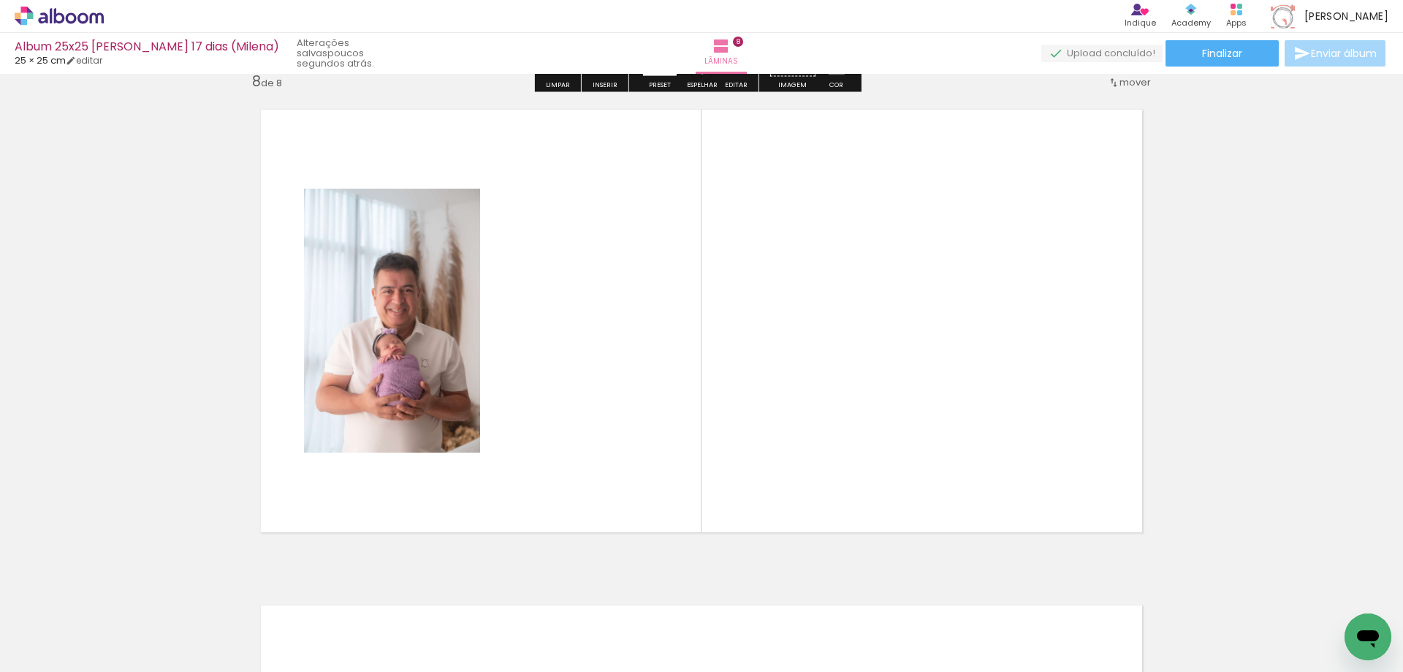
scroll to position [3488, 0]
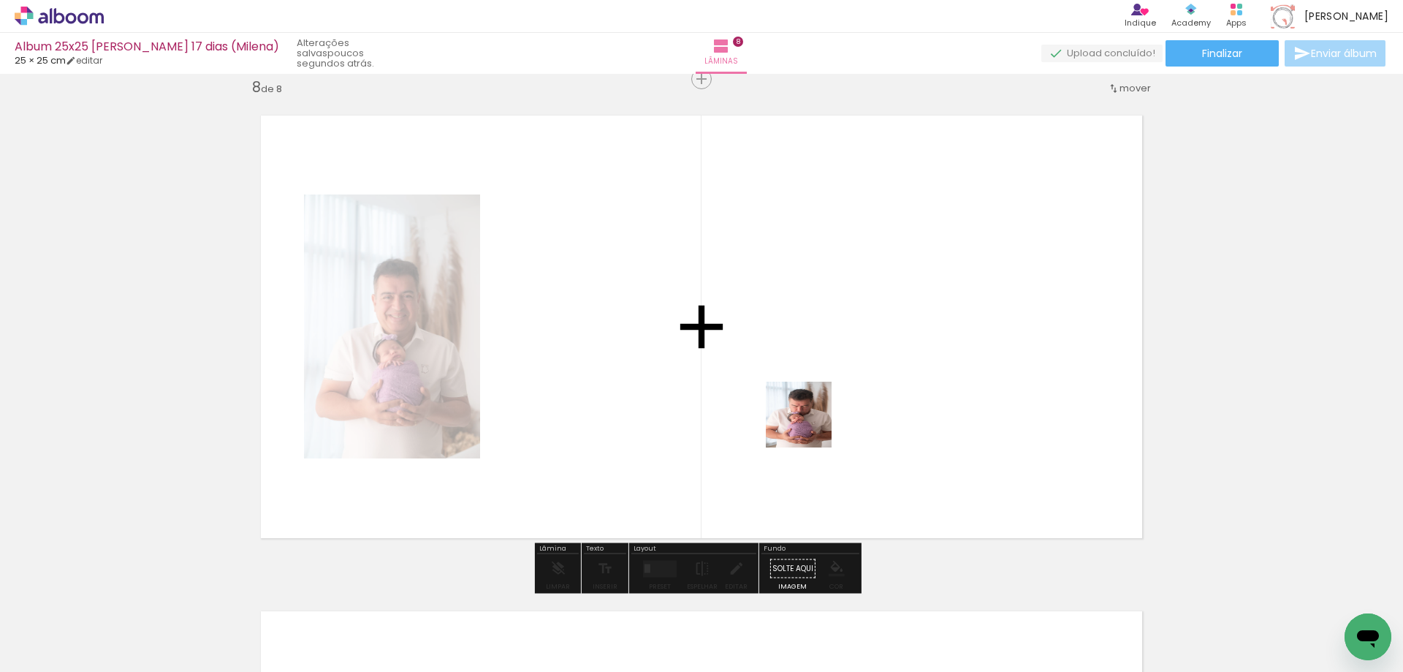
drag, startPoint x: 813, startPoint y: 469, endPoint x: 810, endPoint y: 425, distance: 44.0
click at [810, 425] on quentale-workspace at bounding box center [701, 336] width 1403 height 672
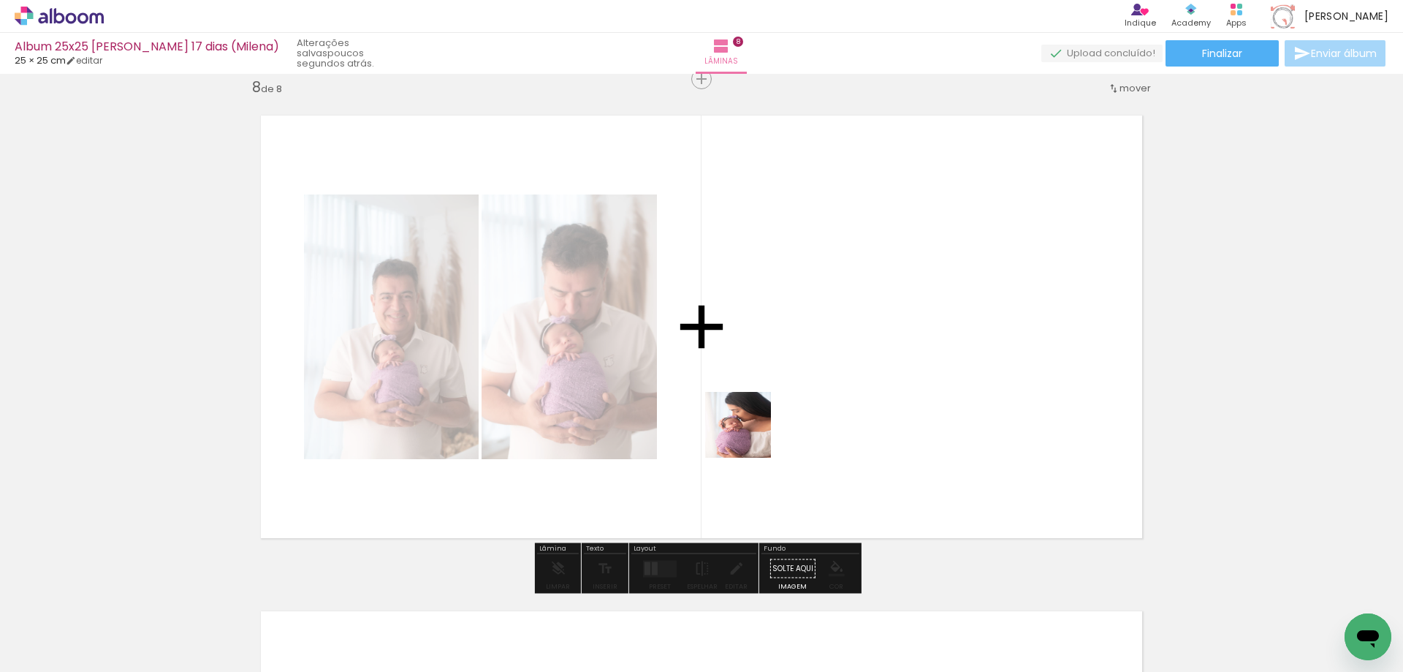
drag, startPoint x: 566, startPoint y: 651, endPoint x: 749, endPoint y: 435, distance: 283.2
click at [749, 435] on quentale-workspace at bounding box center [701, 336] width 1403 height 672
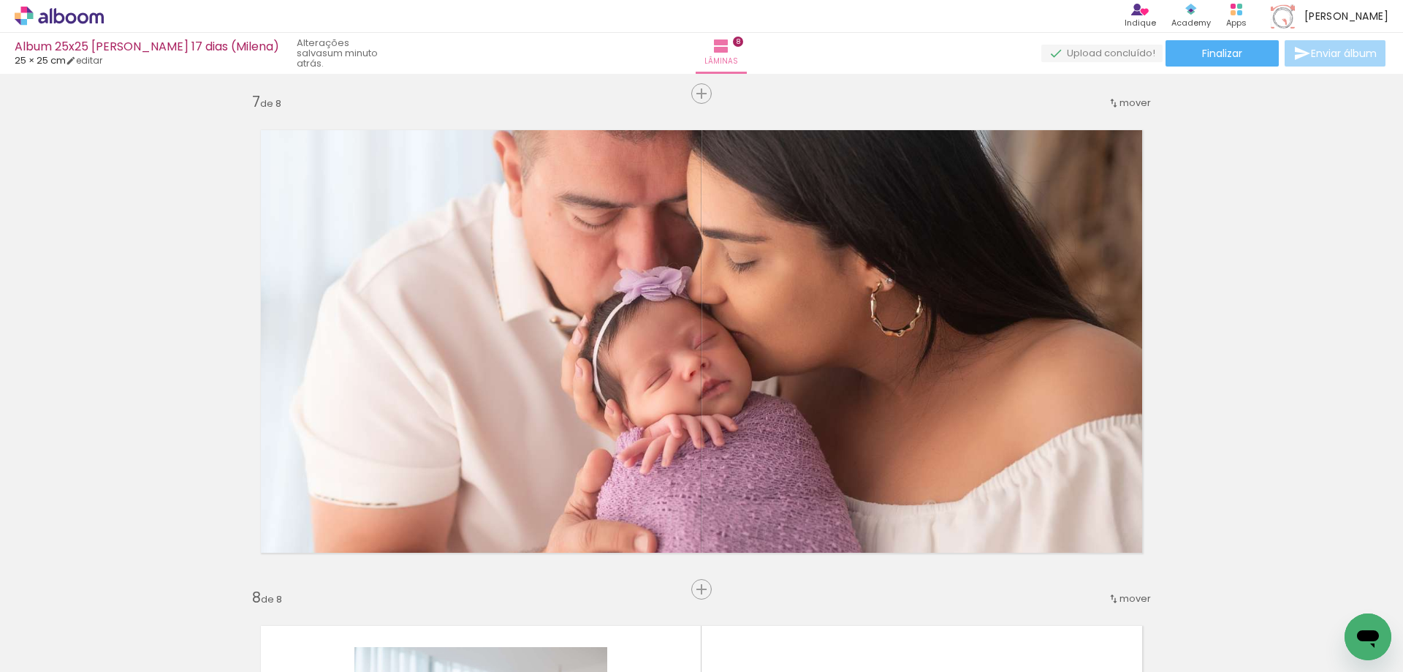
scroll to position [2976, 0]
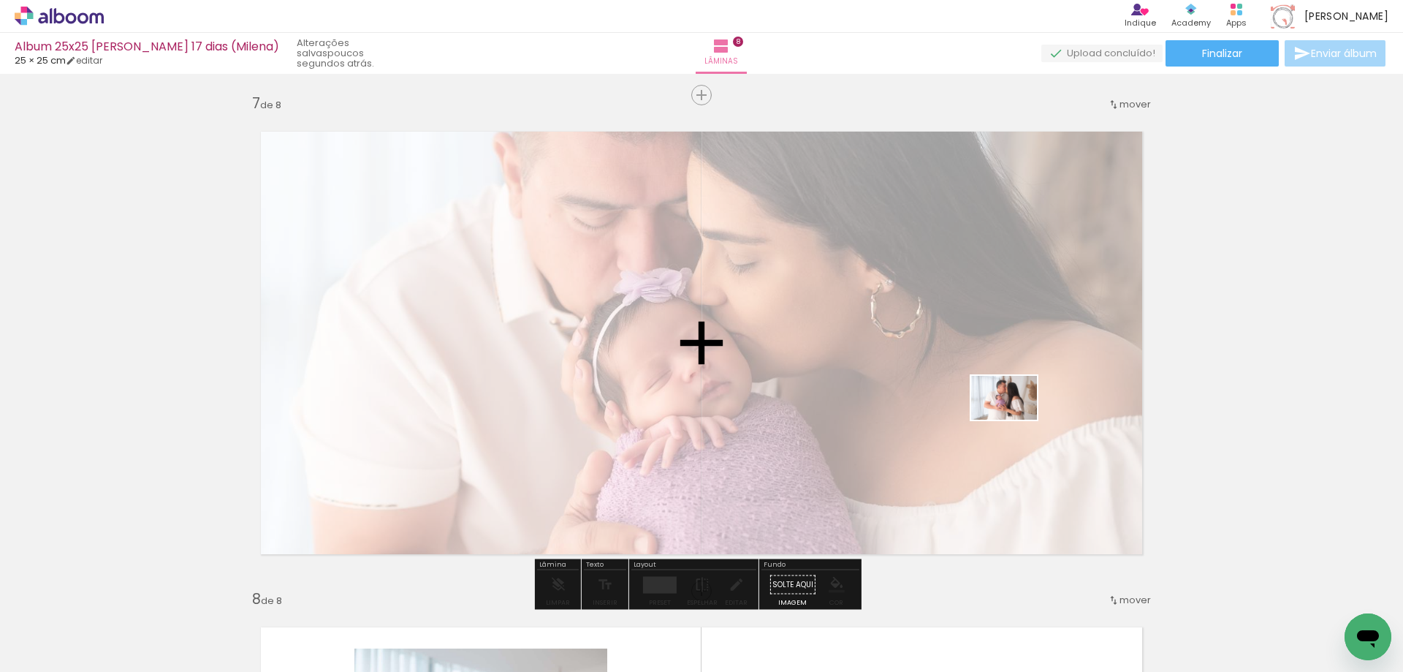
drag, startPoint x: 908, startPoint y: 628, endPoint x: 1015, endPoint y: 420, distance: 234.4
click at [1015, 420] on quentale-workspace at bounding box center [701, 336] width 1403 height 672
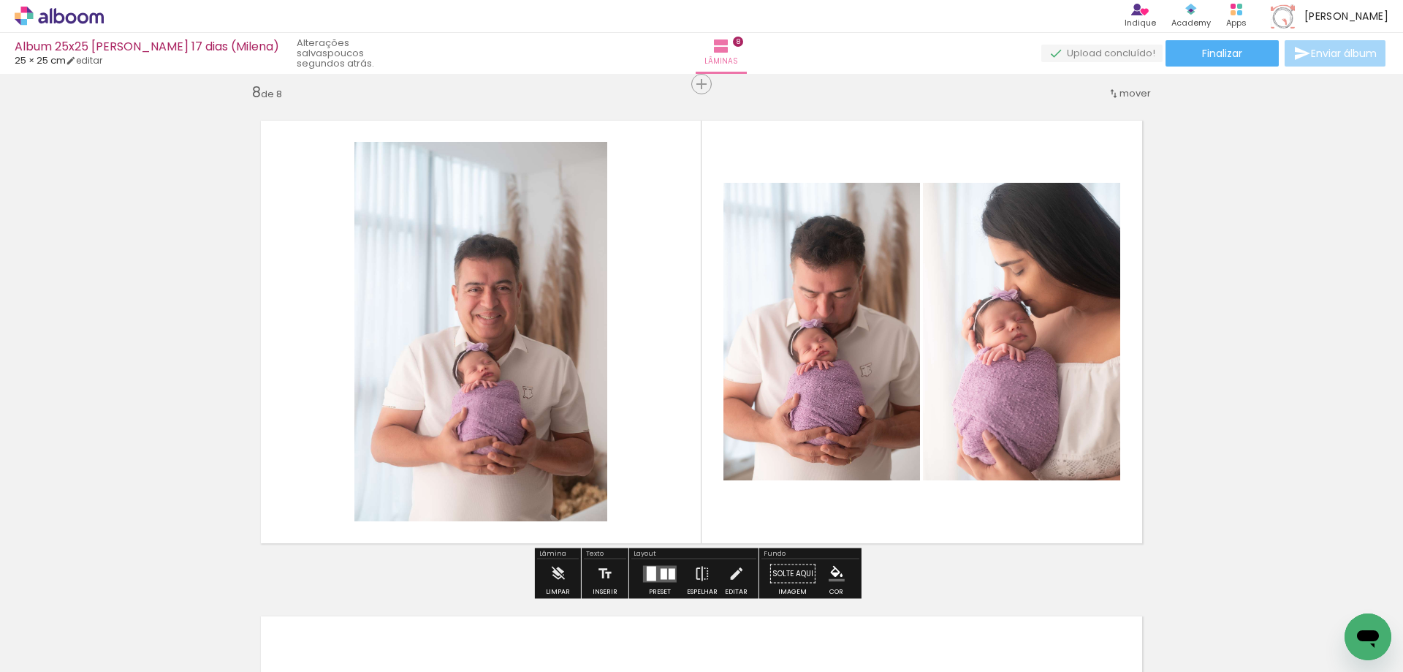
scroll to position [3488, 0]
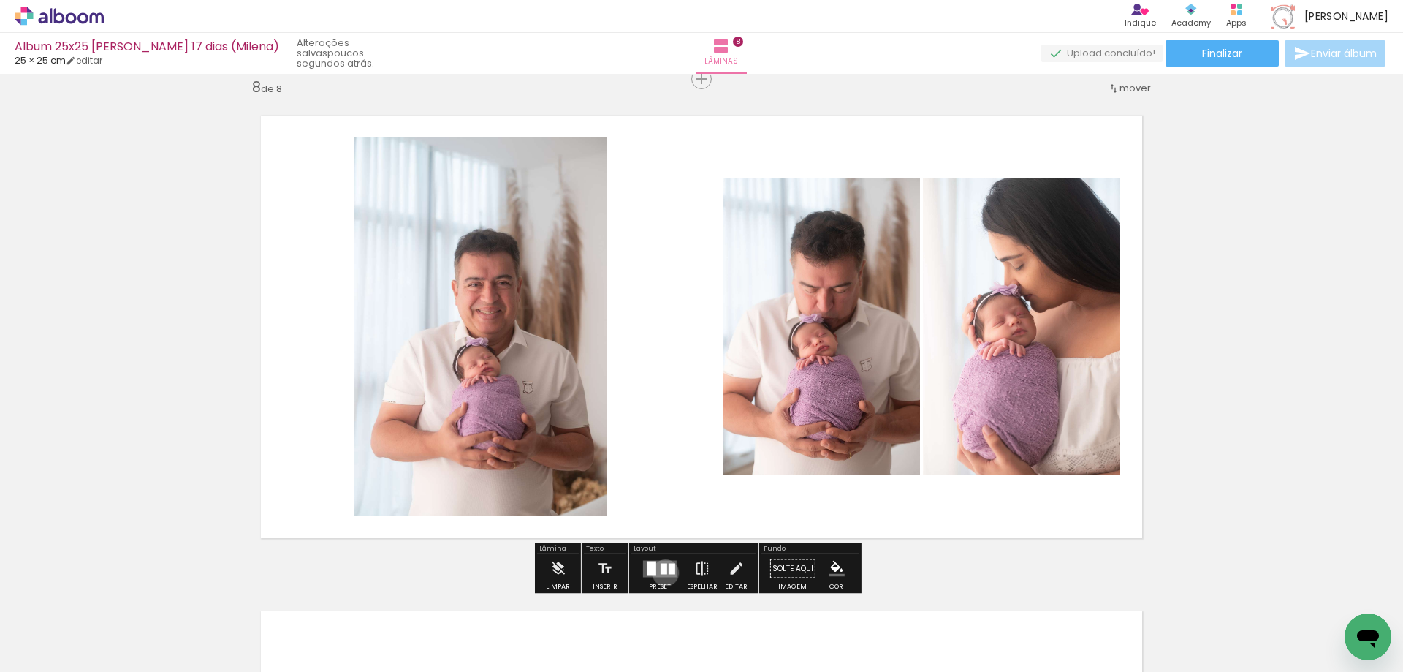
click at [662, 572] on div at bounding box center [664, 568] width 7 height 11
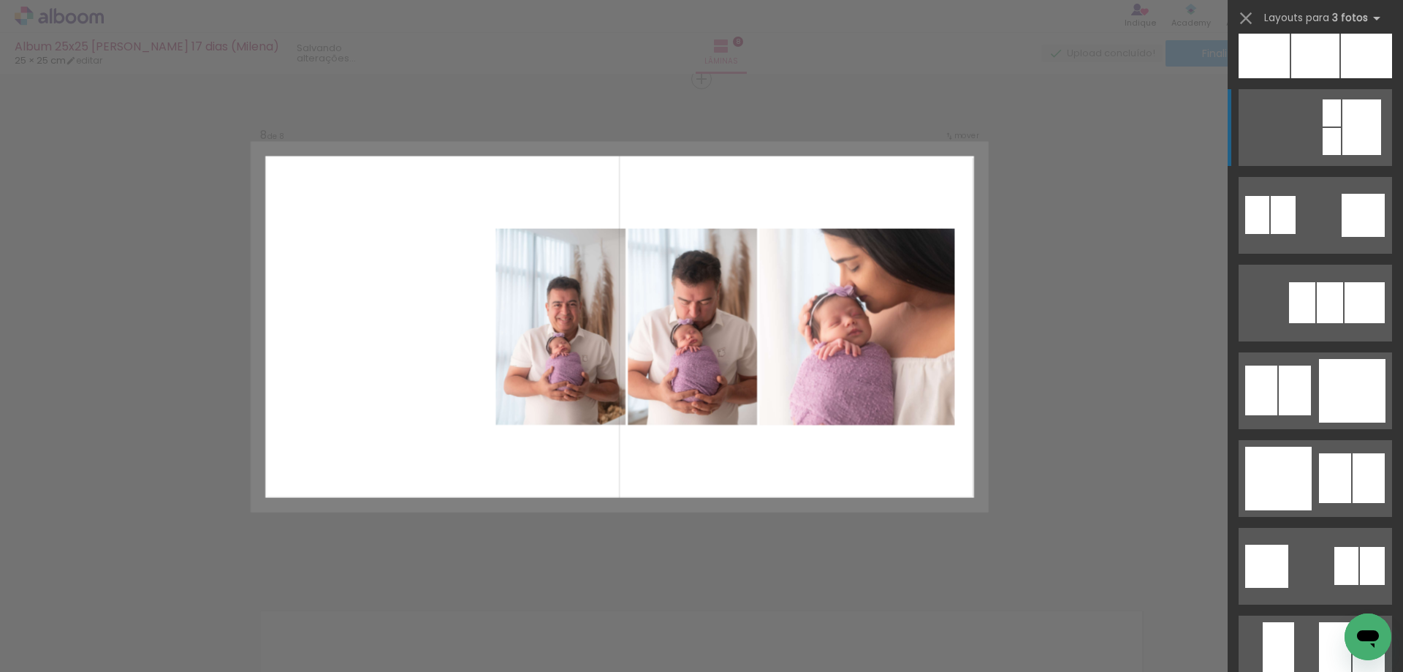
scroll to position [1389, 0]
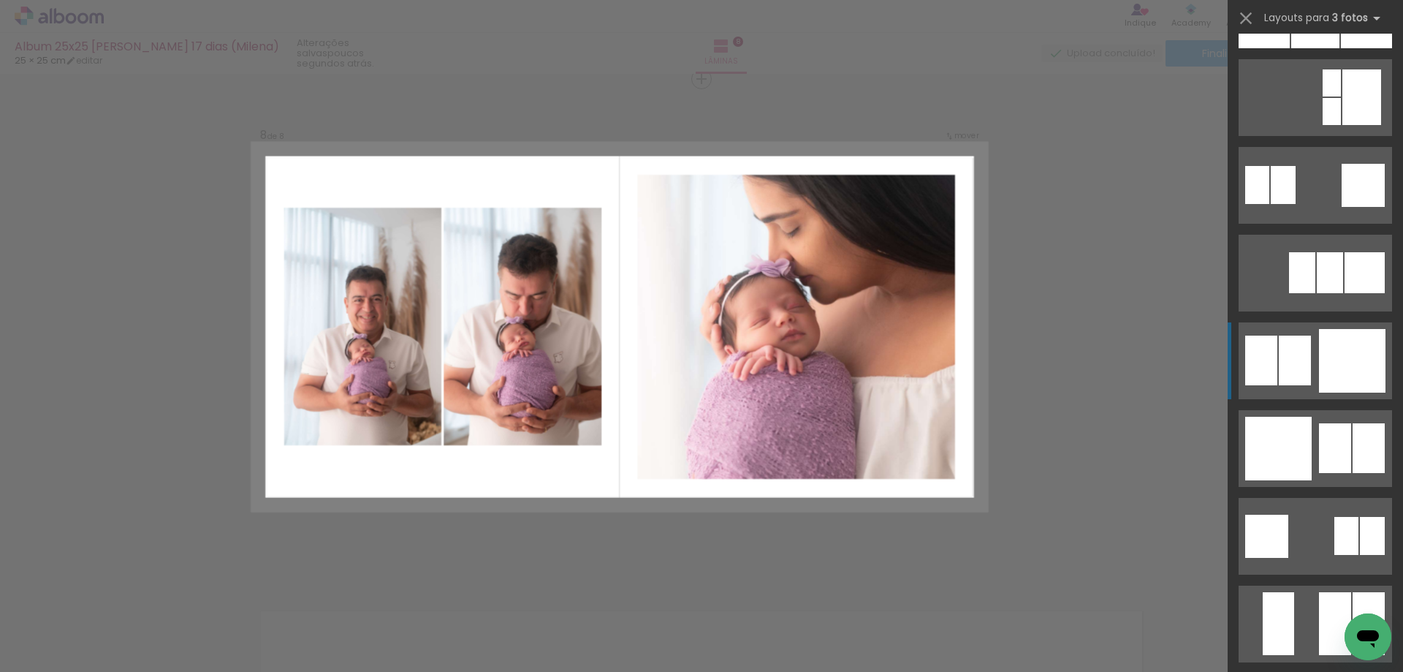
click at [1357, 370] on div at bounding box center [1352, 361] width 67 height 64
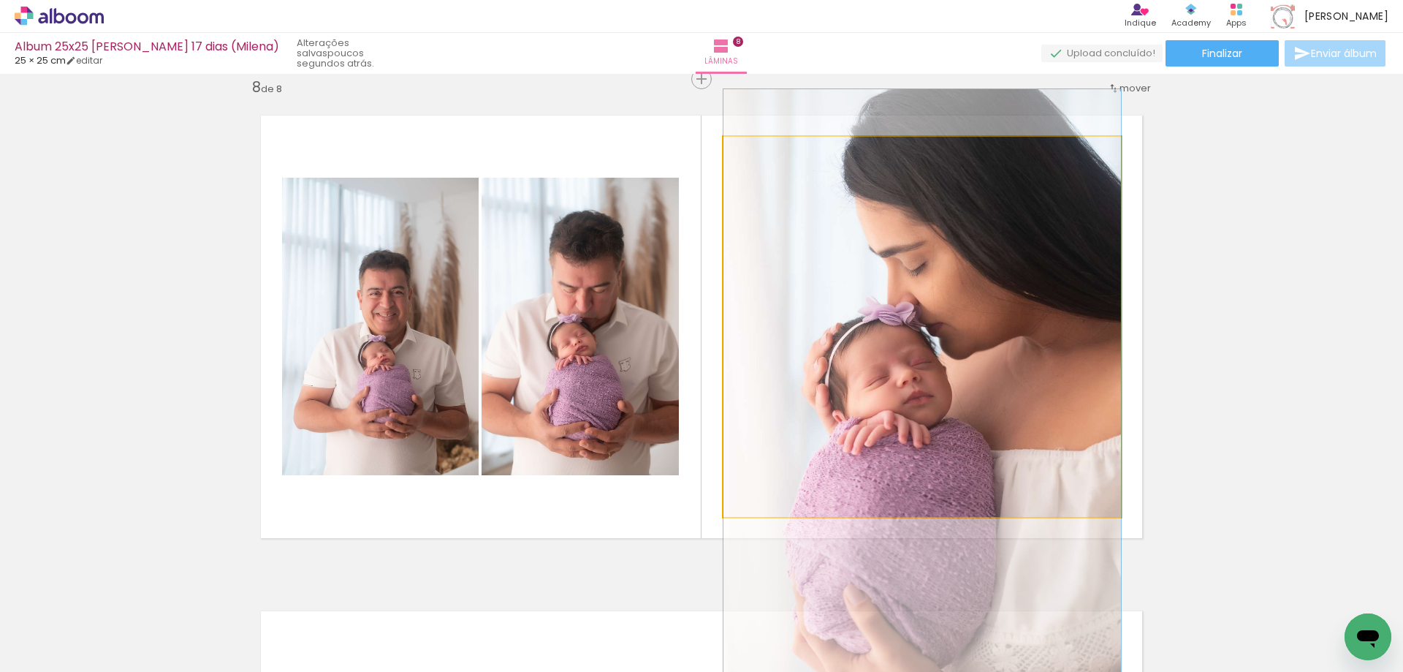
drag, startPoint x: 1006, startPoint y: 321, endPoint x: 1002, endPoint y: 382, distance: 60.8
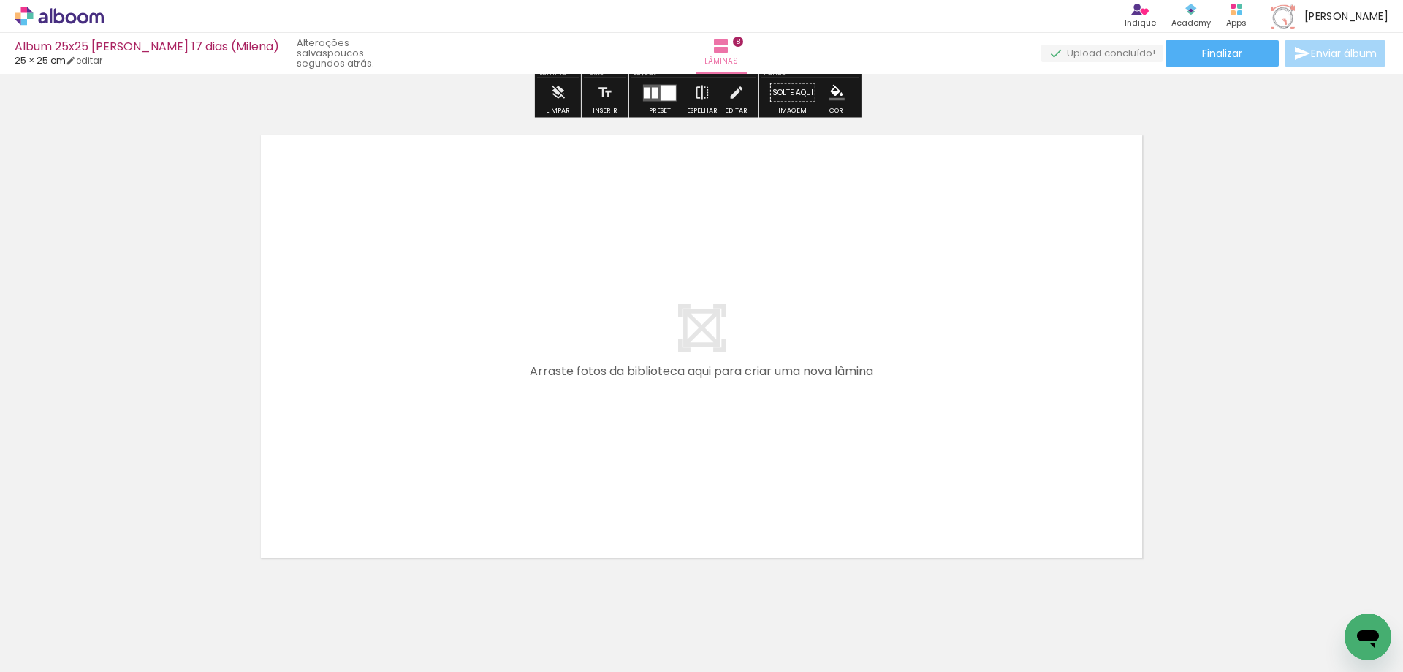
scroll to position [3999, 0]
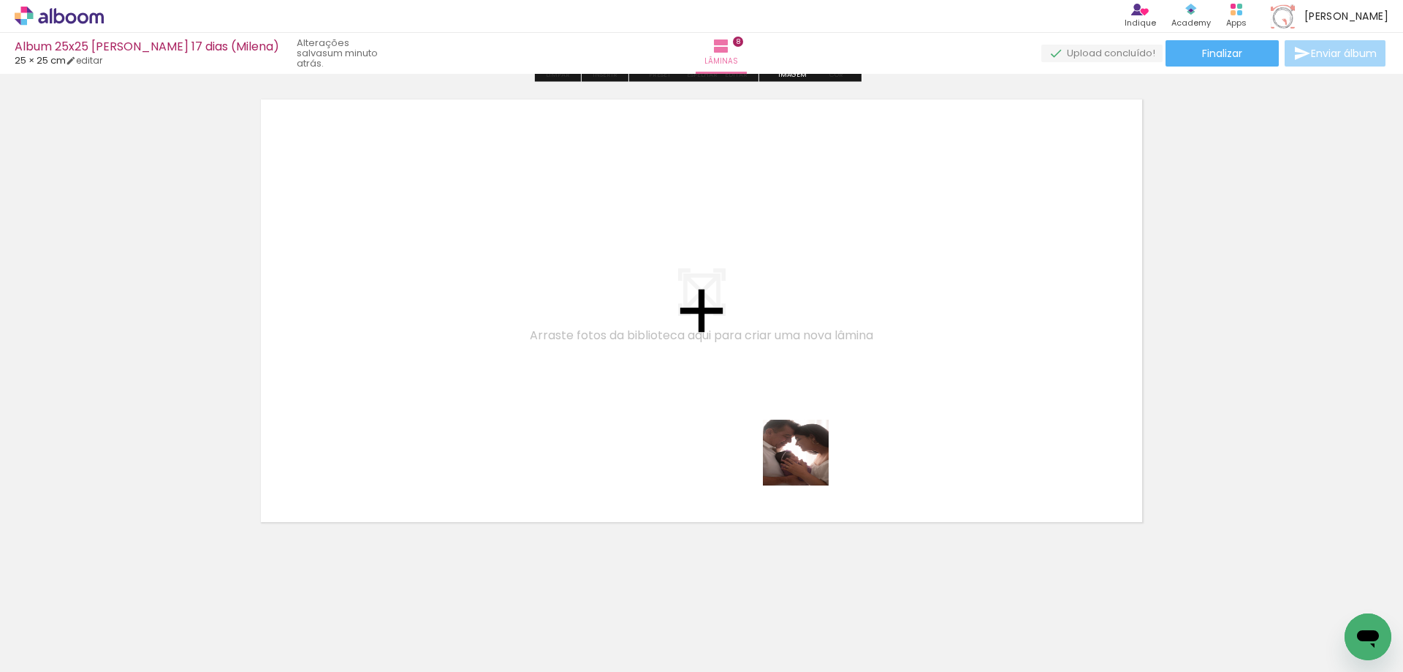
drag, startPoint x: 983, startPoint y: 650, endPoint x: 775, endPoint y: 432, distance: 301.4
click at [775, 432] on quentale-workspace at bounding box center [701, 336] width 1403 height 672
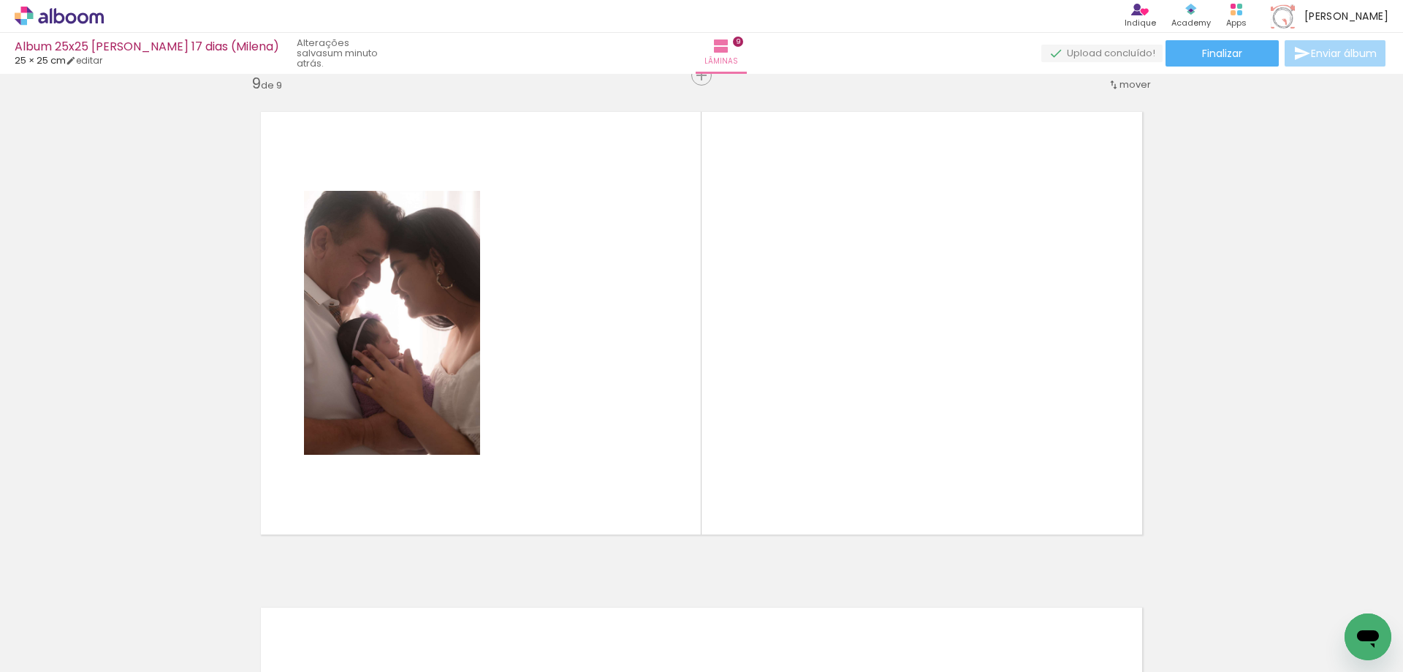
scroll to position [3983, 0]
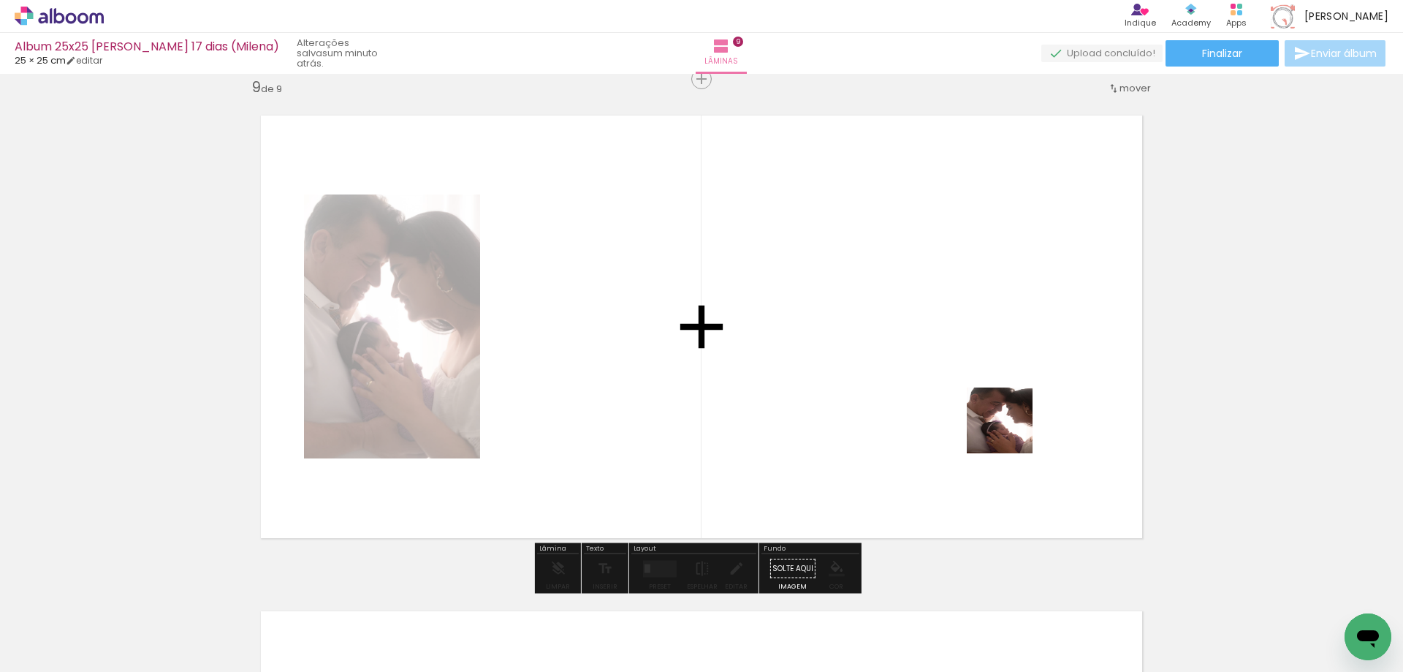
drag, startPoint x: 1061, startPoint y: 627, endPoint x: 1009, endPoint y: 426, distance: 207.8
click at [1009, 426] on quentale-workspace at bounding box center [701, 336] width 1403 height 672
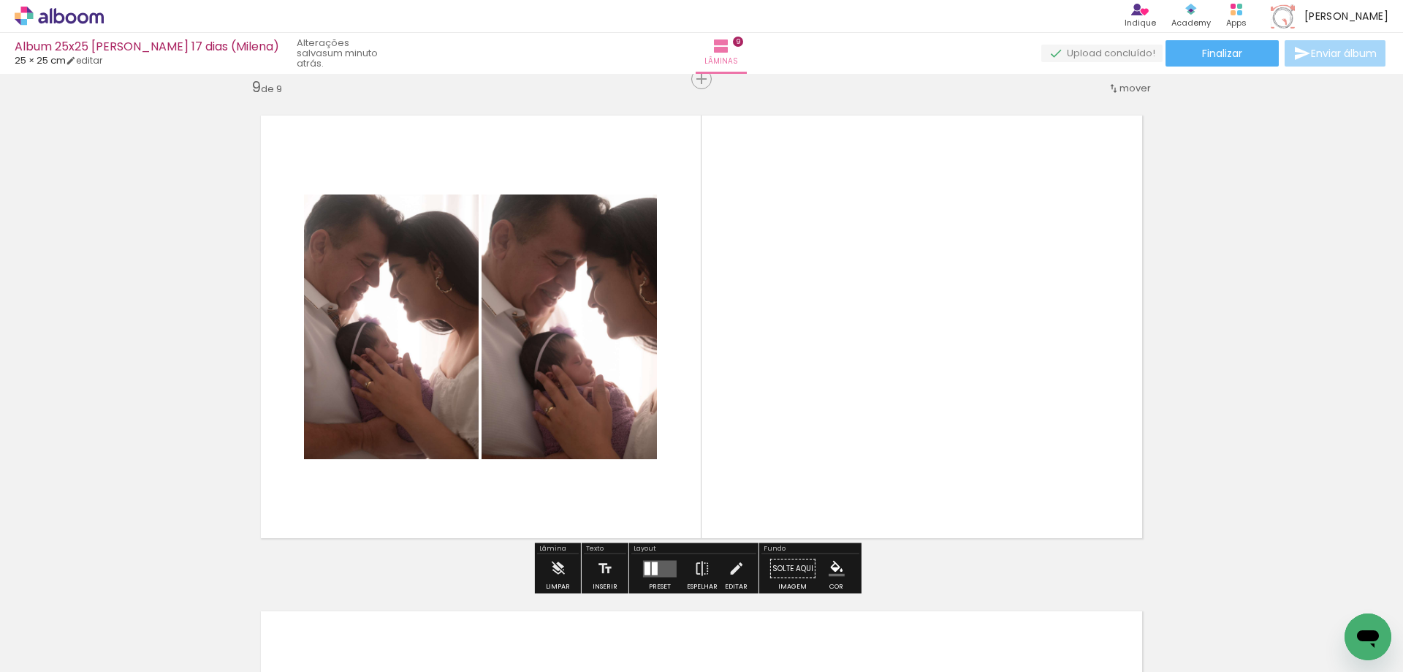
click at [656, 568] on quentale-layouter at bounding box center [660, 568] width 34 height 17
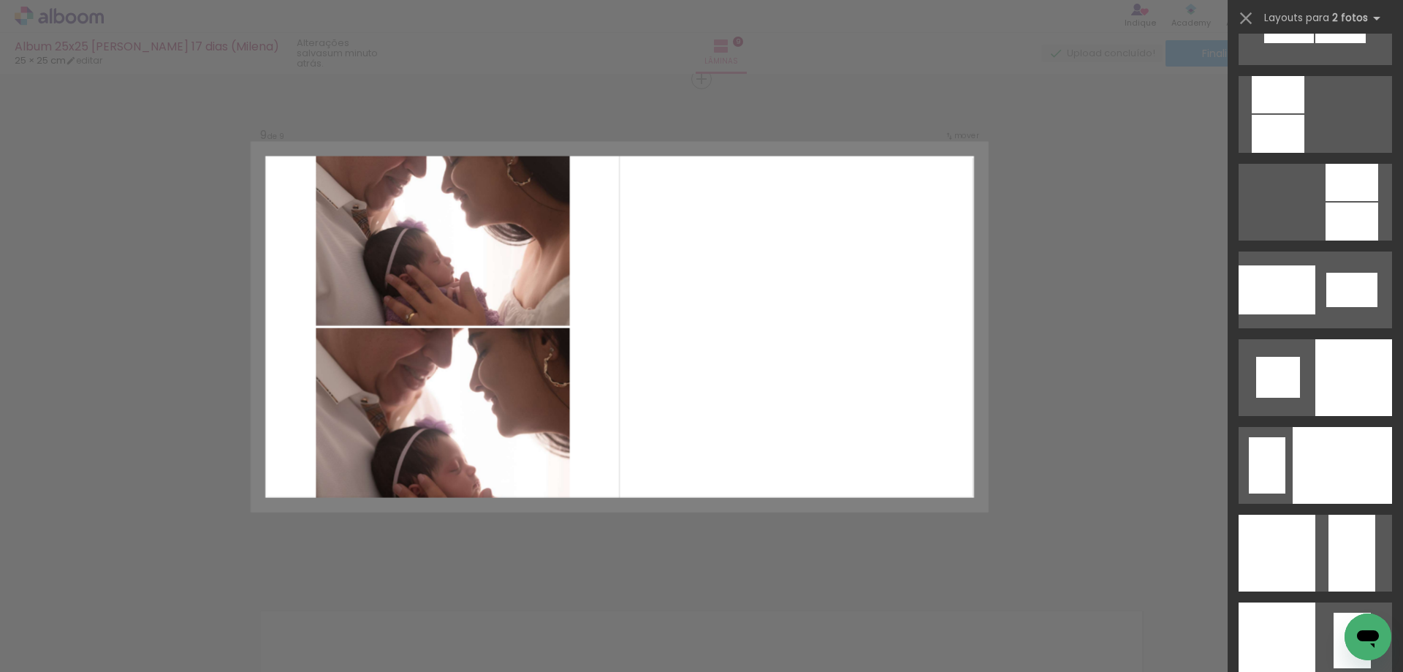
scroll to position [5540, 0]
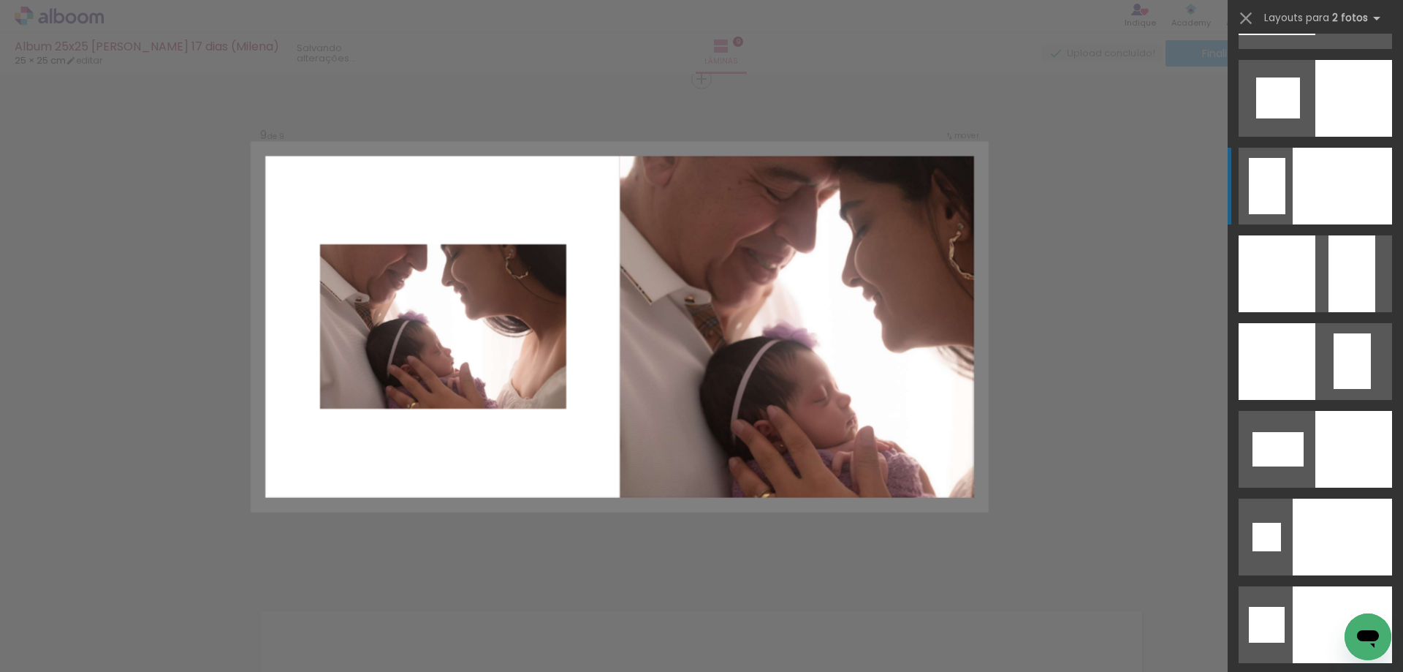
scroll to position [5847, 0]
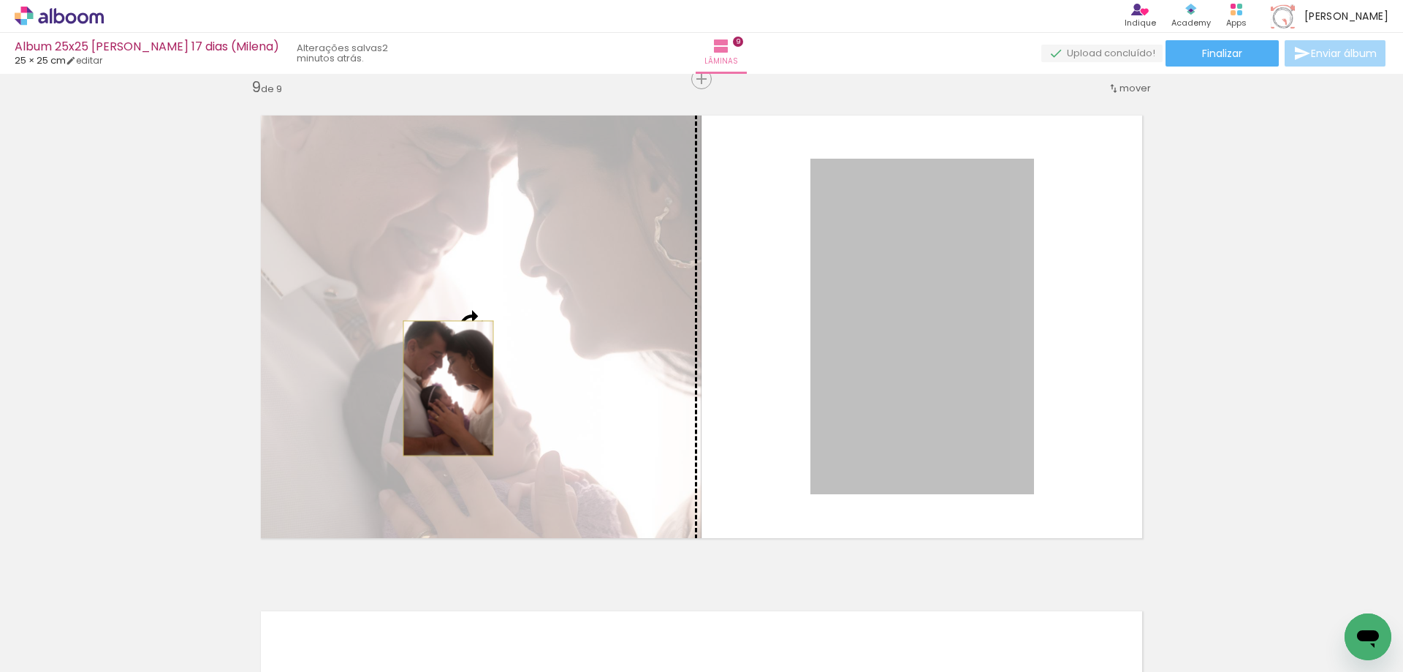
drag, startPoint x: 936, startPoint y: 408, endPoint x: 443, endPoint y: 388, distance: 493.7
click at [0, 0] on slot at bounding box center [0, 0] width 0 height 0
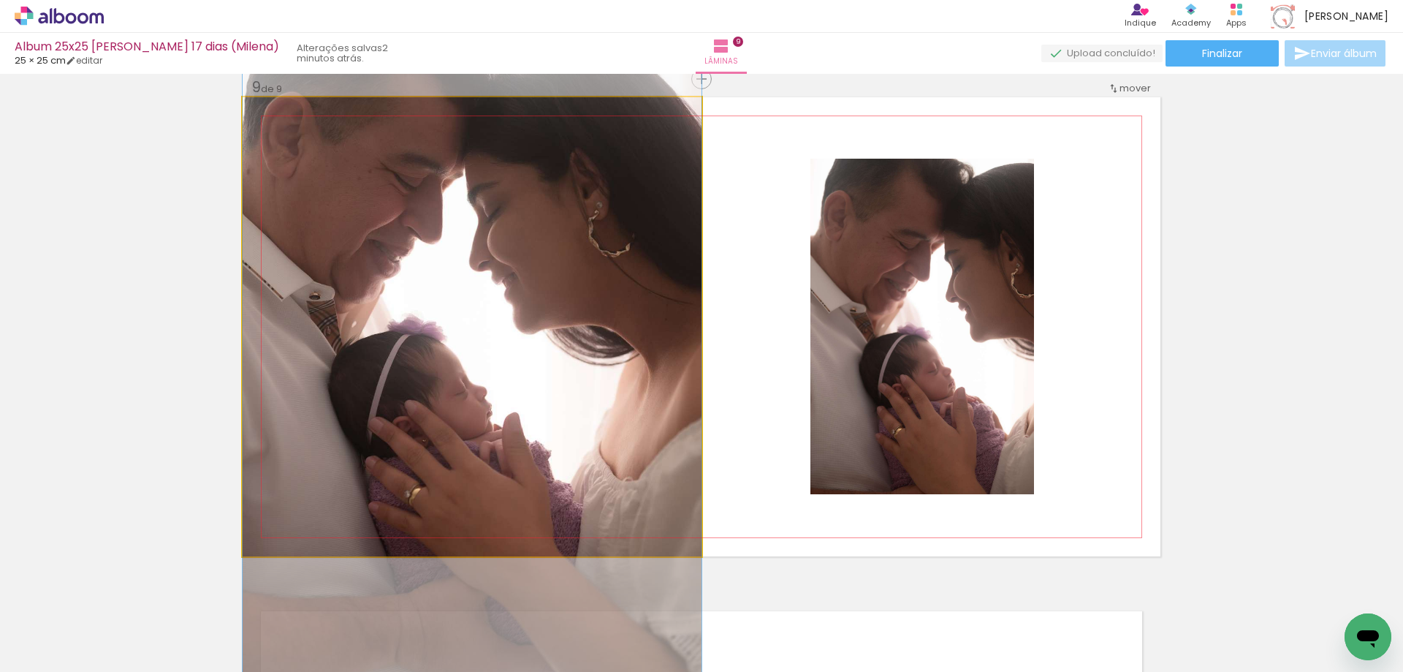
drag, startPoint x: 548, startPoint y: 381, endPoint x: 552, endPoint y: 400, distance: 19.4
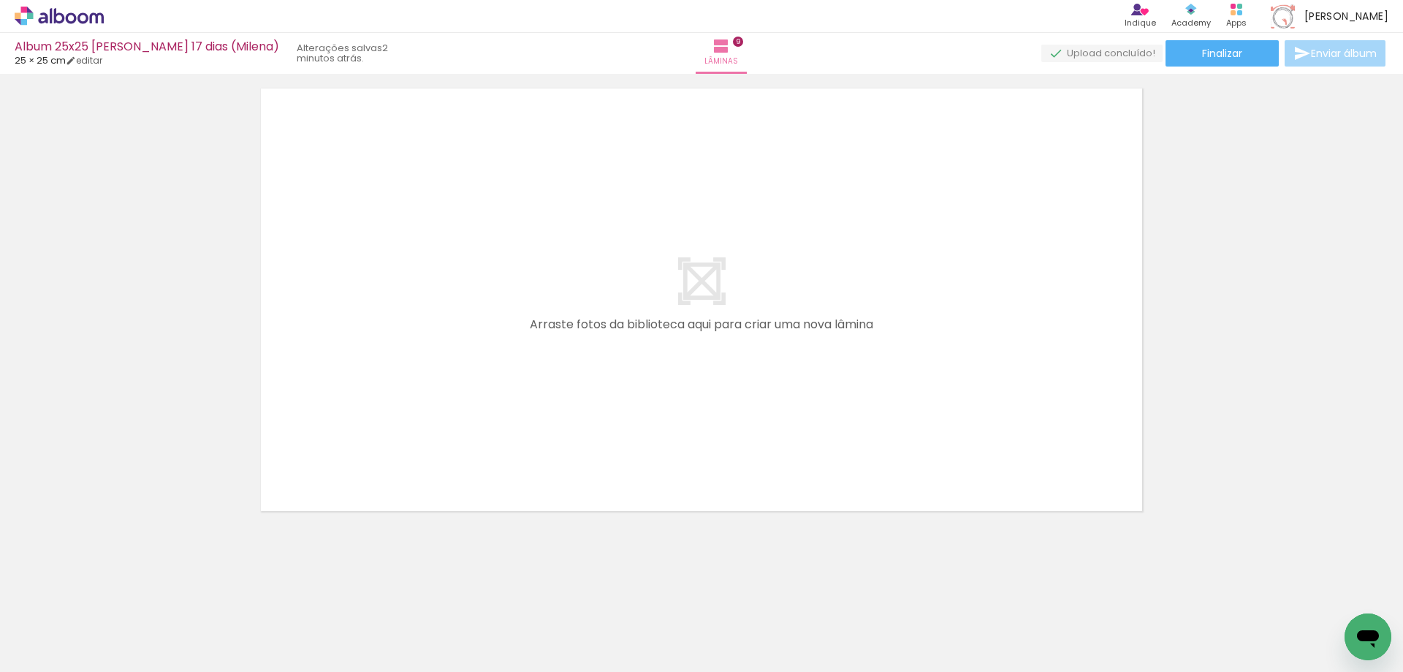
scroll to position [0, 522]
drag, startPoint x: 1177, startPoint y: 630, endPoint x: 1141, endPoint y: 571, distance: 69.6
click at [969, 359] on quentale-workspace at bounding box center [701, 336] width 1403 height 672
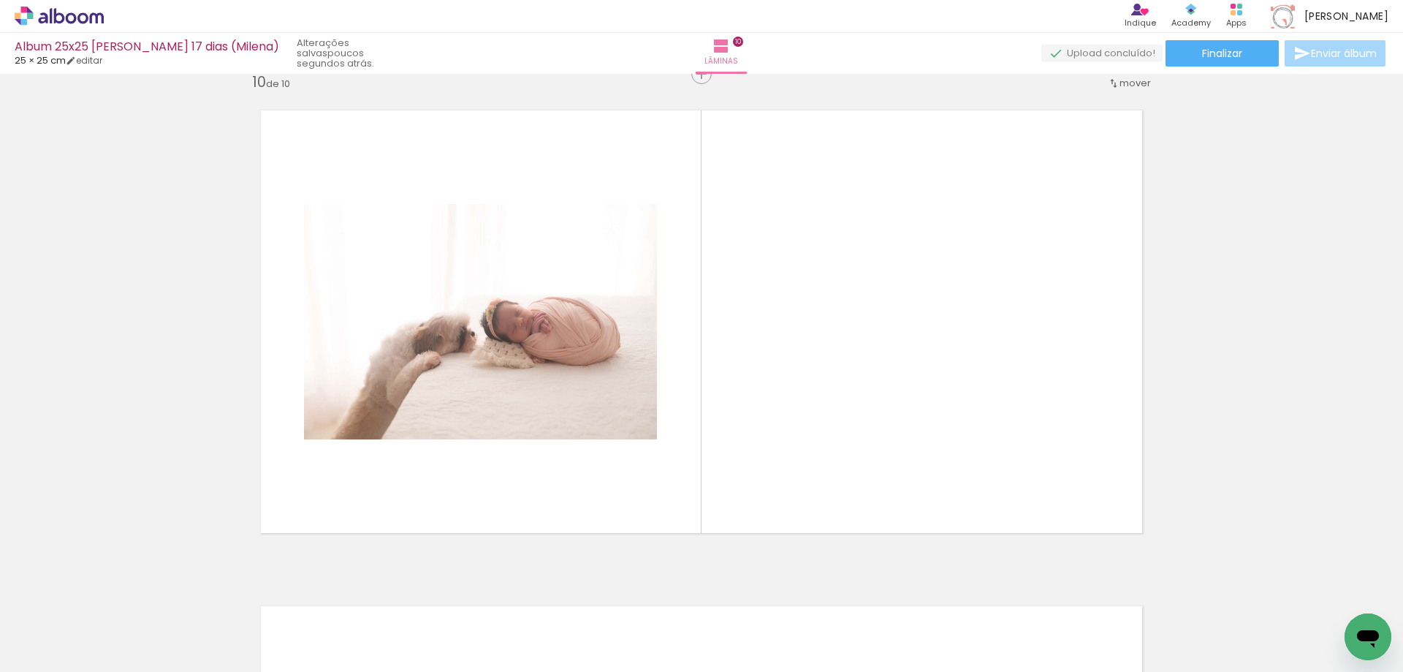
scroll to position [4479, 0]
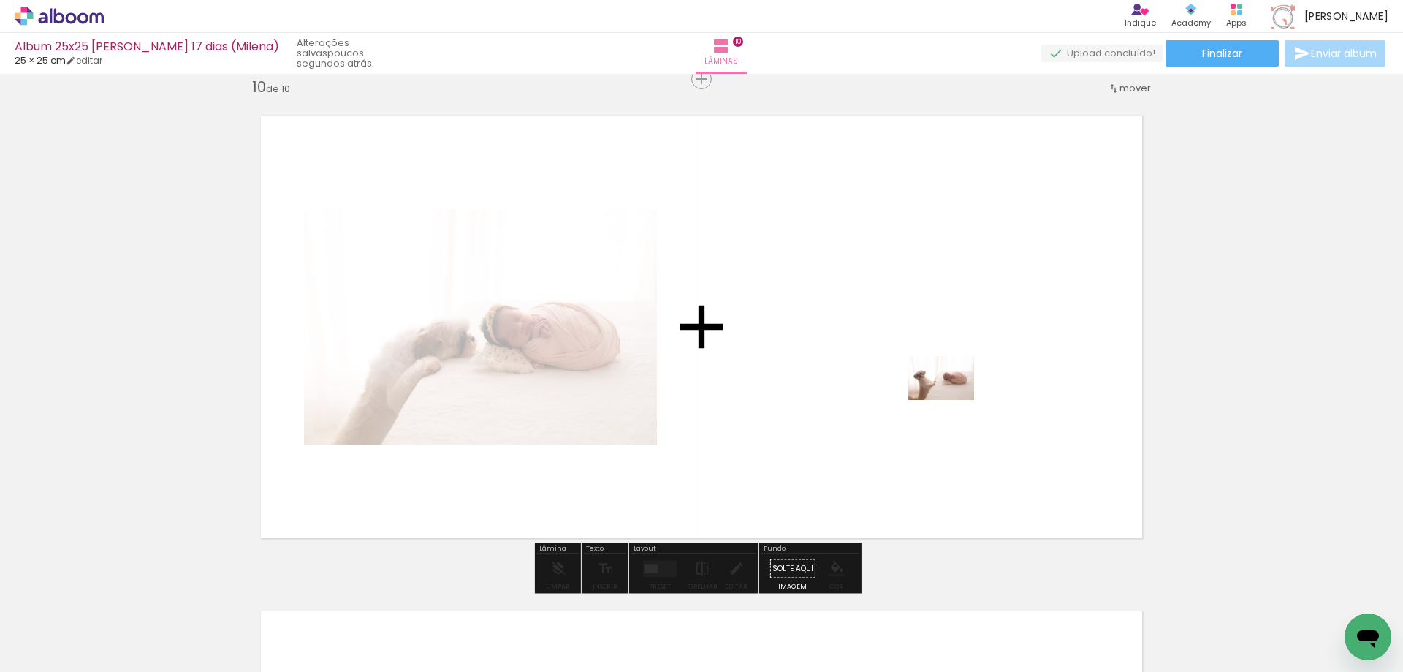
drag, startPoint x: 1266, startPoint y: 631, endPoint x: 949, endPoint y: 399, distance: 392.7
click at [949, 399] on quentale-workspace at bounding box center [701, 336] width 1403 height 672
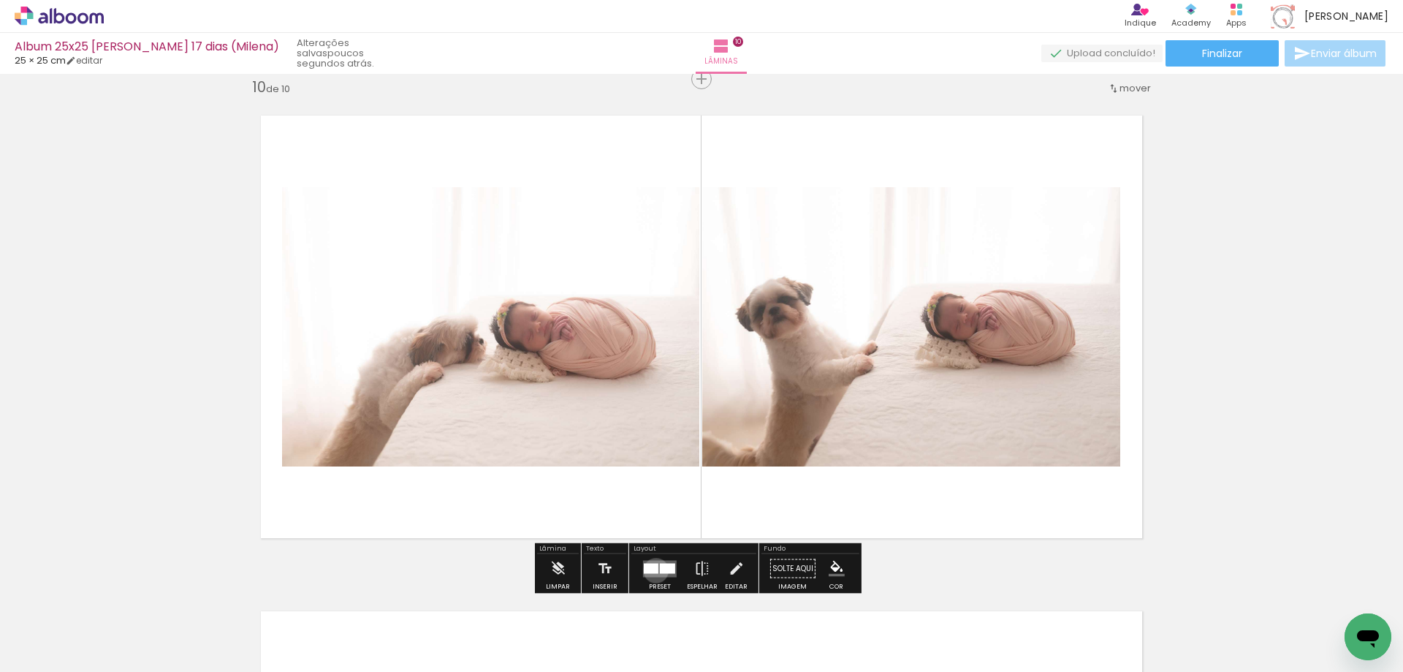
click at [653, 570] on div at bounding box center [651, 568] width 15 height 10
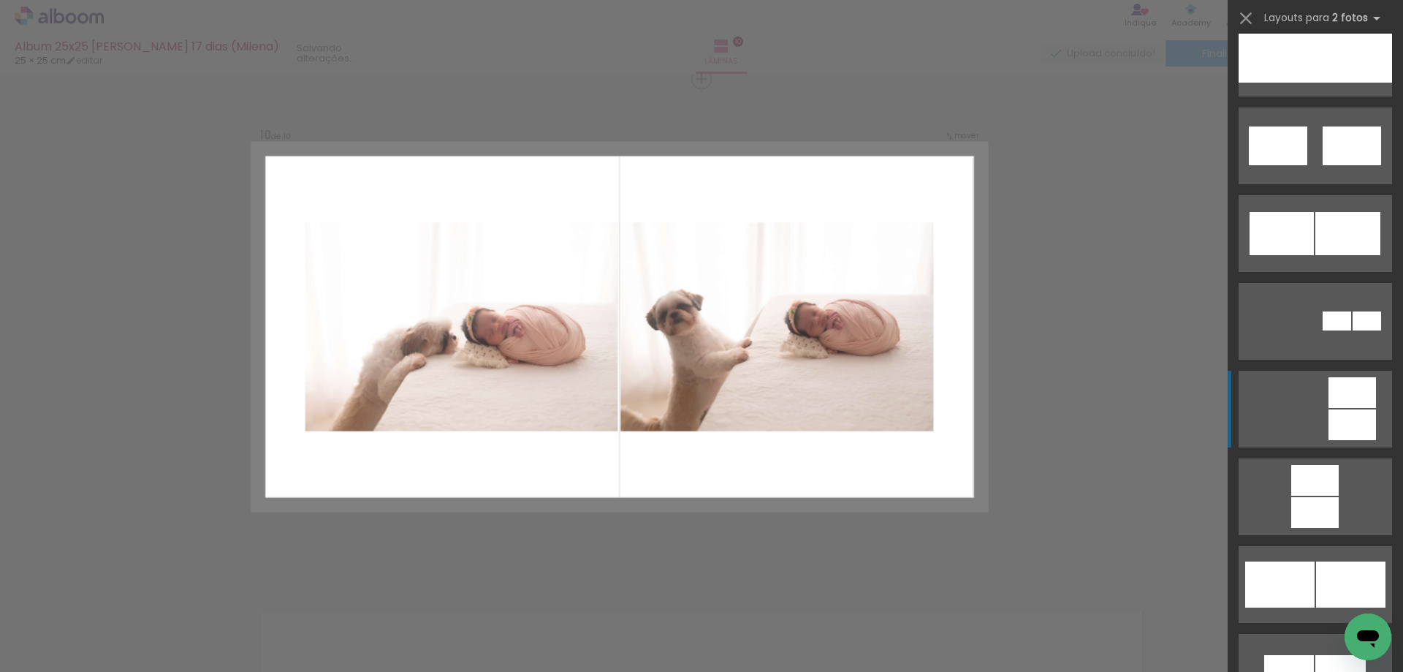
scroll to position [804, 0]
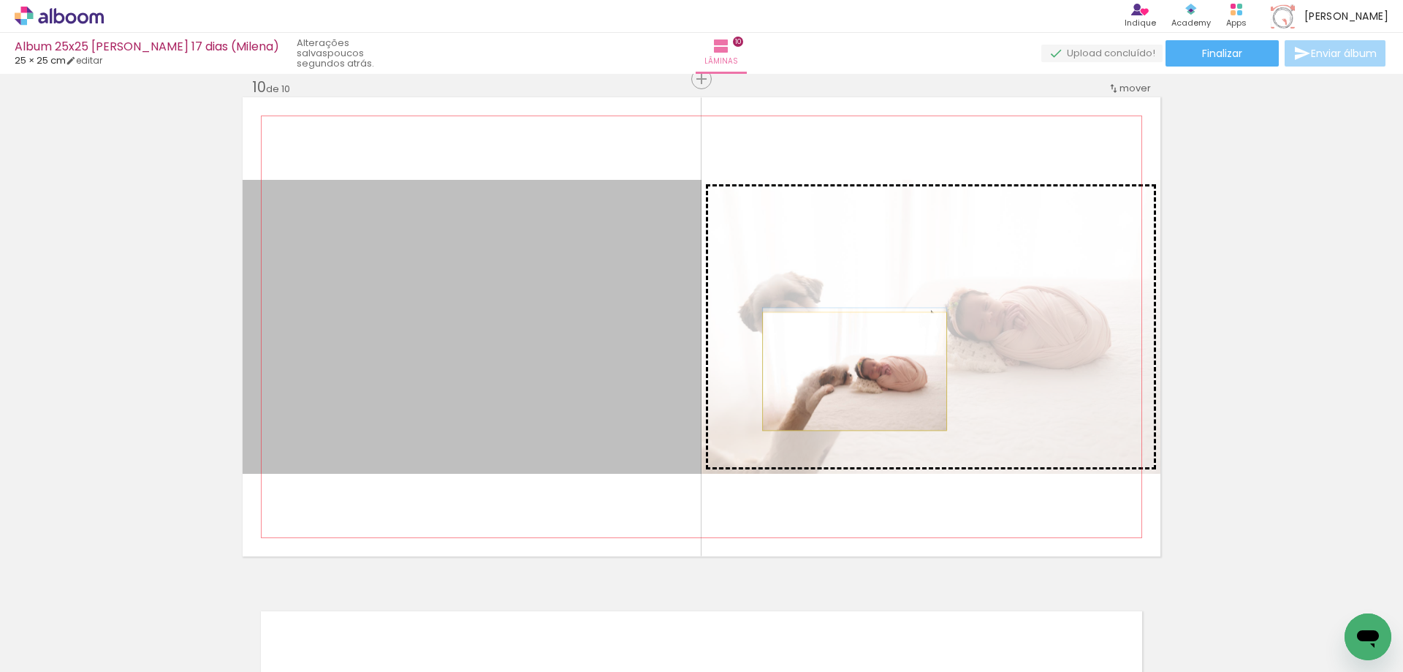
drag, startPoint x: 518, startPoint y: 387, endPoint x: 849, endPoint y: 371, distance: 331.5
click at [0, 0] on slot at bounding box center [0, 0] width 0 height 0
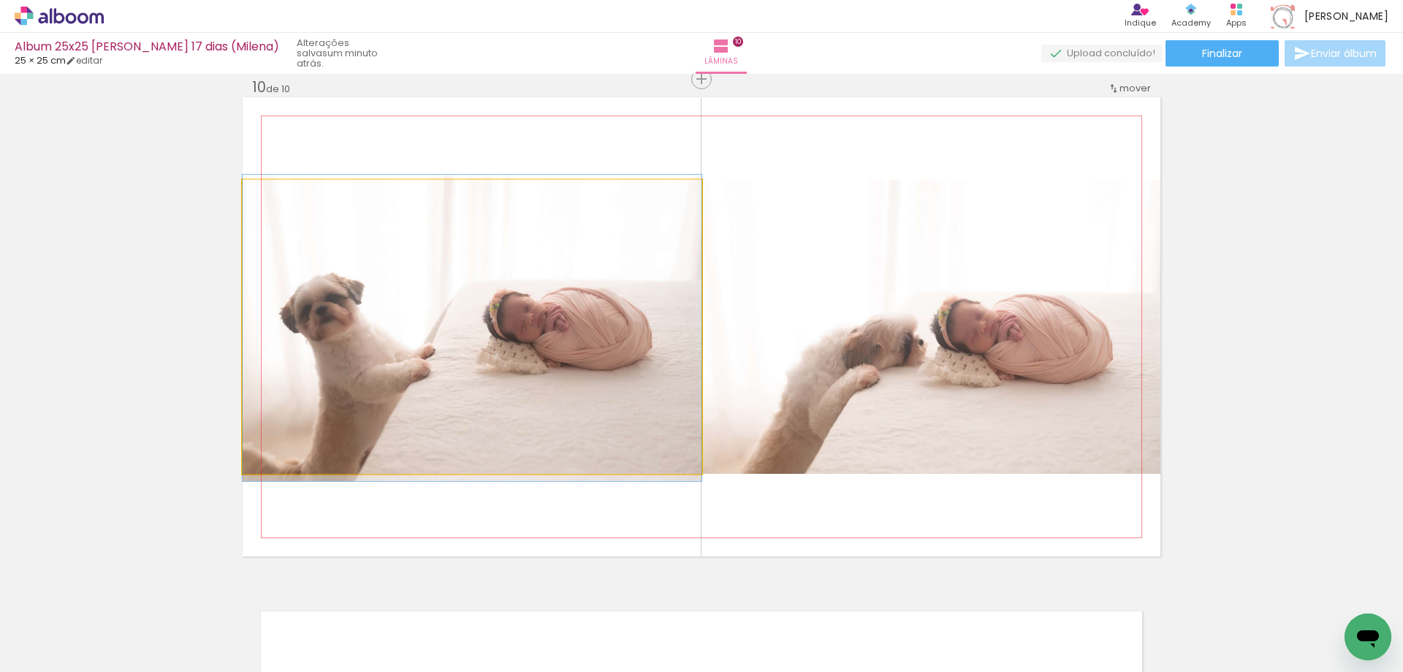
click at [530, 387] on quentale-photo at bounding box center [472, 327] width 459 height 294
click at [530, 385] on quentale-photo at bounding box center [472, 327] width 459 height 294
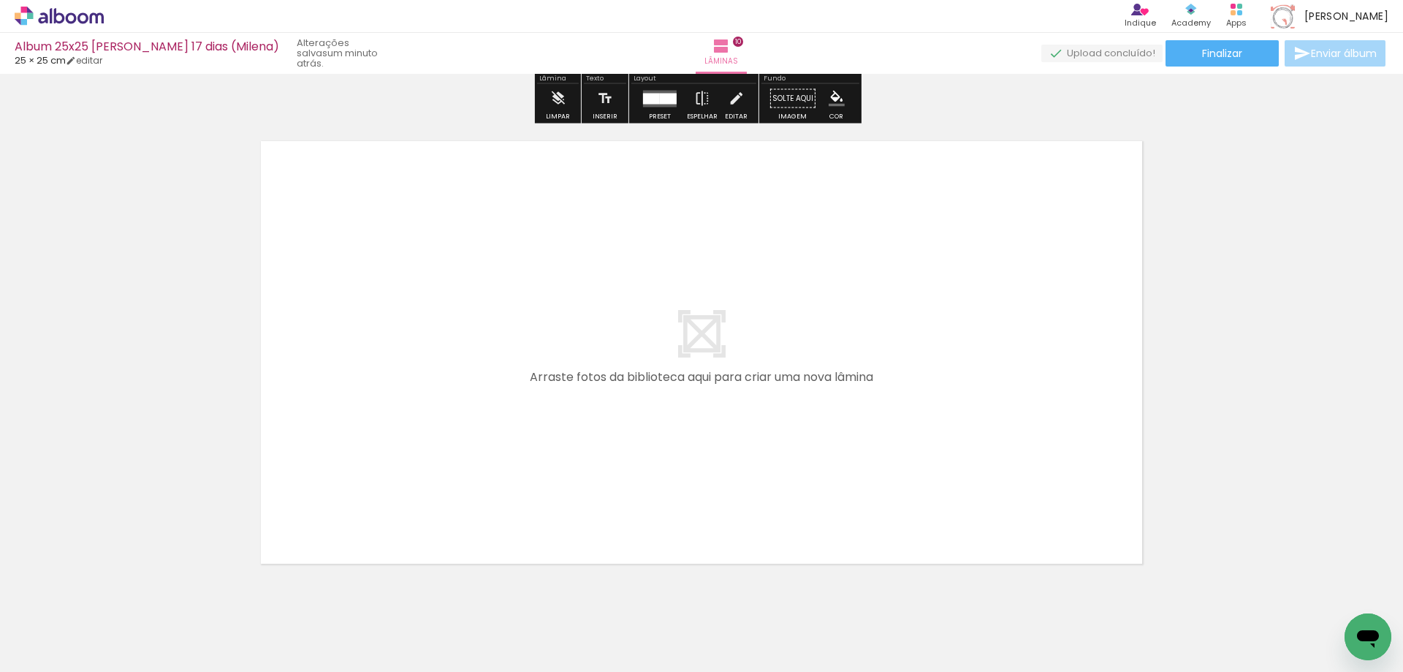
scroll to position [5002, 0]
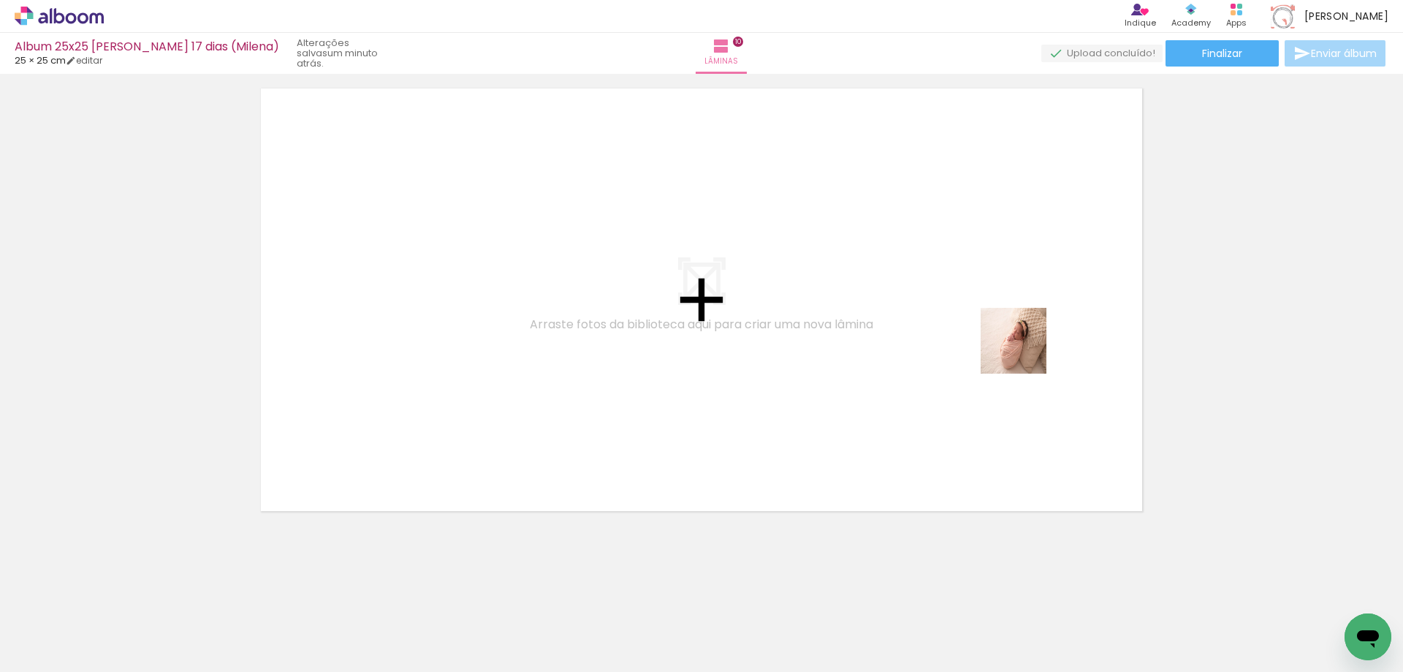
drag, startPoint x: 1337, startPoint y: 623, endPoint x: 859, endPoint y: 276, distance: 590.8
click at [859, 276] on quentale-workspace at bounding box center [701, 336] width 1403 height 672
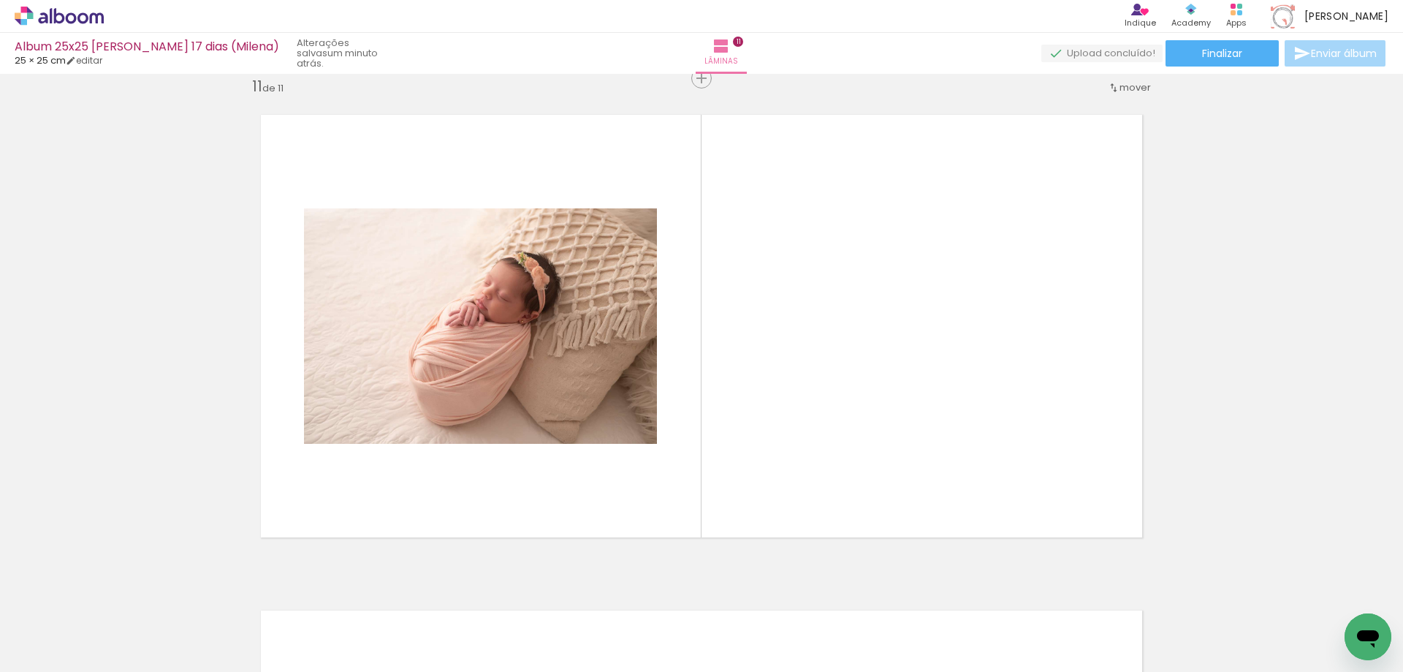
scroll to position [4974, 0]
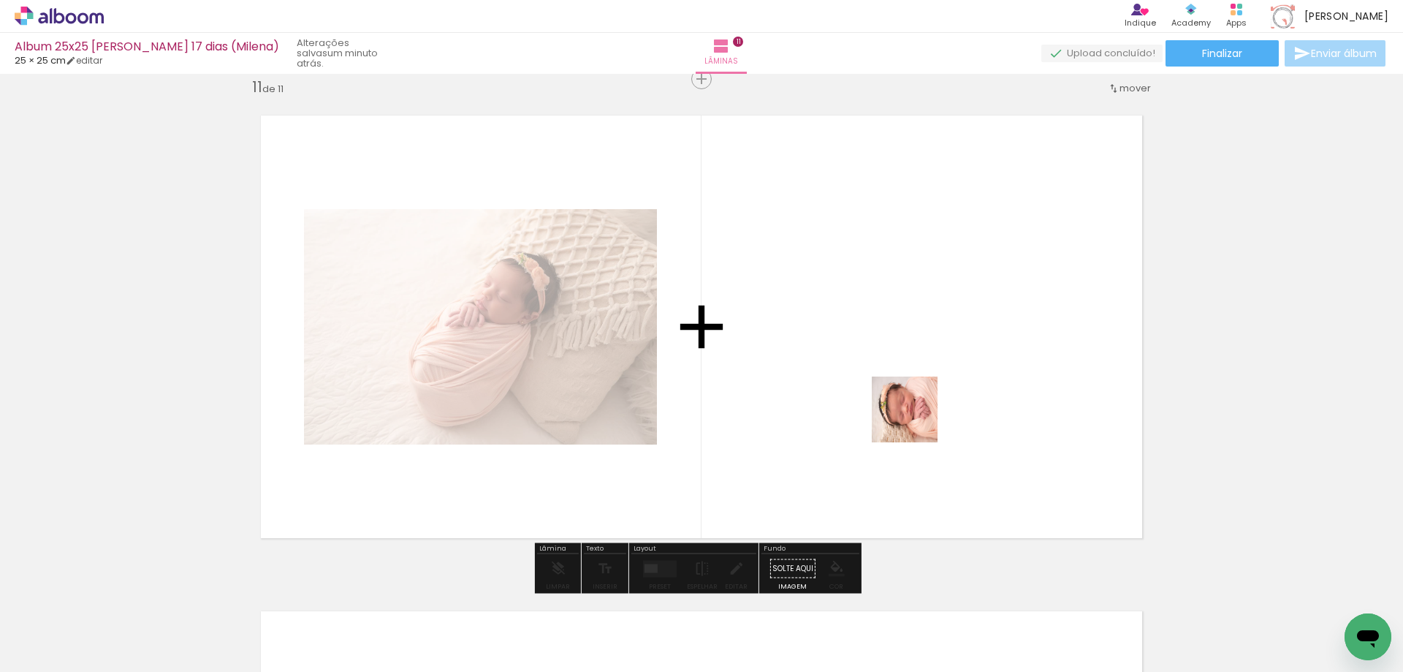
drag, startPoint x: 1102, startPoint y: 633, endPoint x: 914, endPoint y: 414, distance: 288.6
click at [914, 414] on quentale-workspace at bounding box center [701, 336] width 1403 height 672
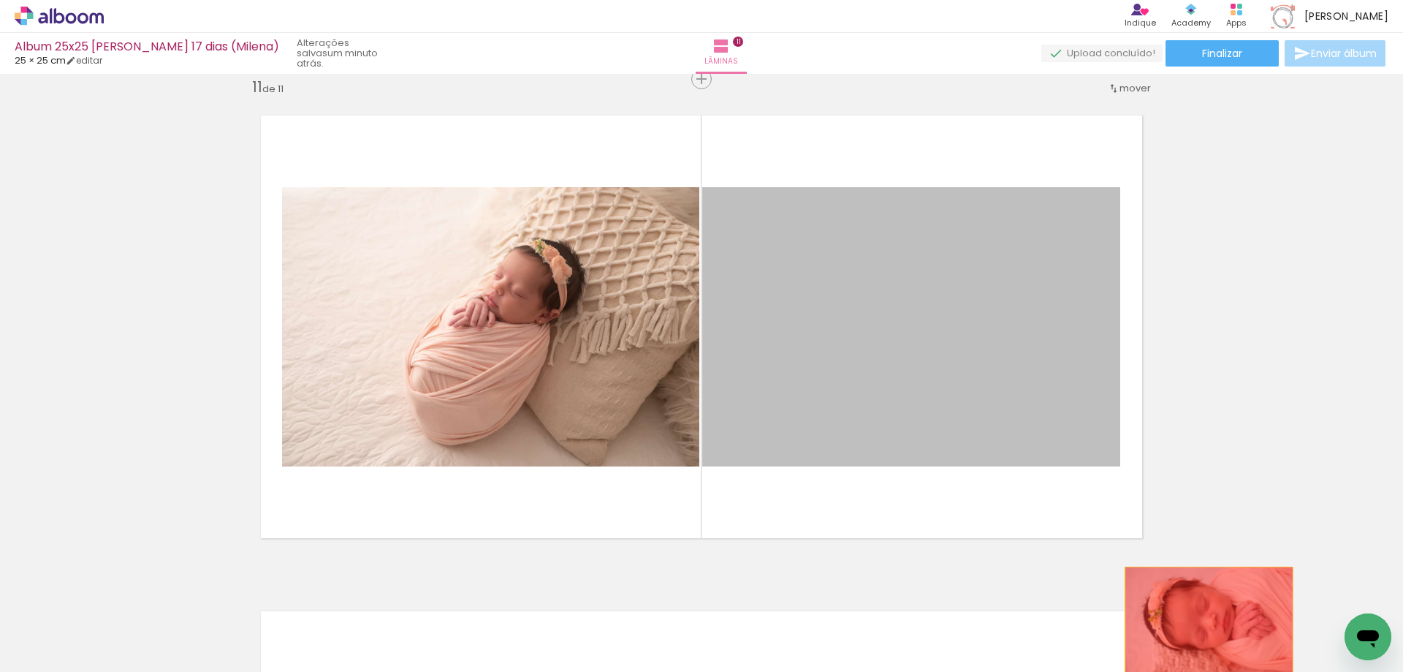
drag, startPoint x: 949, startPoint y: 387, endPoint x: 1204, endPoint y: 623, distance: 346.5
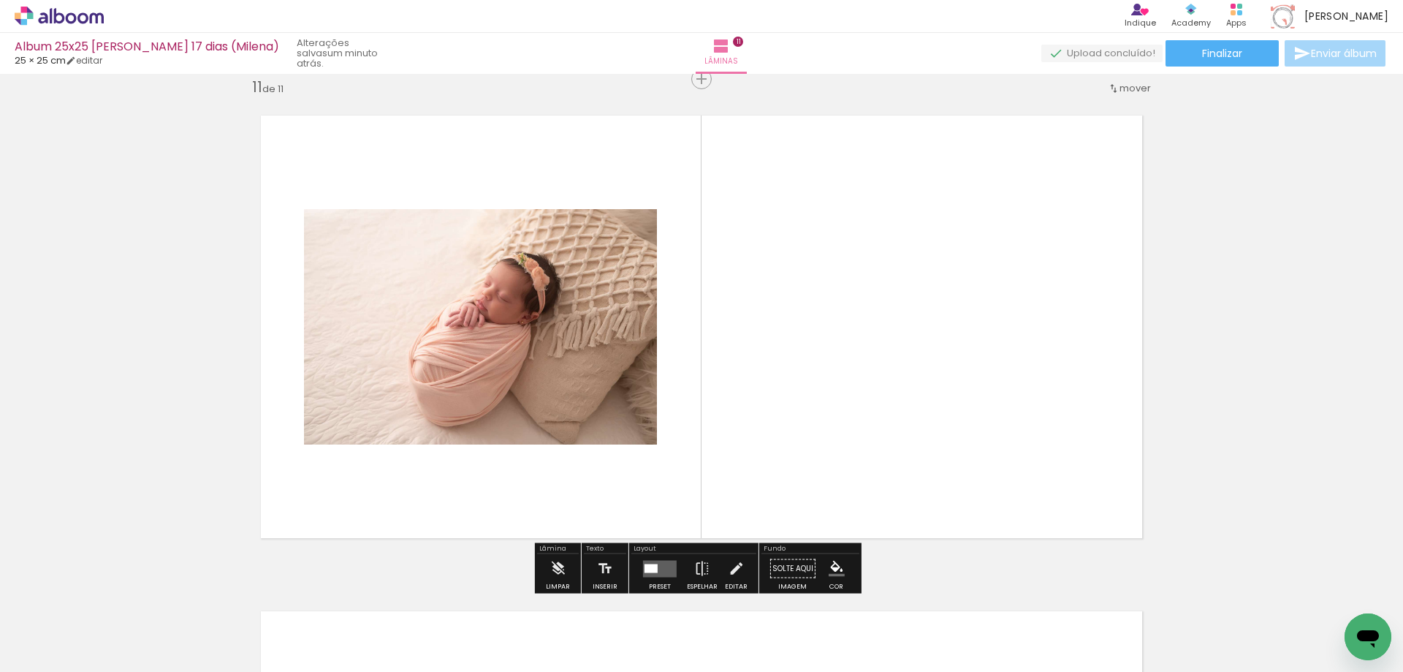
click at [667, 567] on quentale-layouter at bounding box center [660, 568] width 34 height 17
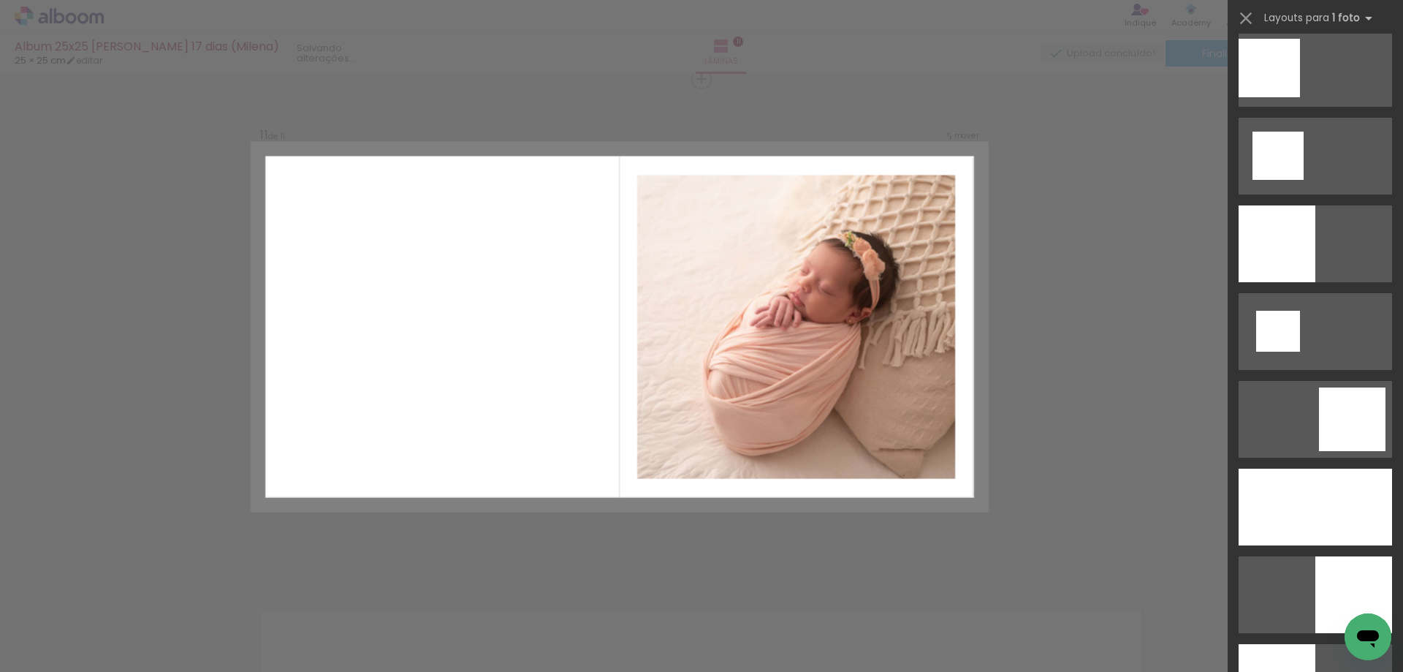
scroll to position [1973, 0]
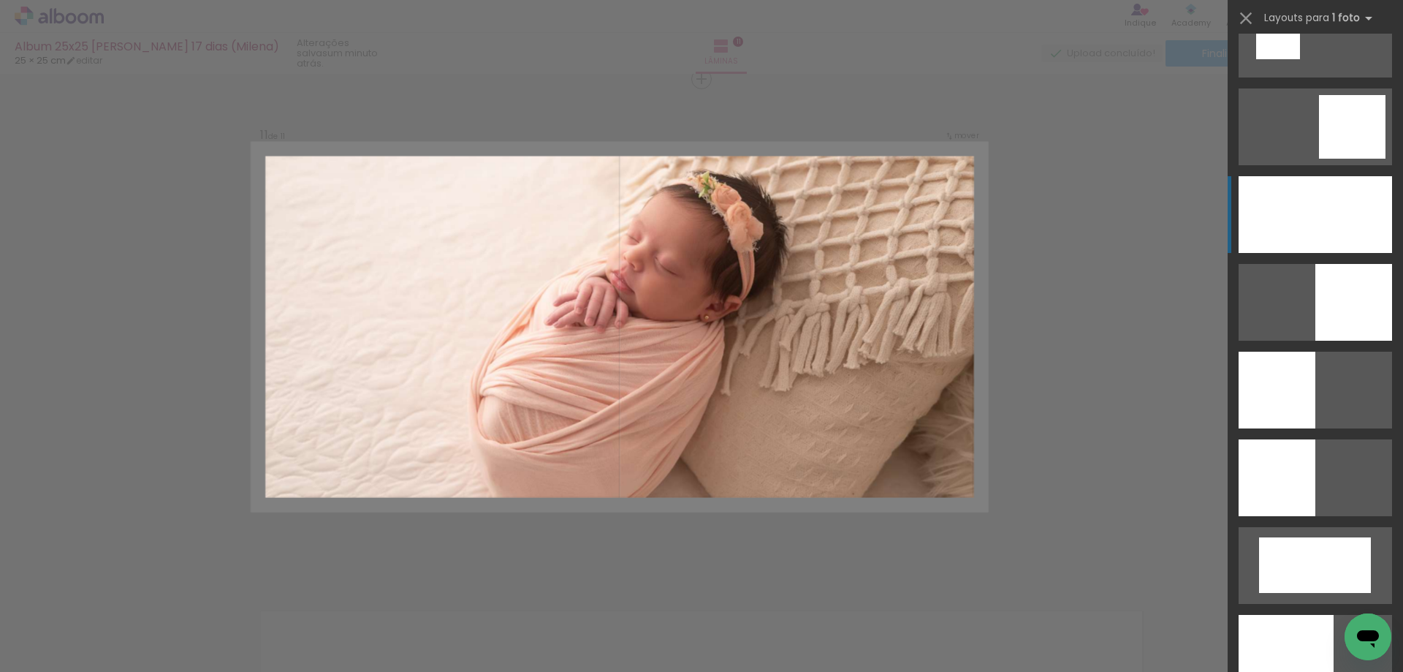
click at [1328, 209] on div at bounding box center [1315, 214] width 153 height 77
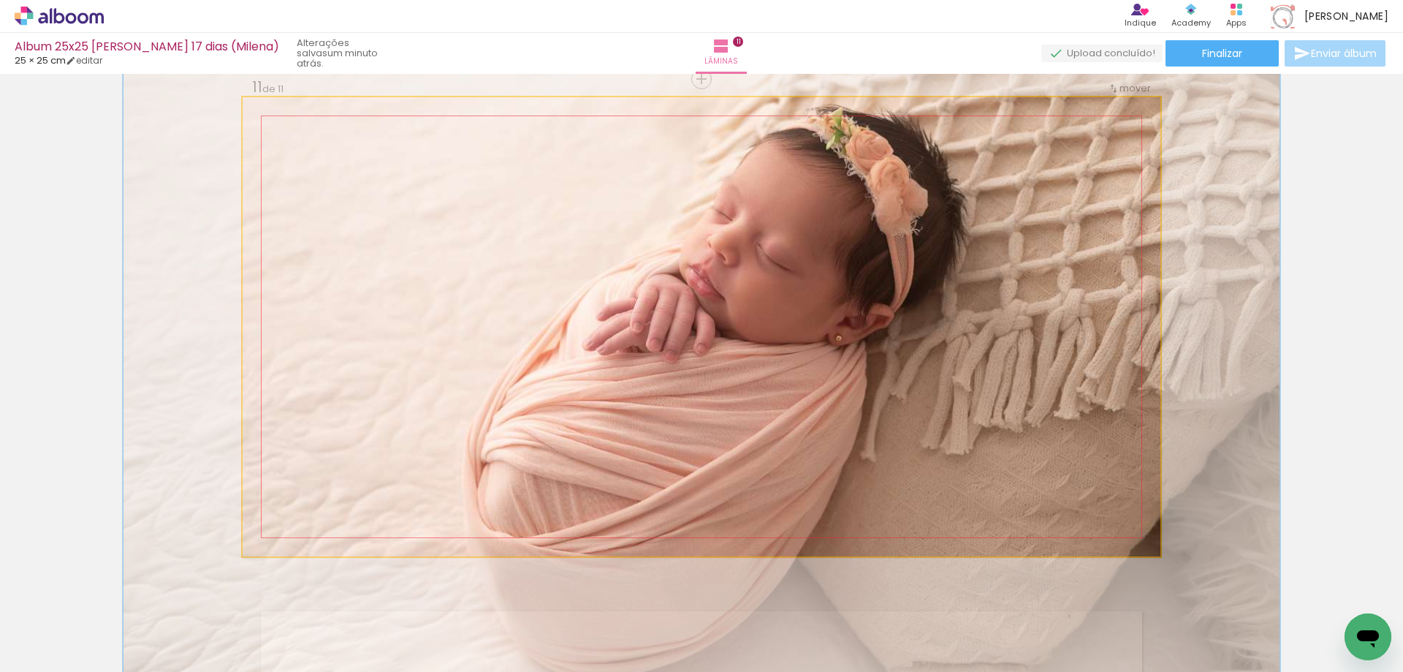
drag, startPoint x: 270, startPoint y: 115, endPoint x: 283, endPoint y: 113, distance: 12.8
type paper-slider "126"
click at [284, 113] on div at bounding box center [290, 112] width 13 height 13
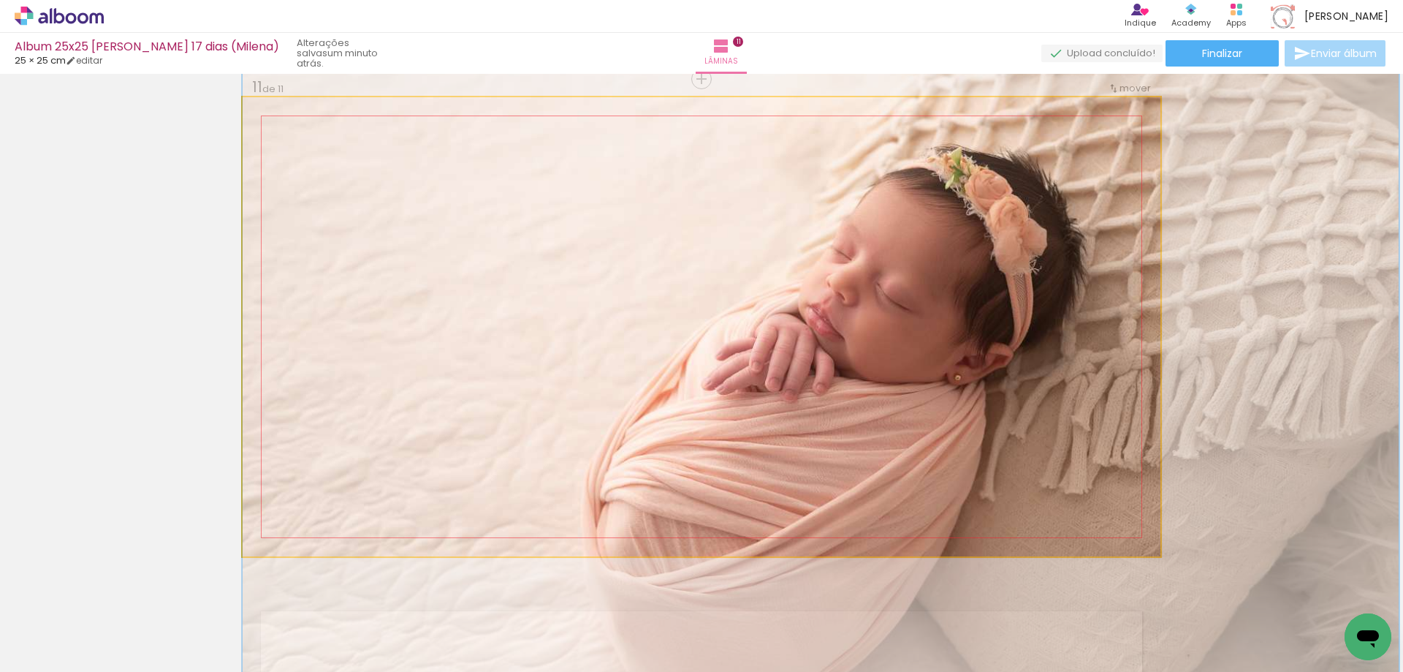
drag, startPoint x: 748, startPoint y: 254, endPoint x: 877, endPoint y: 293, distance: 134.3
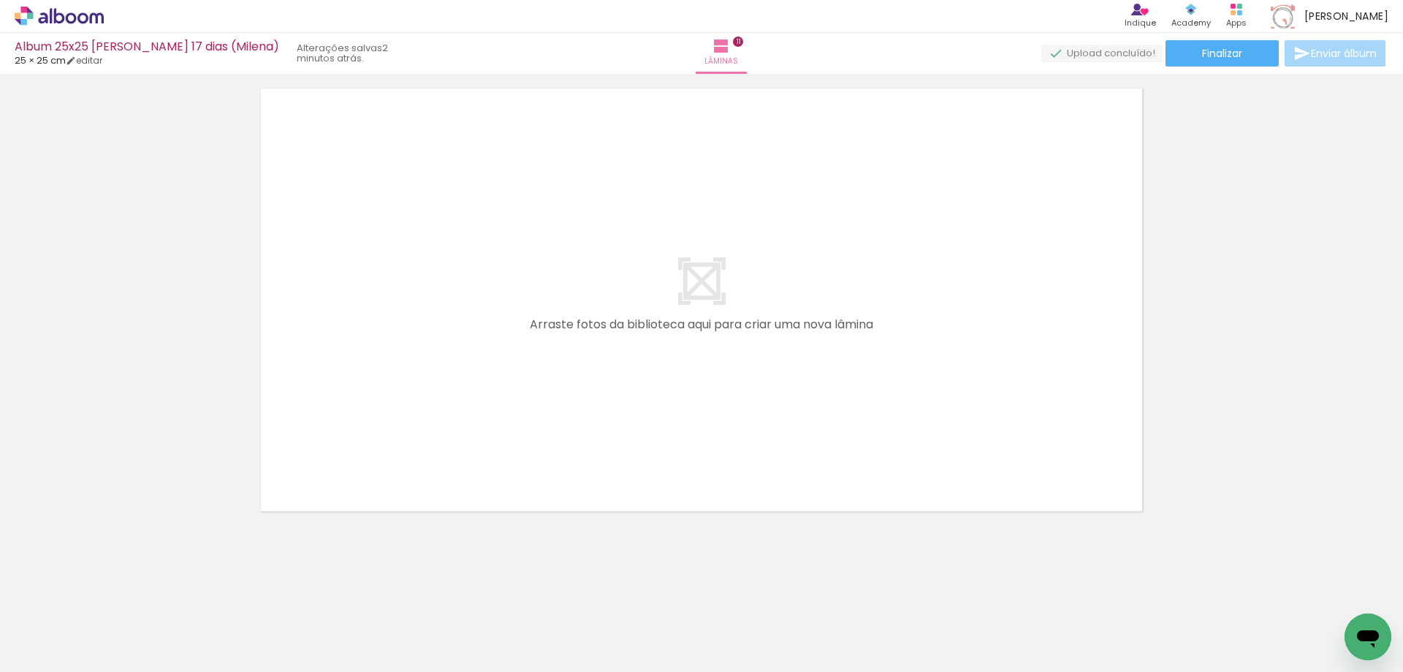
scroll to position [5508, 0]
drag, startPoint x: 1115, startPoint y: 633, endPoint x: 526, endPoint y: 294, distance: 680.4
click at [526, 294] on quentale-workspace at bounding box center [701, 336] width 1403 height 672
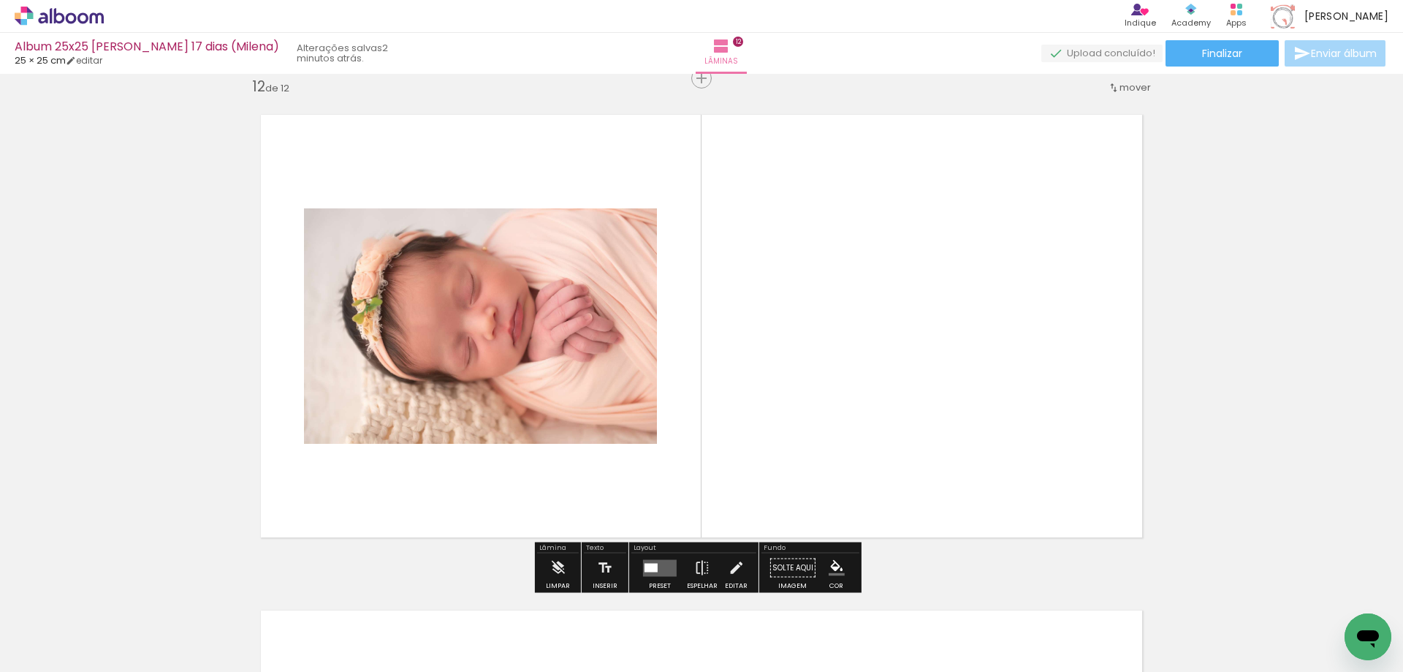
scroll to position [5470, 0]
click at [659, 570] on quentale-layouter at bounding box center [660, 568] width 34 height 17
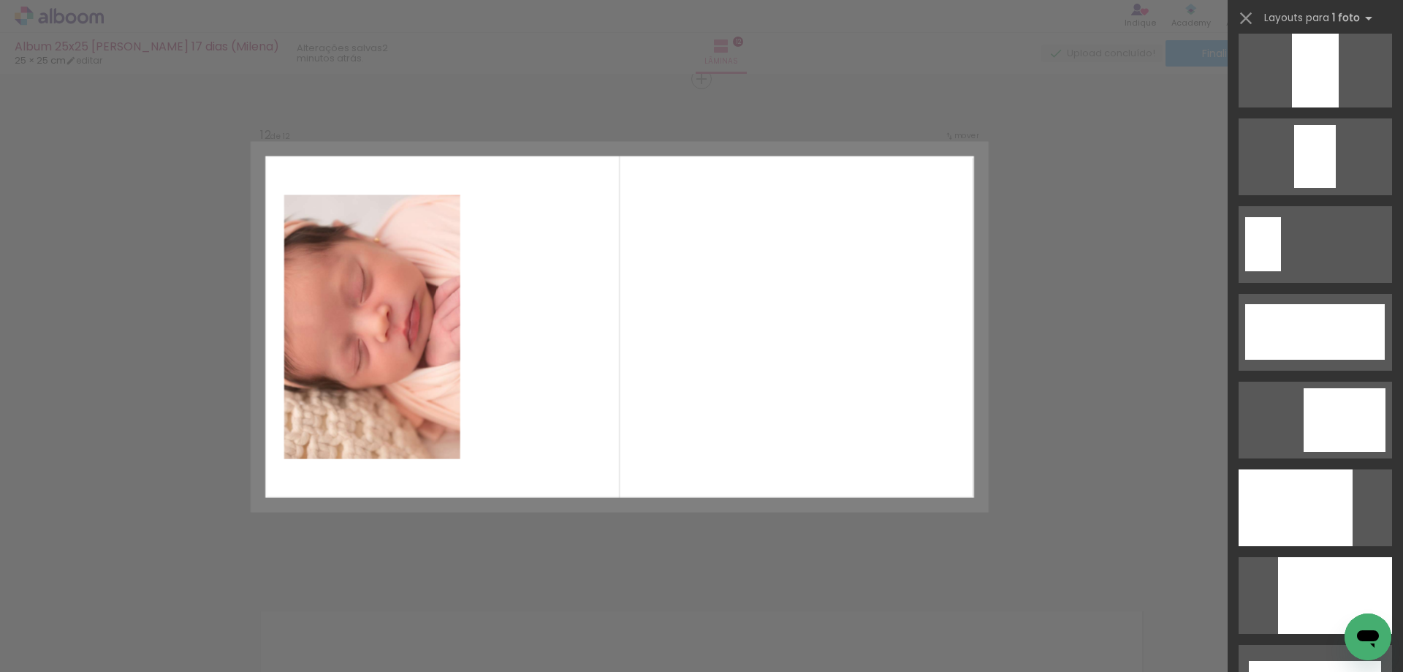
scroll to position [3435, 0]
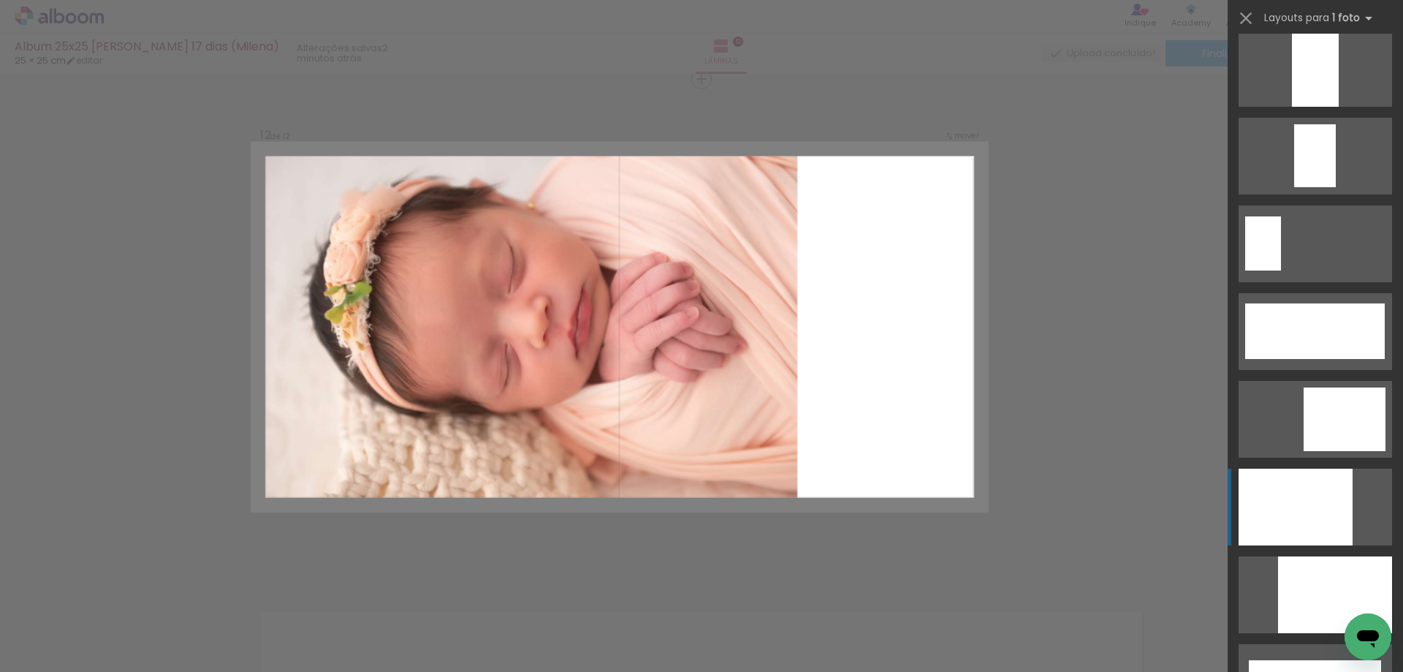
click at [1316, 107] on div at bounding box center [1315, 68] width 47 height 77
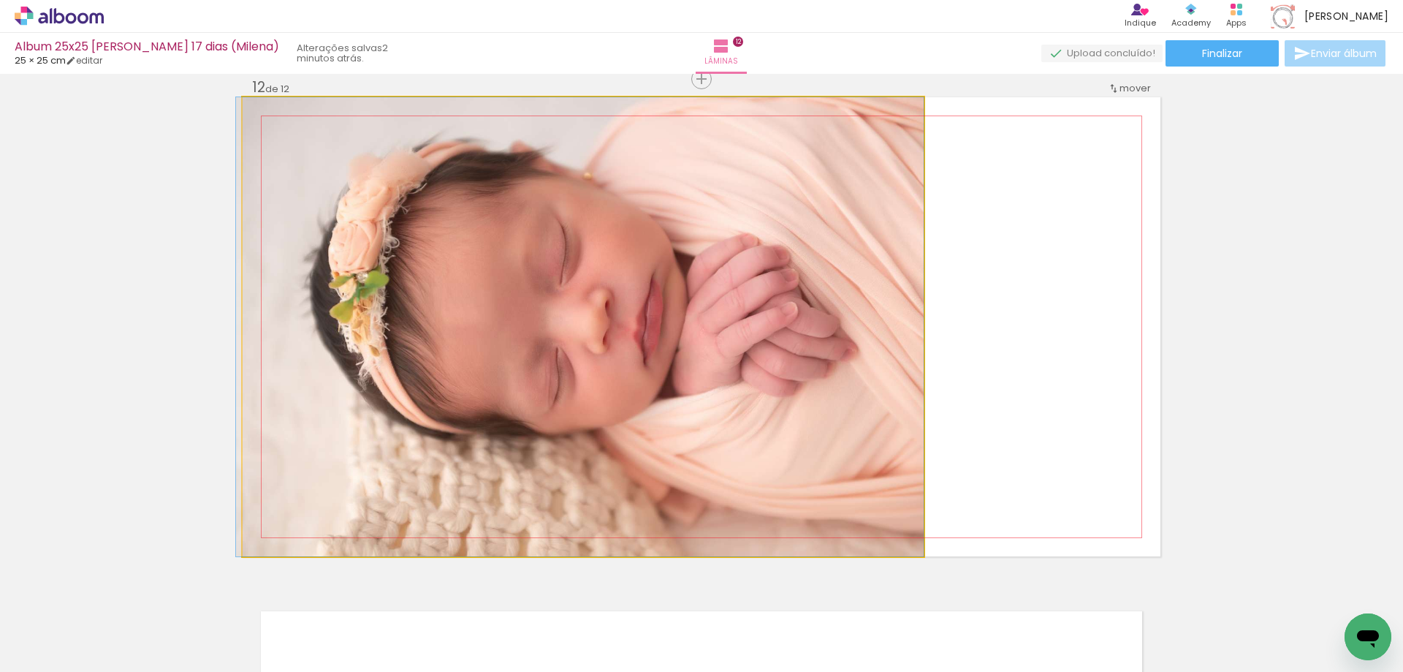
drag, startPoint x: 743, startPoint y: 322, endPoint x: 618, endPoint y: 352, distance: 129.1
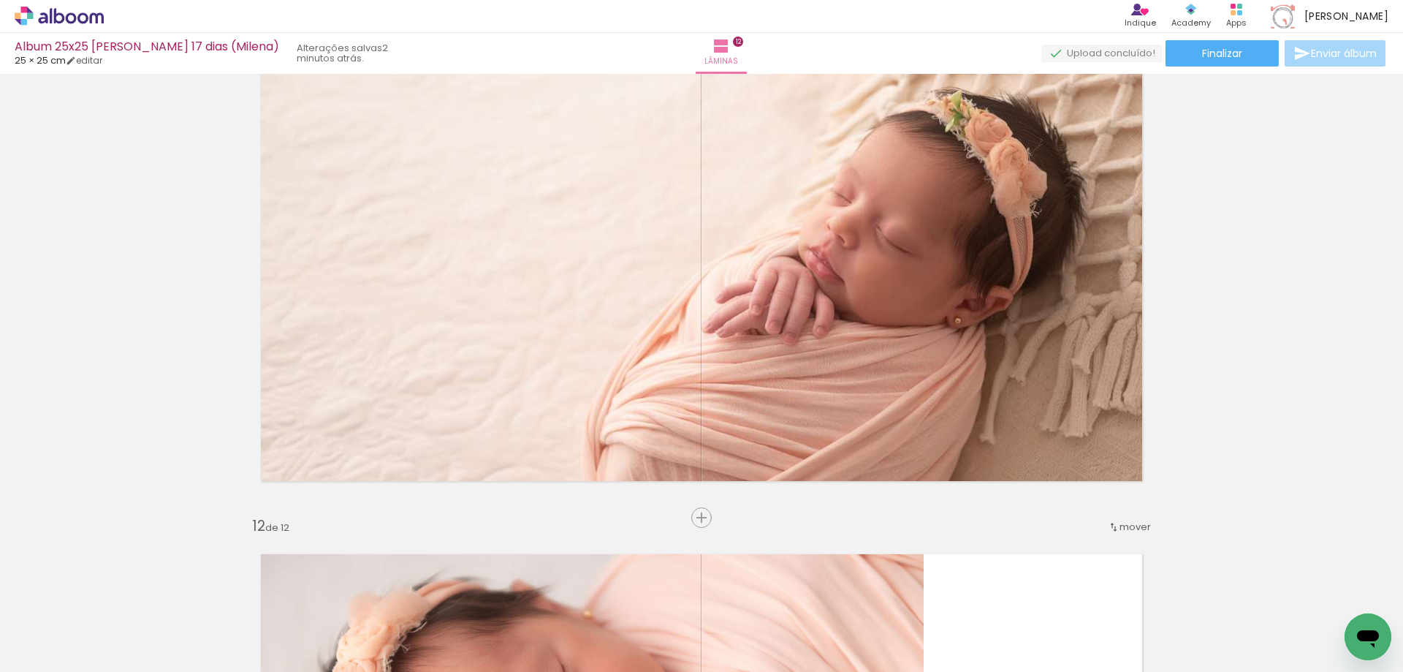
scroll to position [4958, 0]
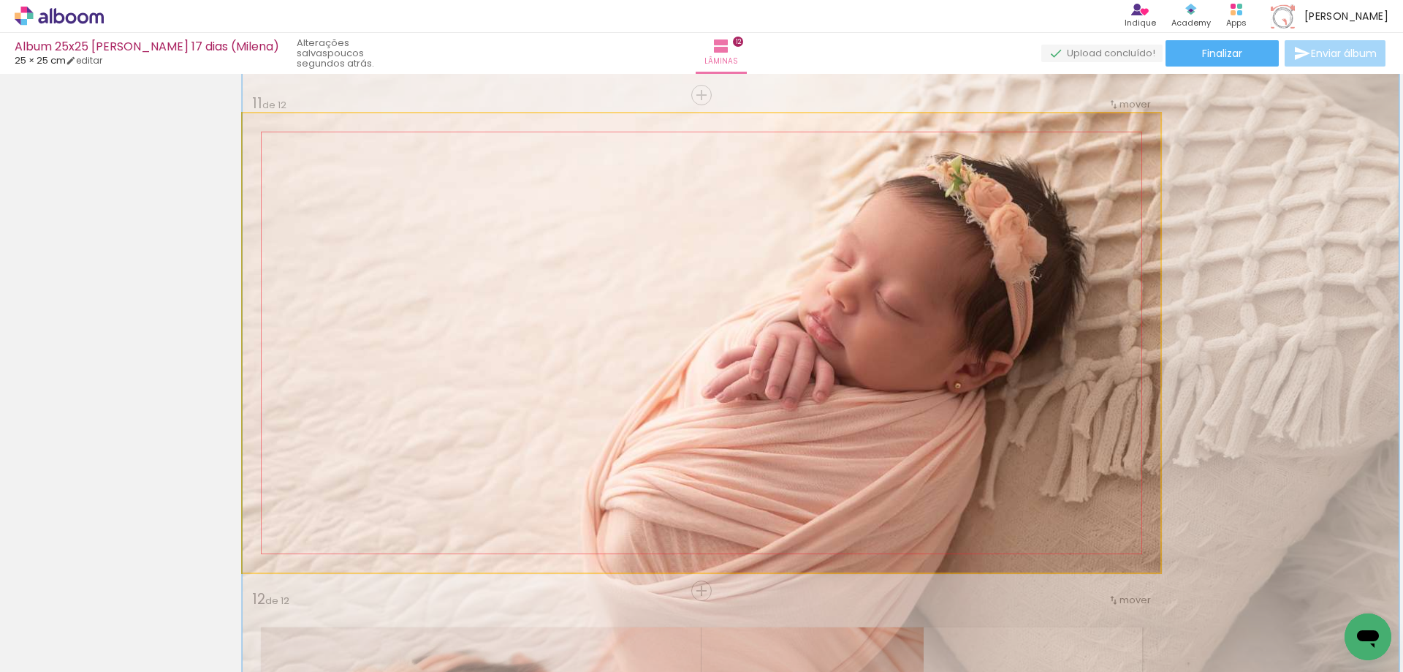
drag, startPoint x: 1020, startPoint y: 353, endPoint x: 1066, endPoint y: 345, distance: 46.0
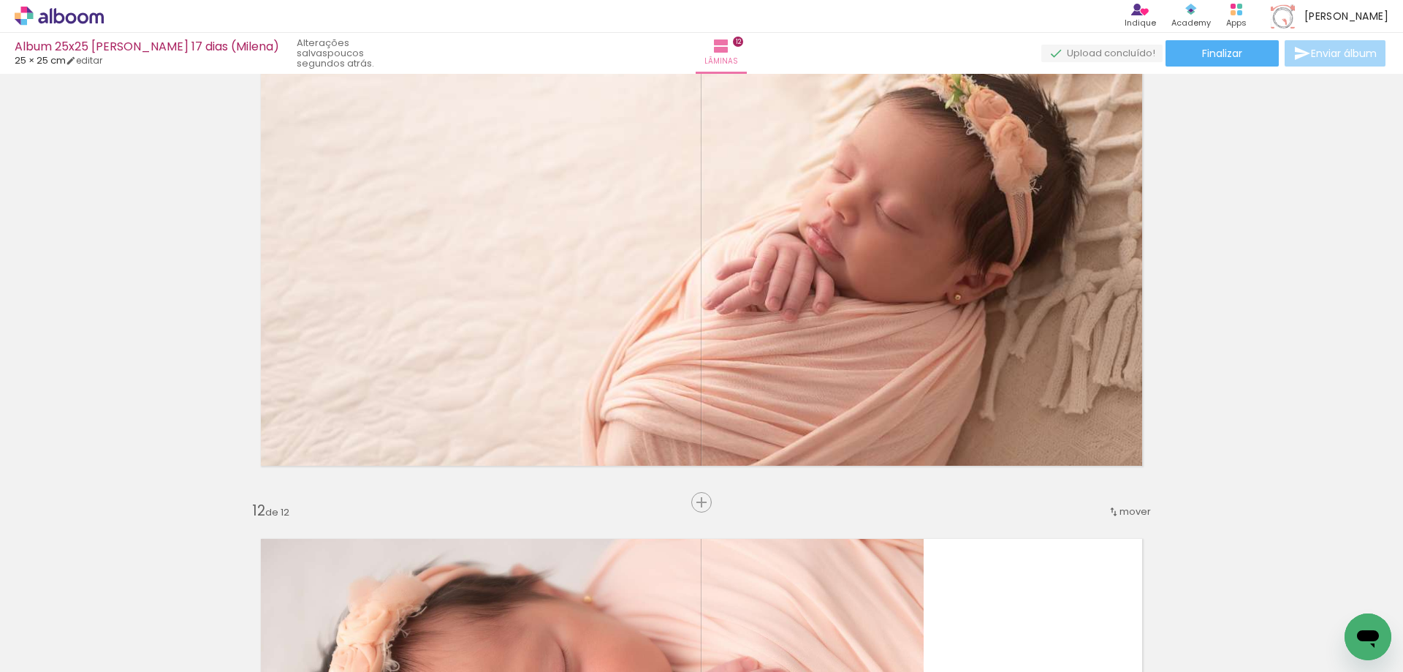
scroll to position [4970, 0]
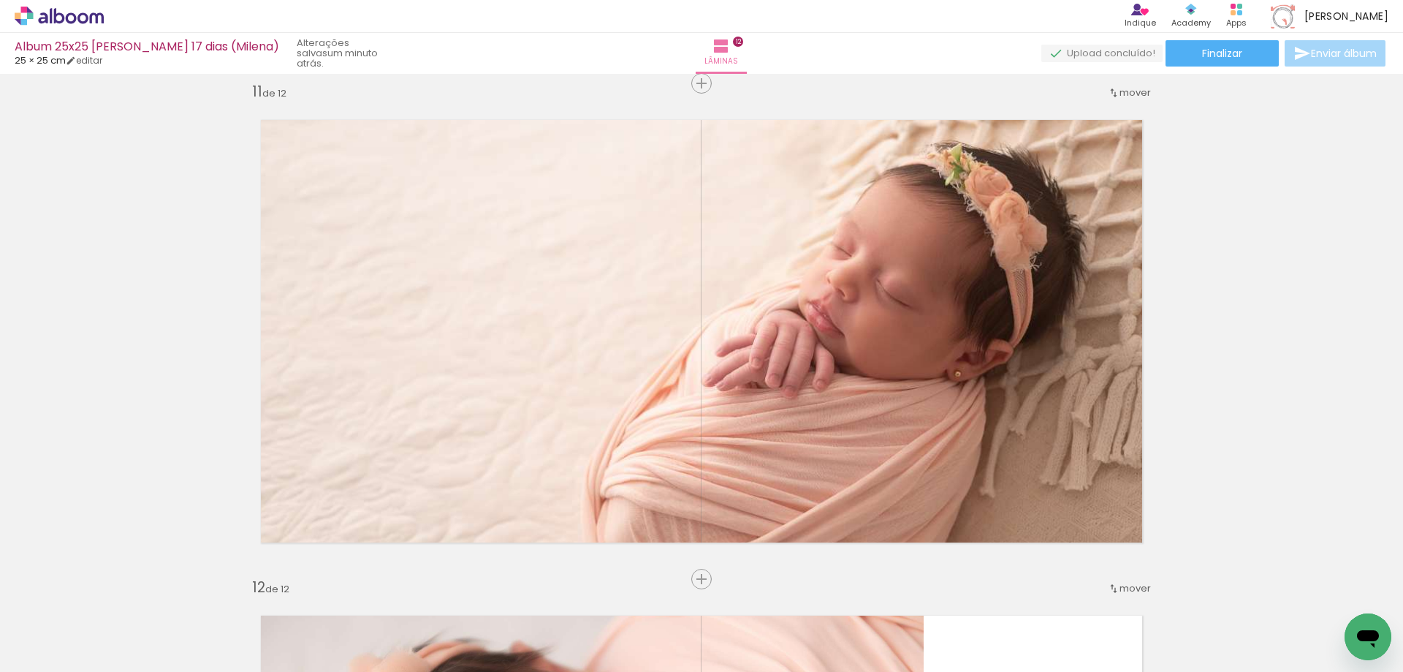
scroll to position [0, 522]
click at [34, 645] on span "Adicionar Fotos" at bounding box center [52, 652] width 44 height 16
click at [0, 0] on input "file" at bounding box center [0, 0] width 0 height 0
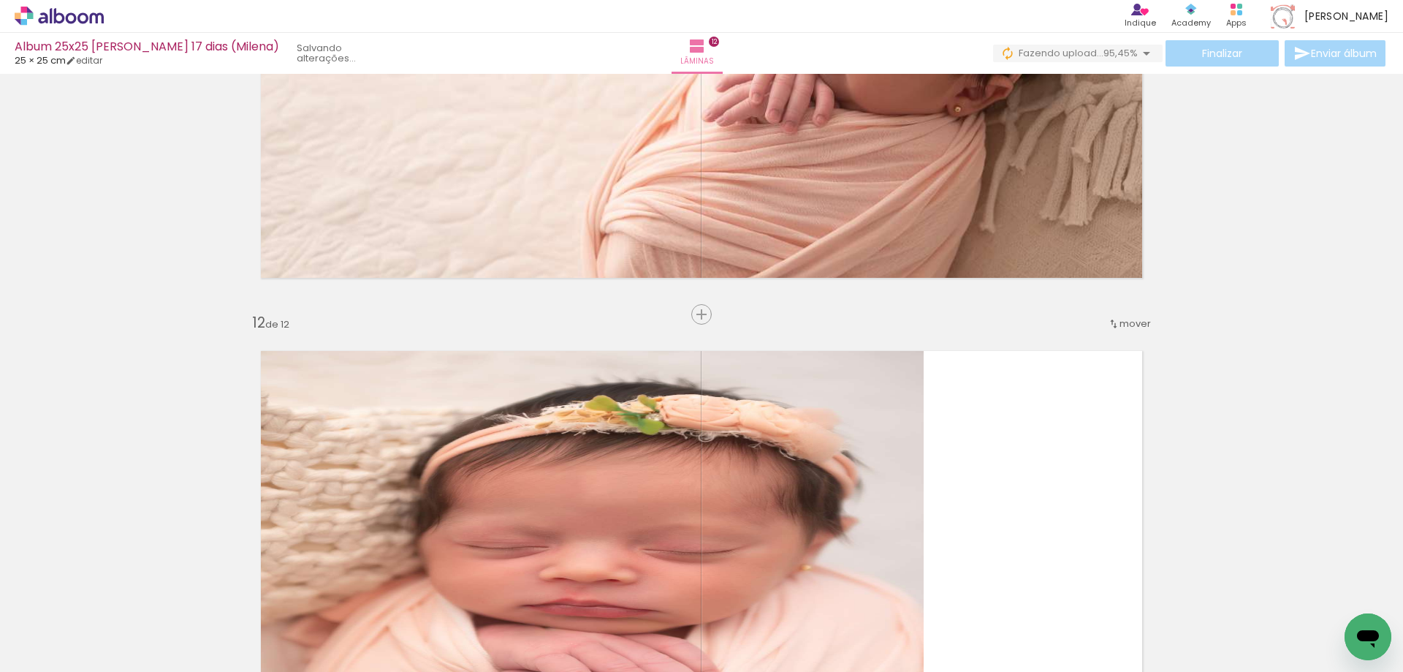
scroll to position [5189, 0]
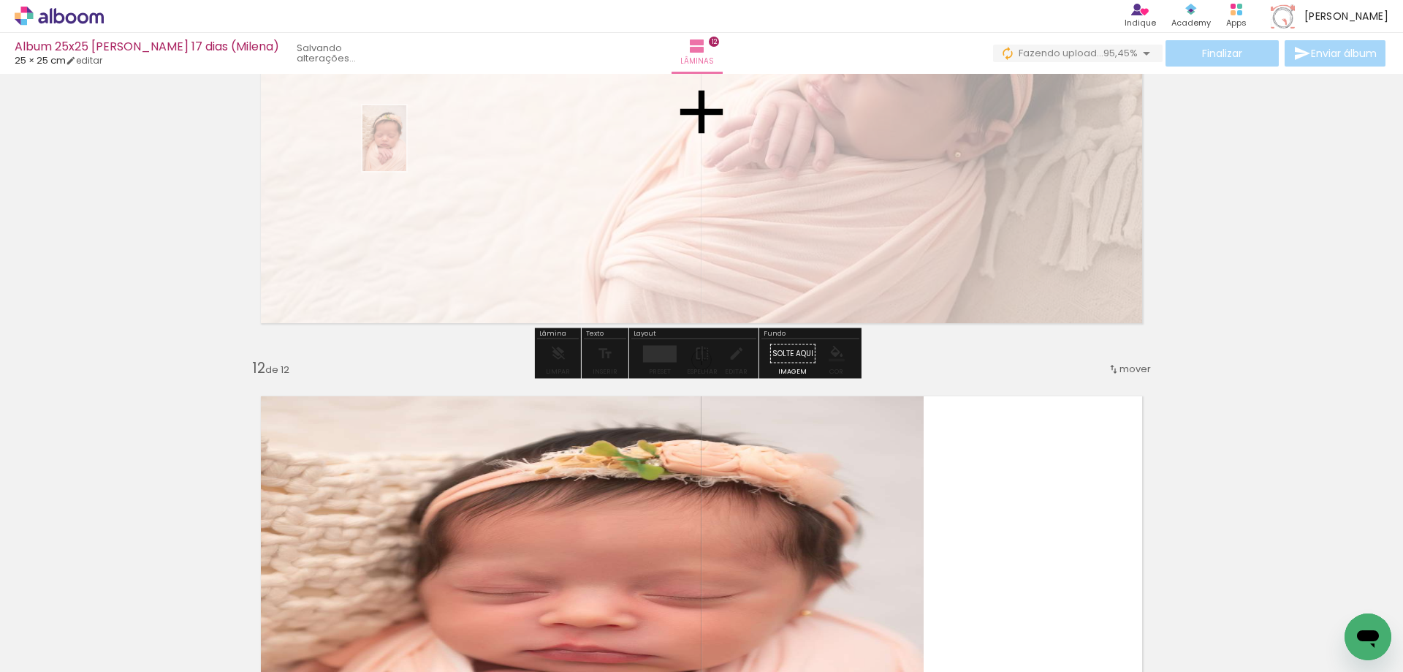
drag, startPoint x: 1104, startPoint y: 622, endPoint x: 407, endPoint y: 151, distance: 841.3
click at [407, 150] on quentale-workspace at bounding box center [701, 336] width 1403 height 672
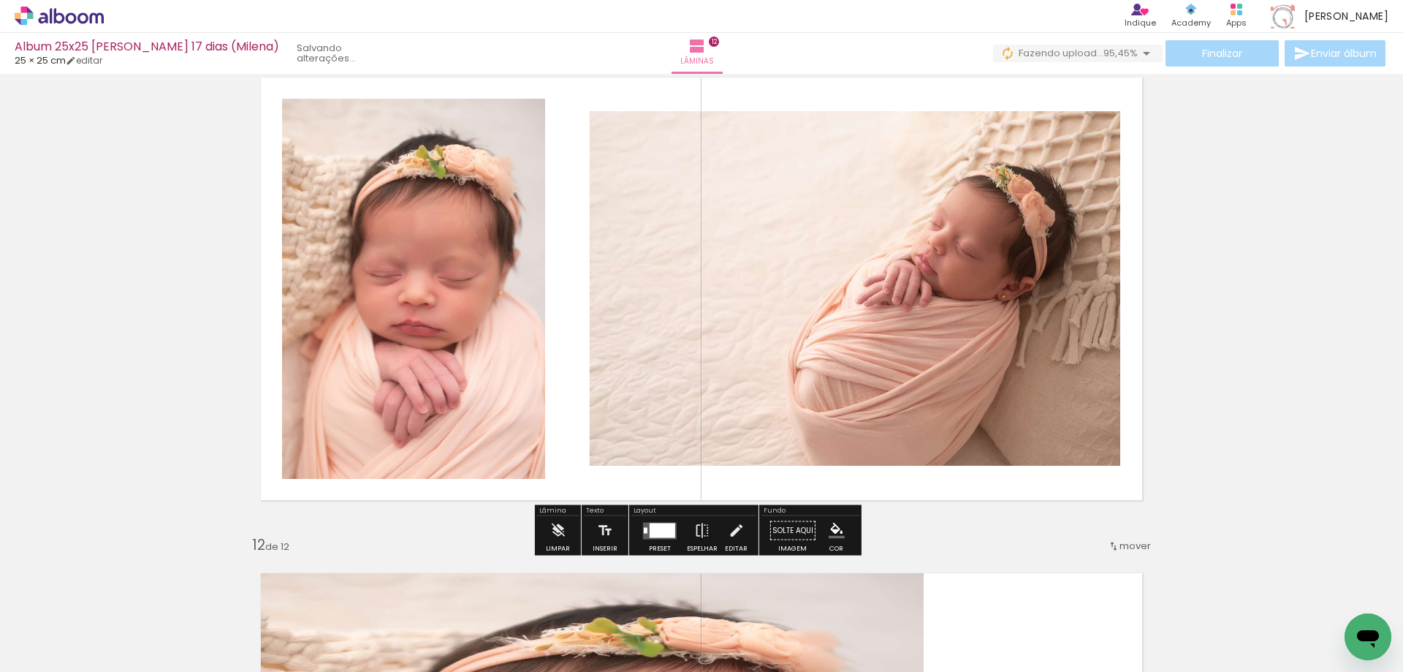
scroll to position [5043, 0]
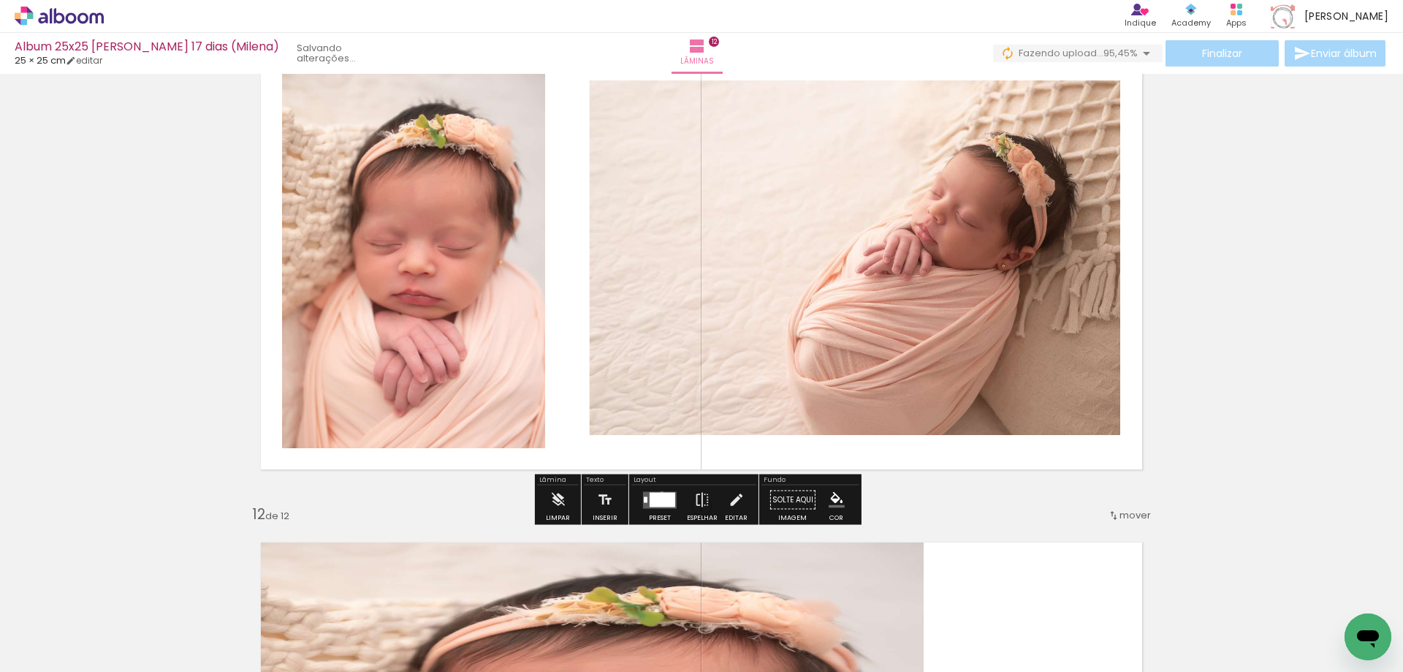
click at [659, 493] on div at bounding box center [663, 499] width 26 height 15
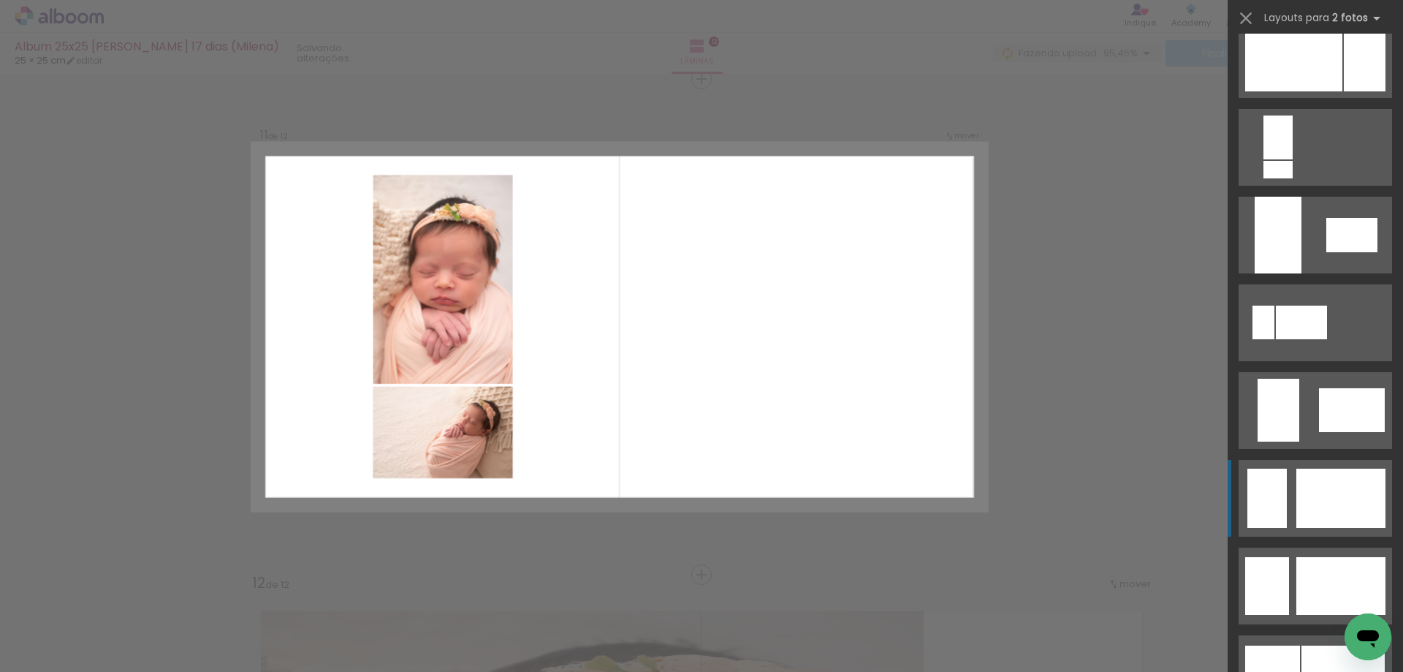
scroll to position [658, 0]
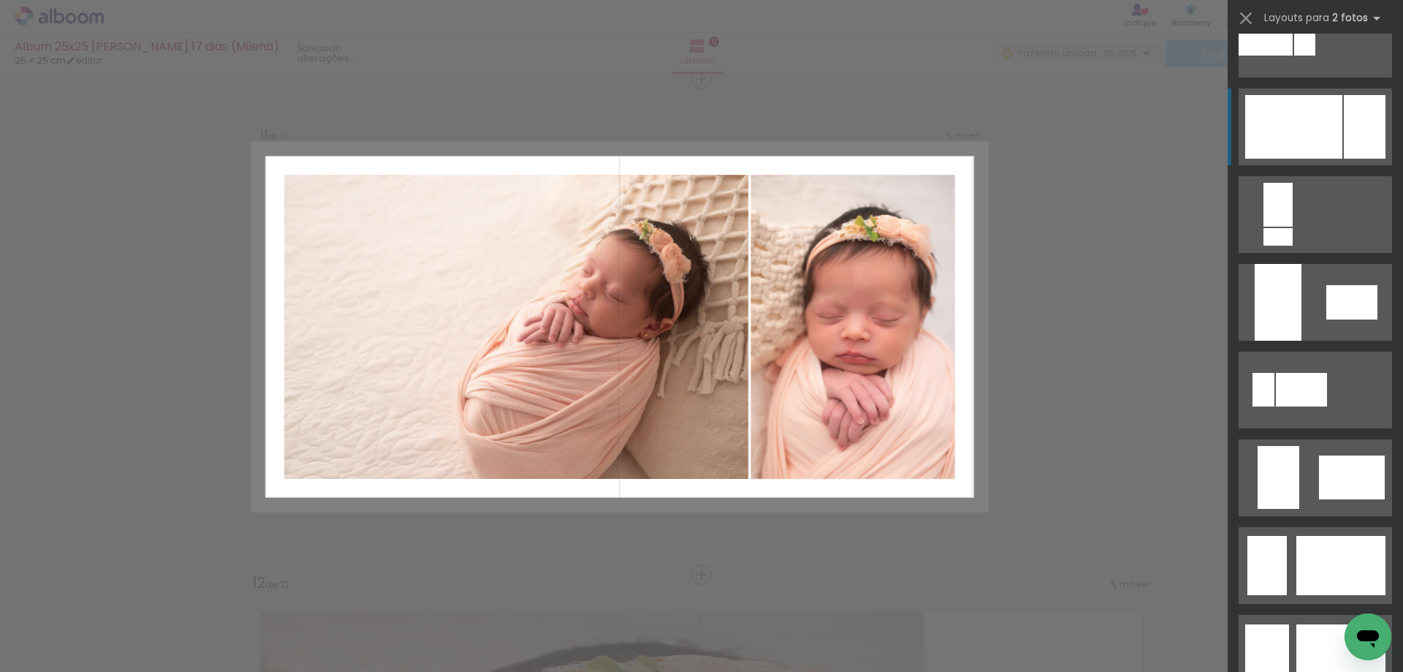
click at [1309, 132] on div at bounding box center [1293, 127] width 97 height 64
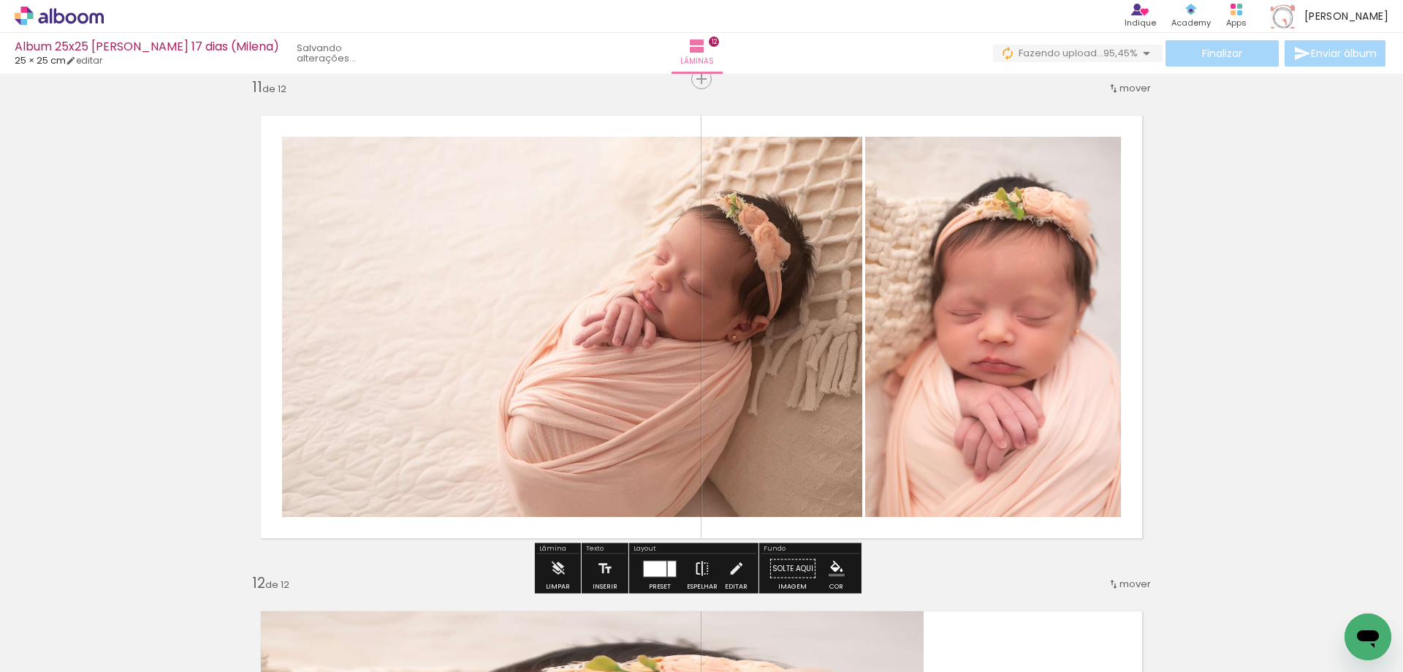
click at [702, 565] on iron-icon at bounding box center [702, 568] width 16 height 29
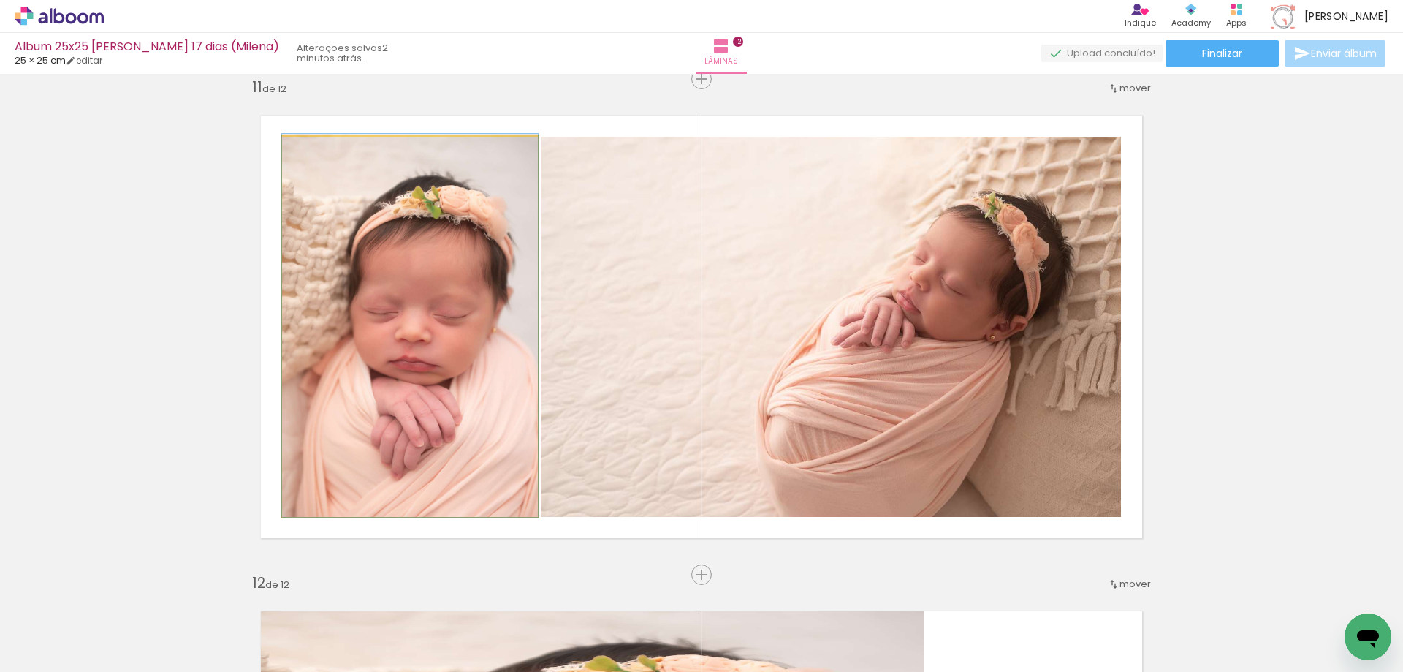
drag, startPoint x: 501, startPoint y: 365, endPoint x: 479, endPoint y: 354, distance: 23.9
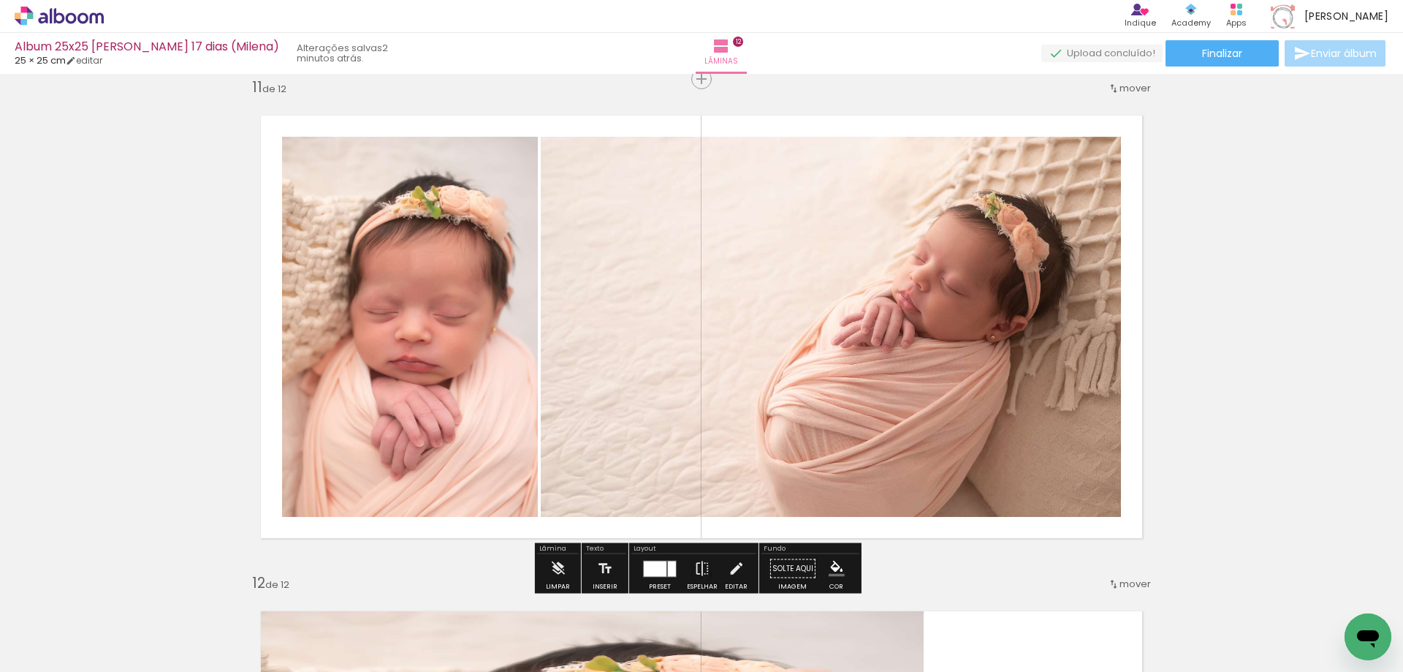
click at [982, 389] on quentale-photo at bounding box center [831, 327] width 580 height 380
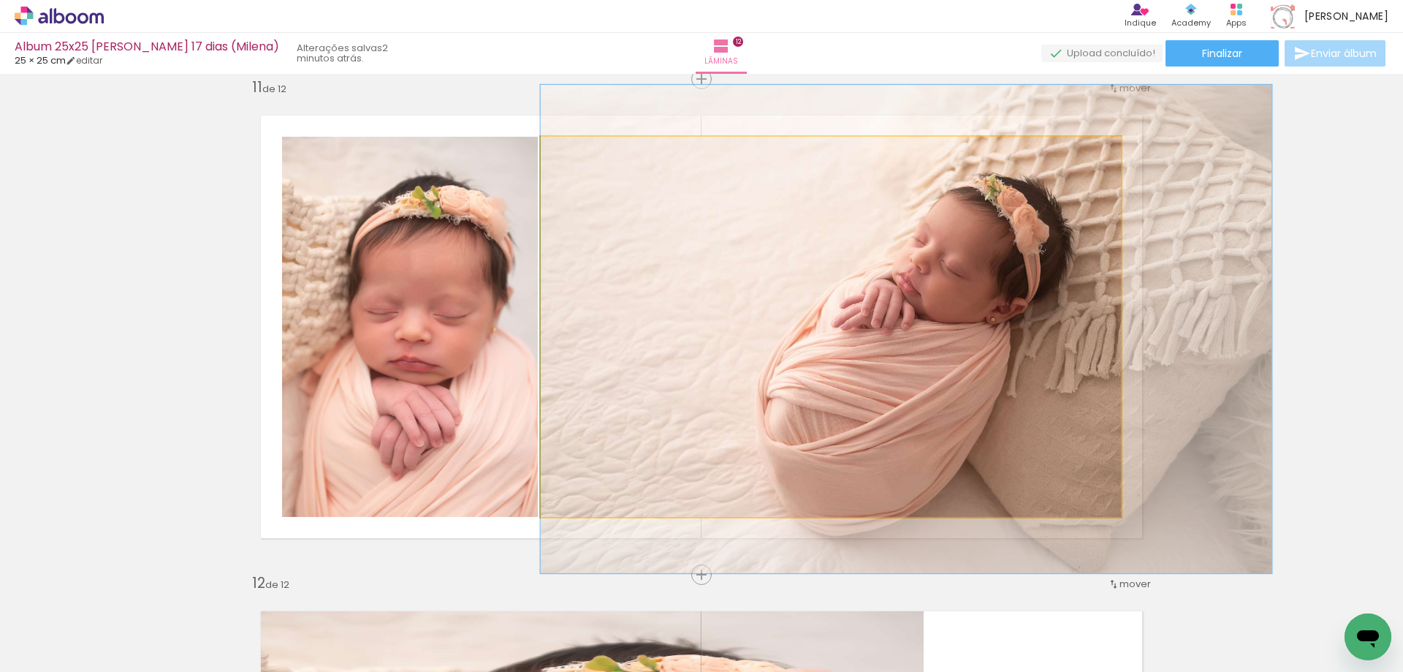
drag, startPoint x: 975, startPoint y: 395, endPoint x: 993, endPoint y: 377, distance: 25.3
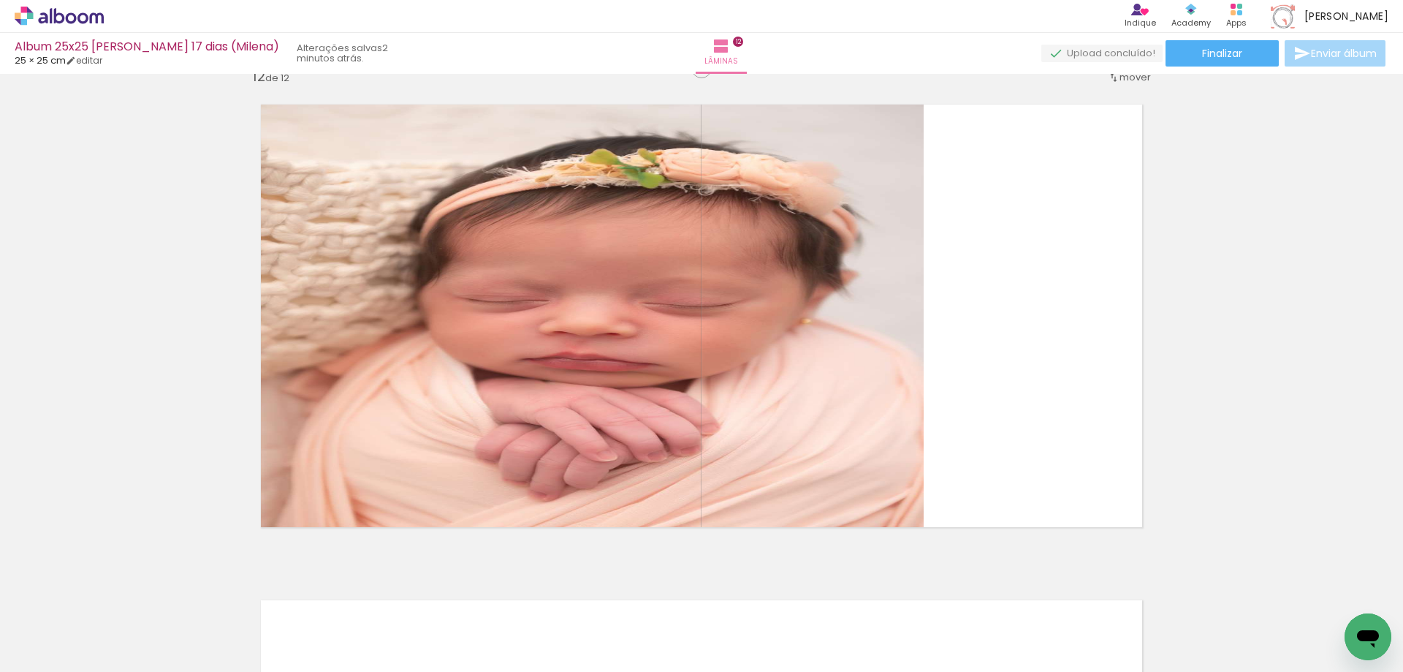
scroll to position [5486, 0]
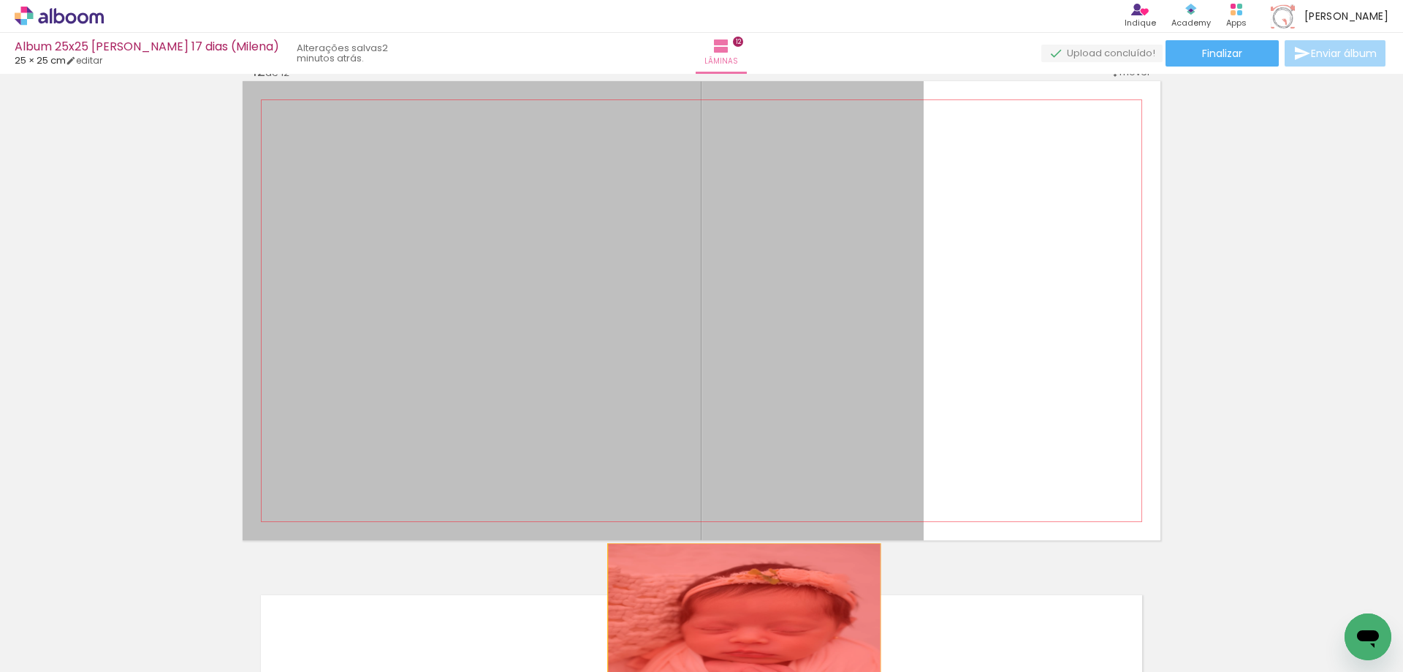
drag, startPoint x: 605, startPoint y: 294, endPoint x: 739, endPoint y: 635, distance: 366.6
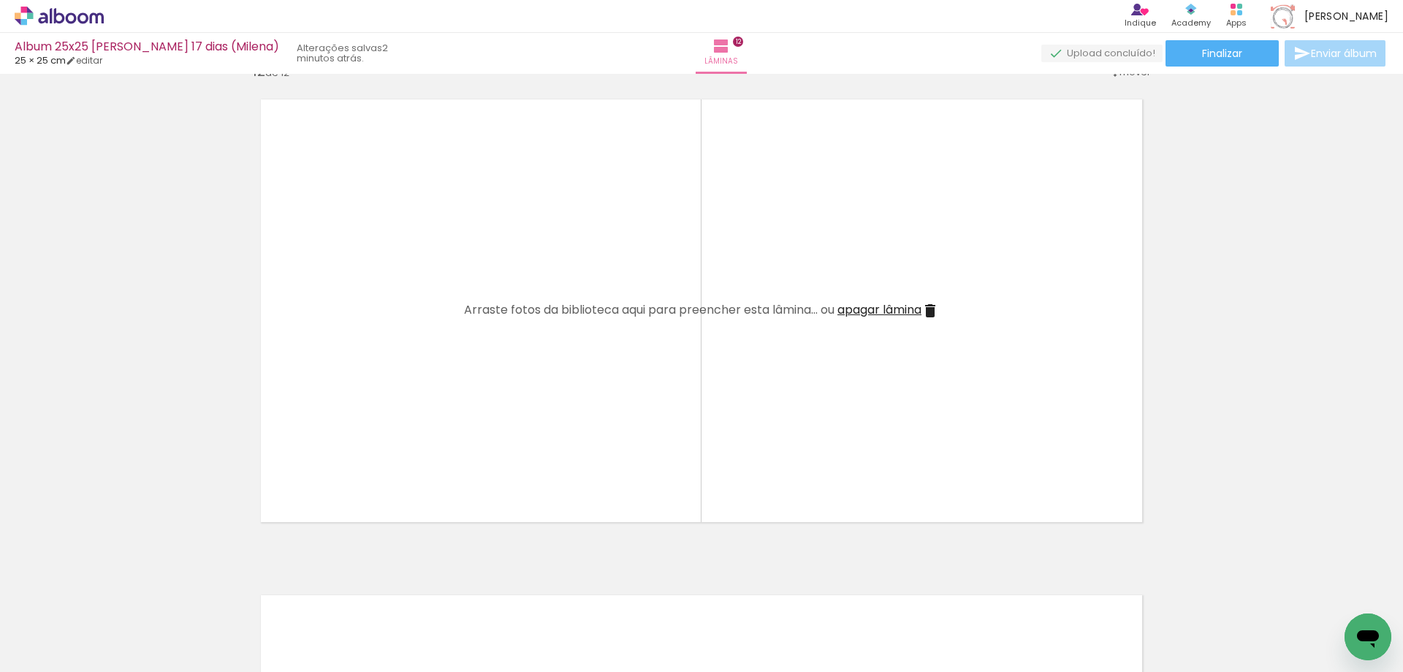
click at [882, 308] on span "apagar lâmina" at bounding box center [880, 309] width 84 height 17
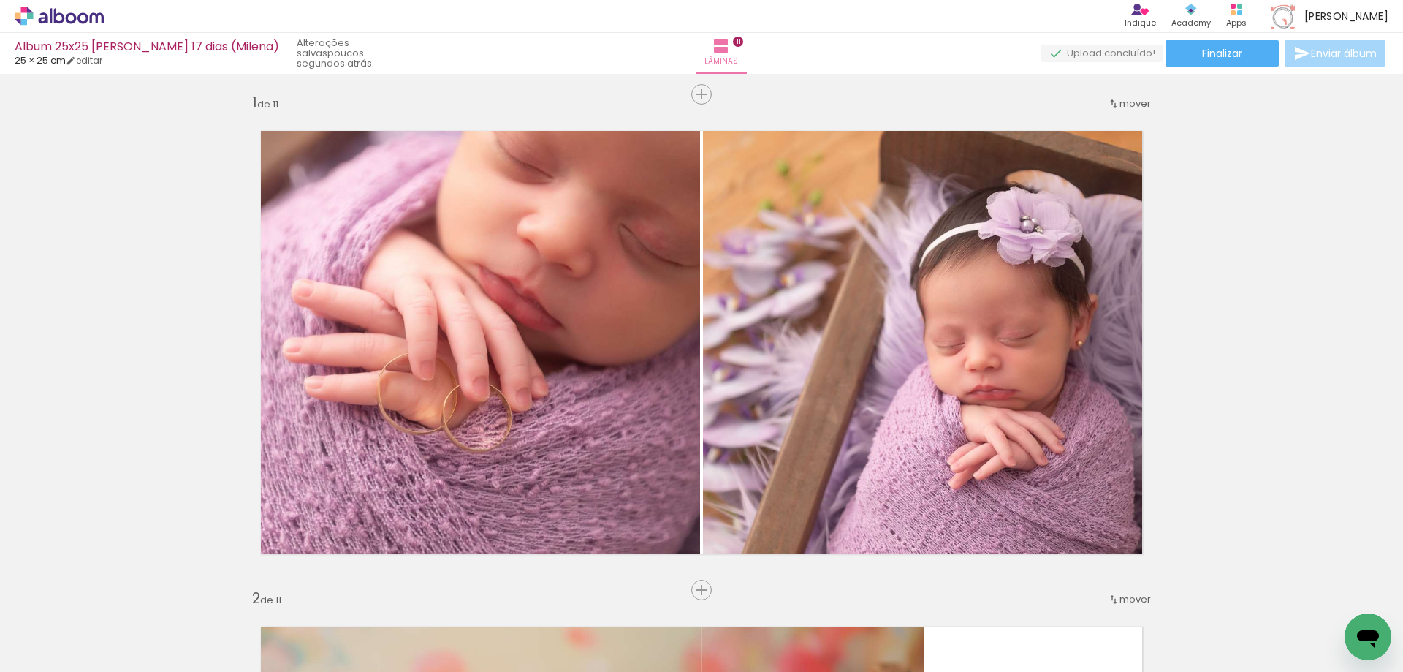
scroll to position [0, 0]
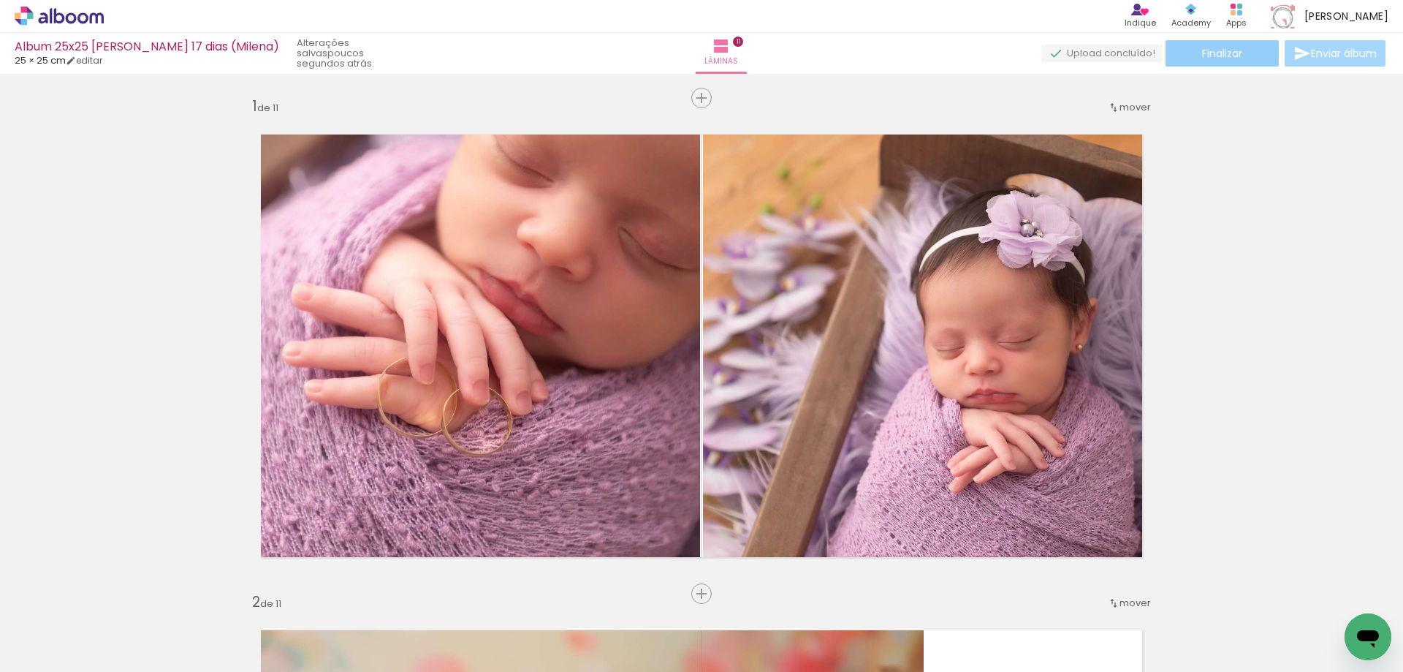
click at [1224, 48] on span "Finalizar" at bounding box center [1222, 53] width 40 height 10
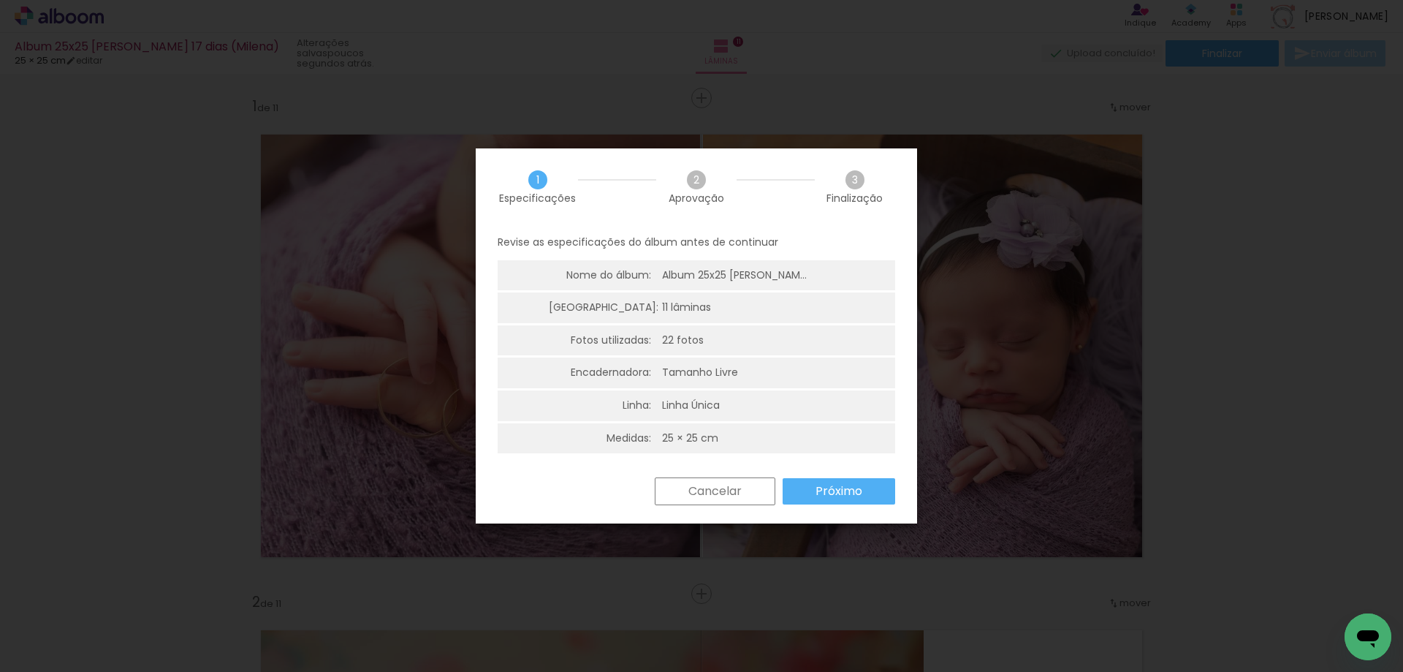
click at [0, 0] on slot "Próximo" at bounding box center [0, 0] width 0 height 0
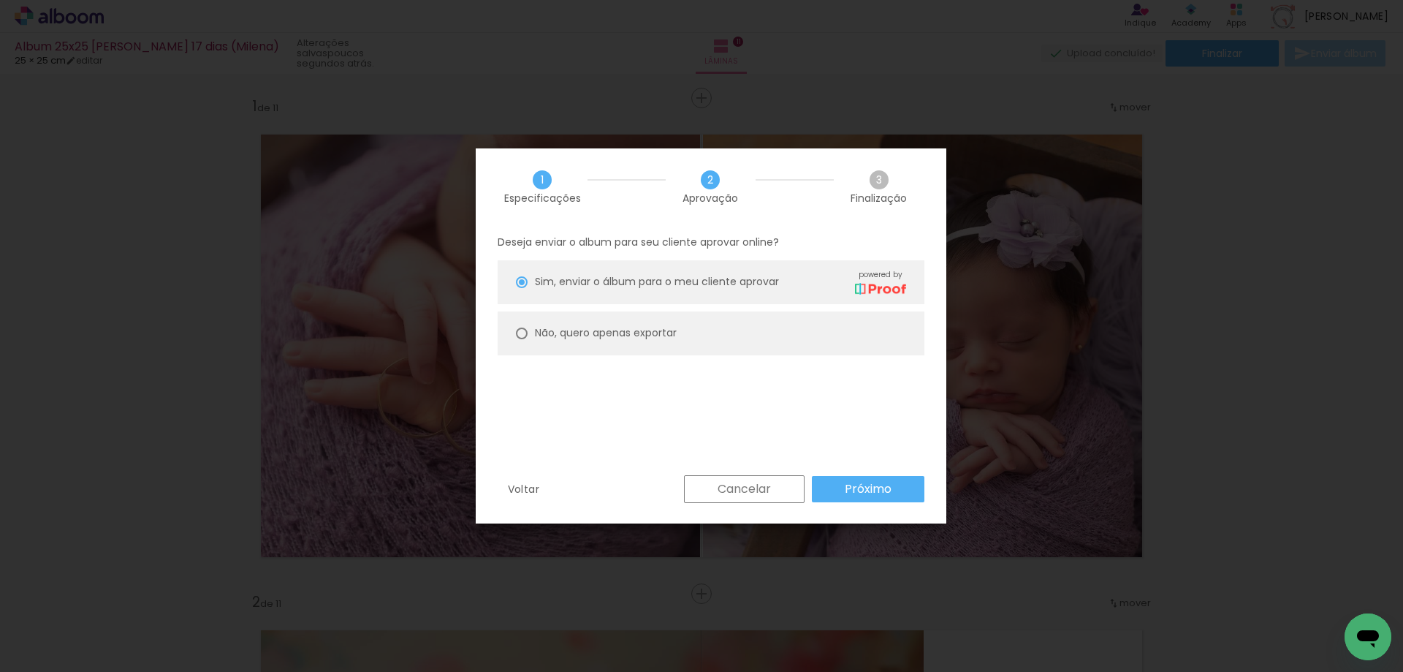
click at [0, 0] on slot "Não, quero apenas exportar" at bounding box center [0, 0] width 0 height 0
type paper-radio-button "on"
click at [781, 481] on paper-button "Cancelar" at bounding box center [744, 489] width 121 height 28
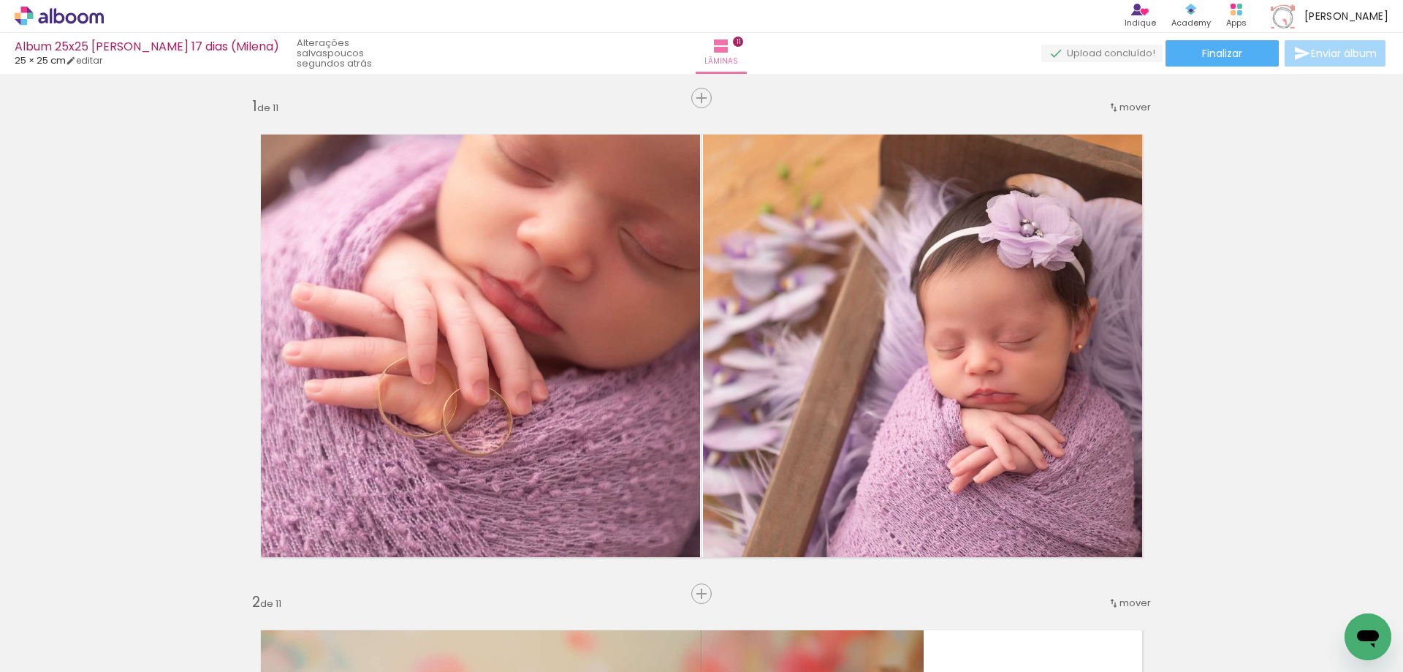
click at [47, 632] on input "Todas as fotos" at bounding box center [41, 627] width 56 height 12
click at [0, 0] on slot "Não utilizadas" at bounding box center [0, 0] width 0 height 0
type input "Não utilizadas"
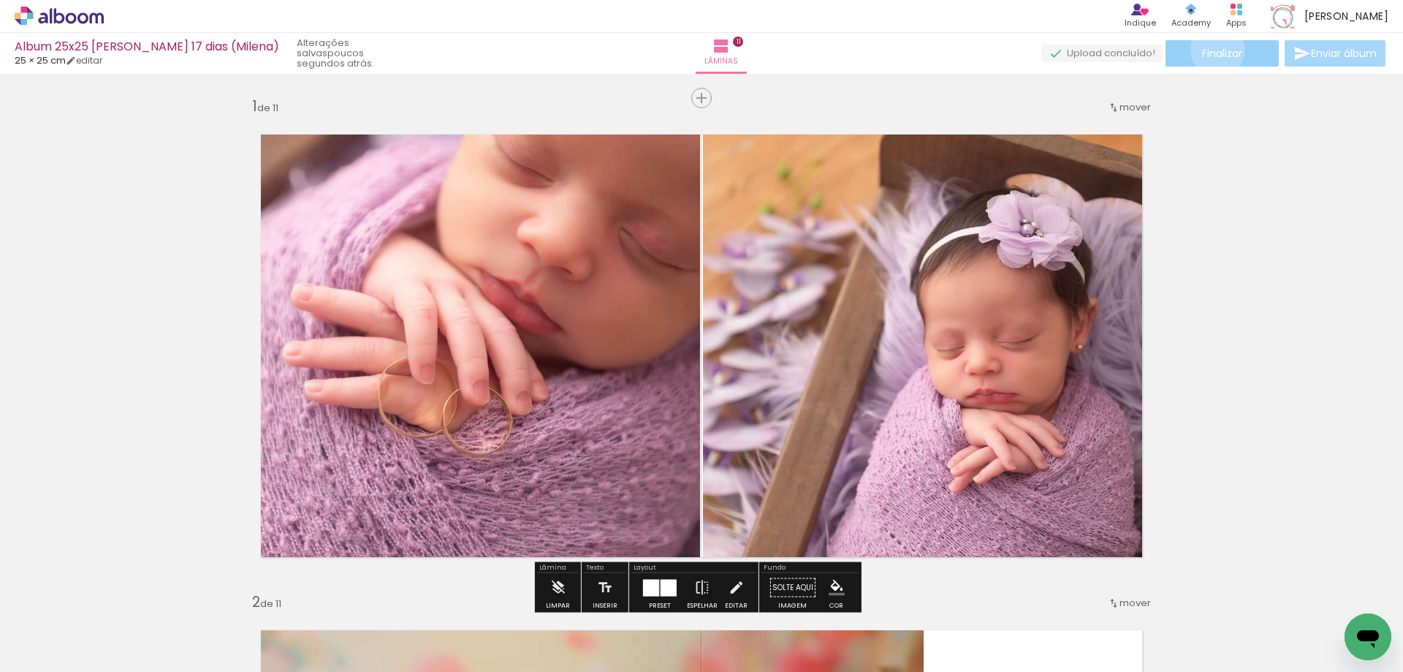
click at [1213, 50] on span "Finalizar" at bounding box center [1222, 53] width 40 height 10
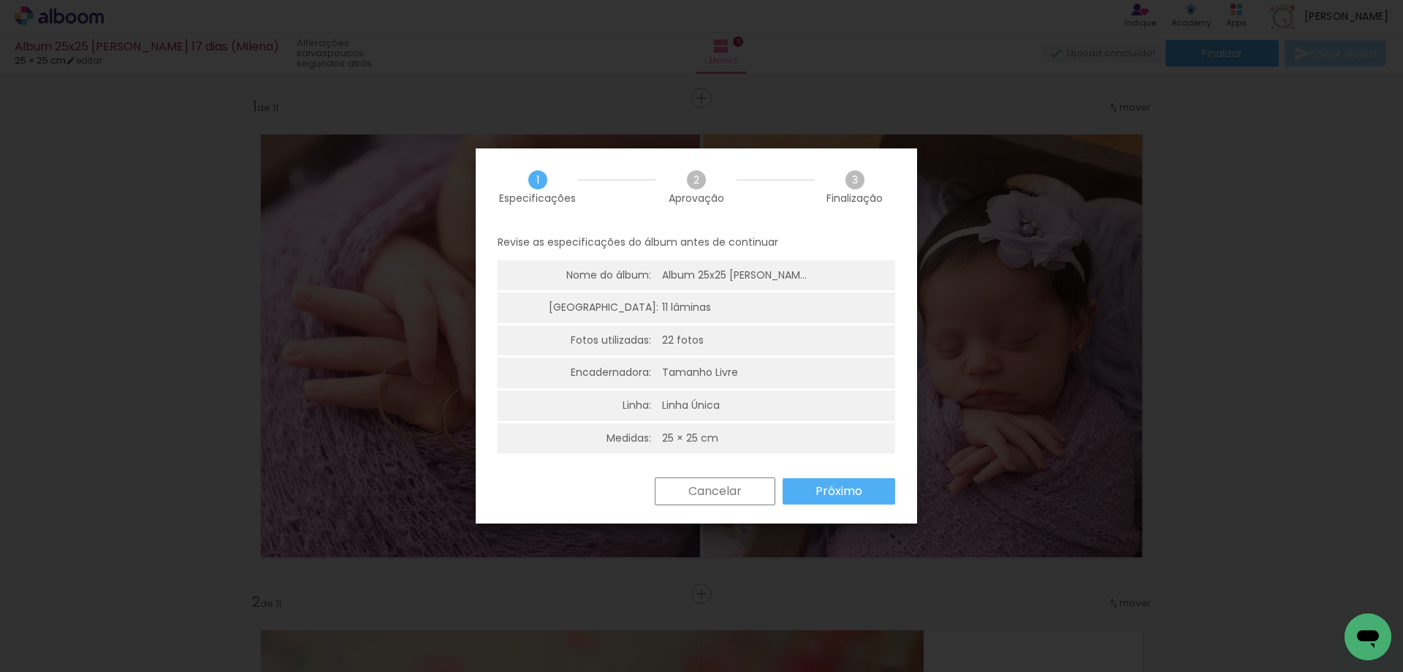
click at [0, 0] on slot "Próximo" at bounding box center [0, 0] width 0 height 0
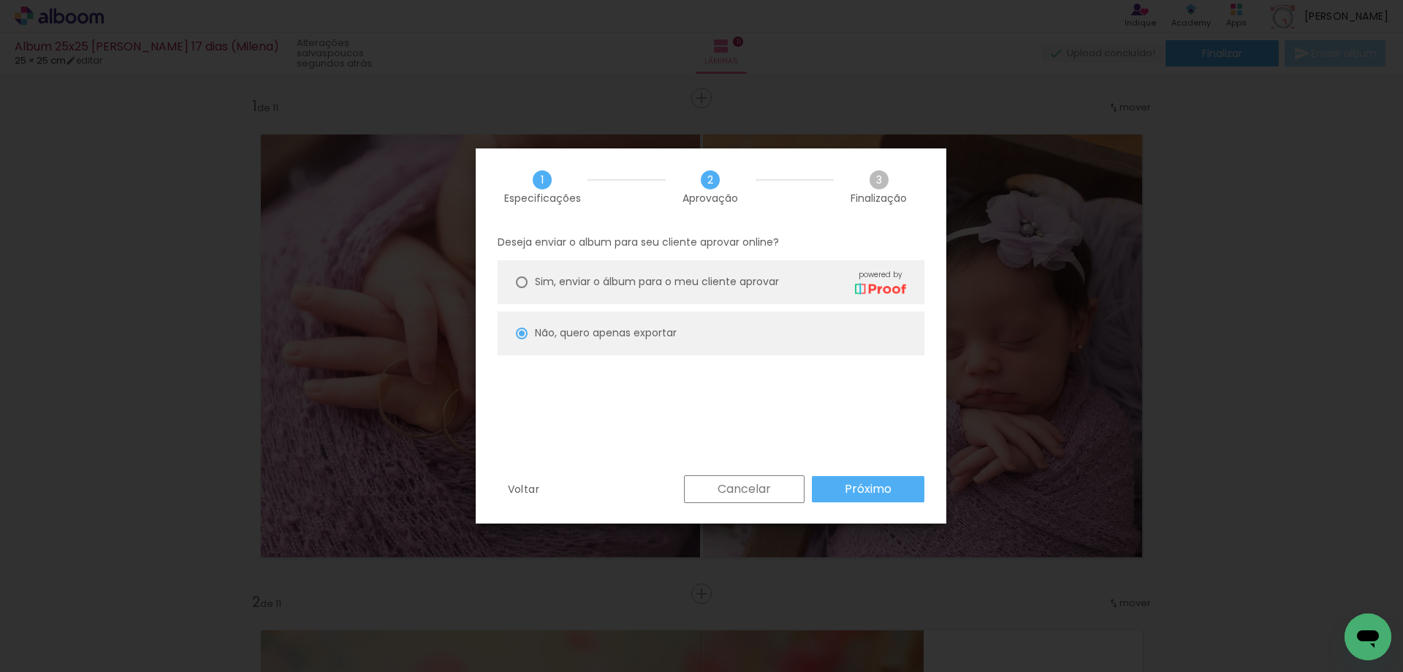
click at [884, 497] on paper-button "Próximo" at bounding box center [868, 489] width 113 height 26
type input "Alta, 300 DPI"
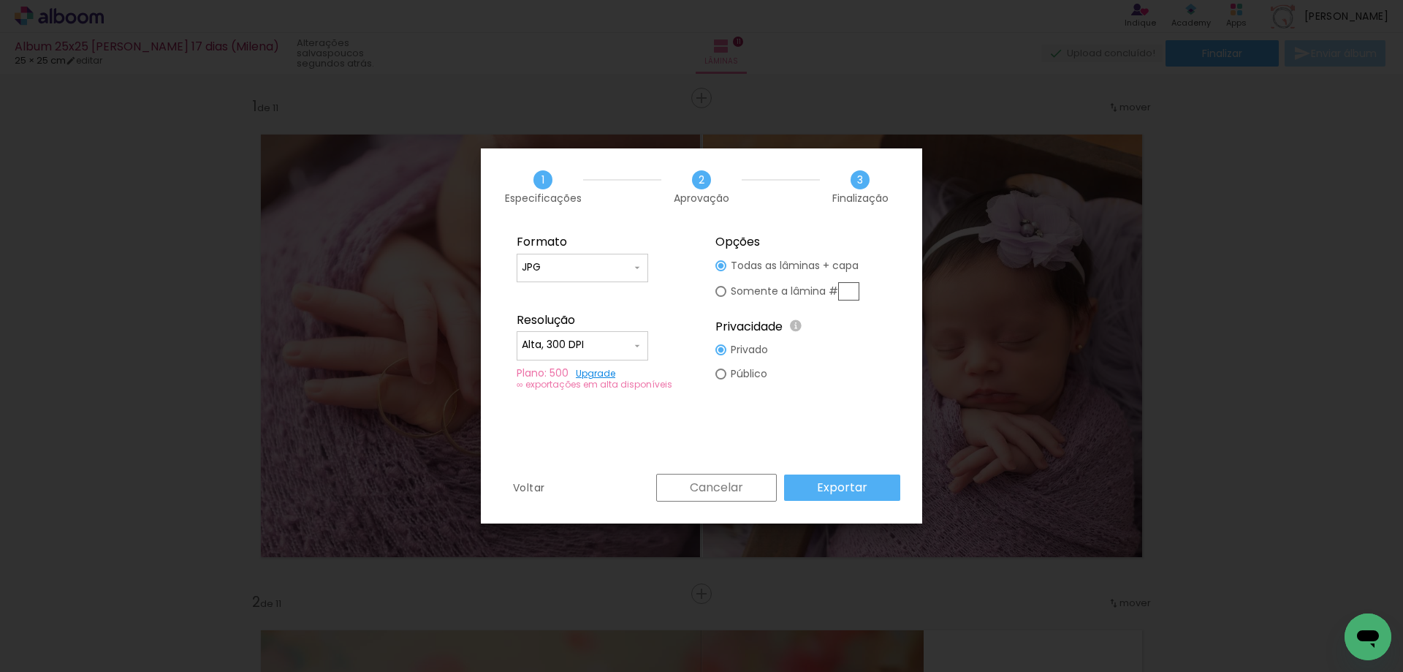
click at [876, 489] on paper-button "Exportar" at bounding box center [842, 487] width 116 height 26
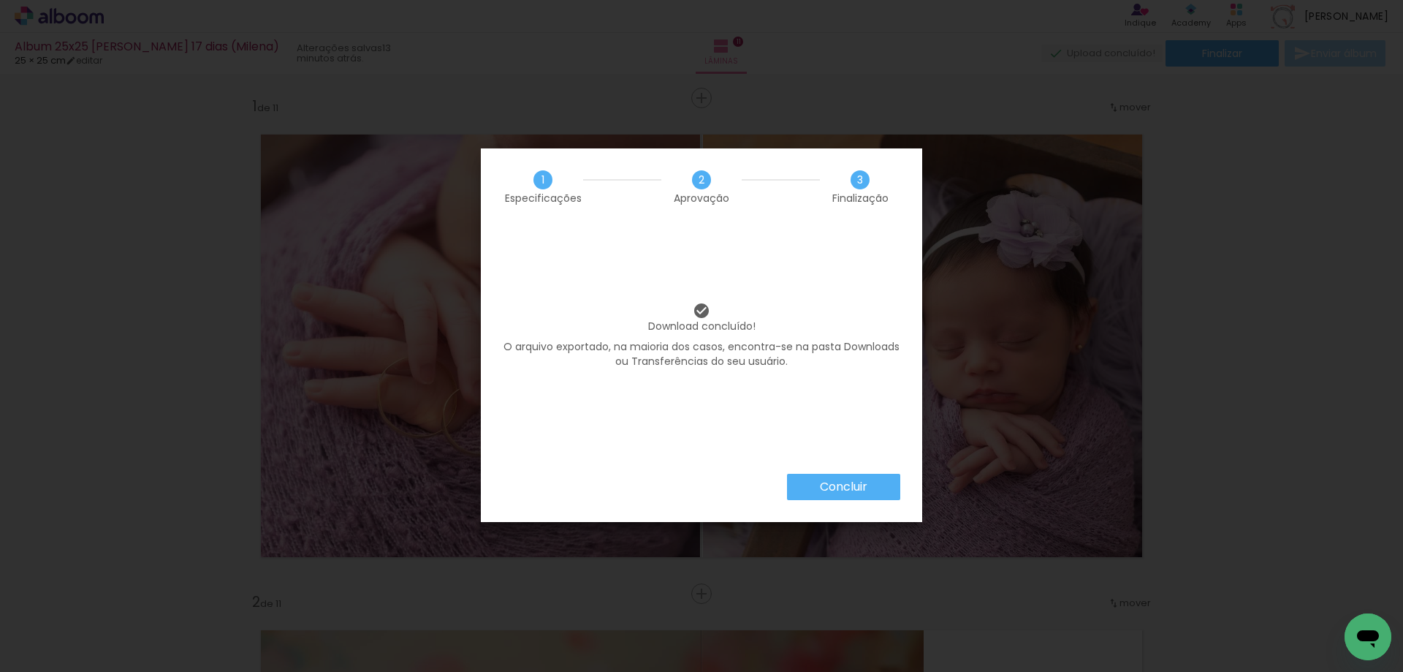
click at [0, 0] on slot "Concluir" at bounding box center [0, 0] width 0 height 0
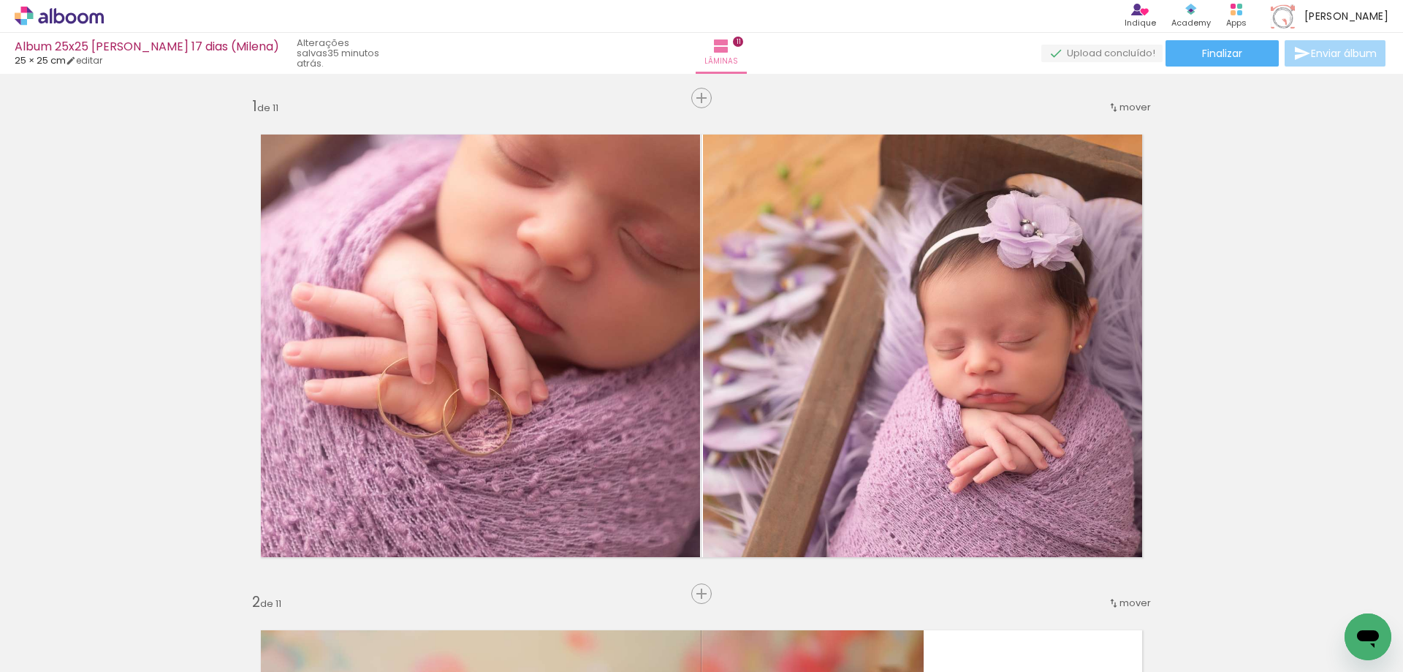
scroll to position [658, 0]
click at [1243, 14] on rect at bounding box center [1239, 12] width 5 height 5
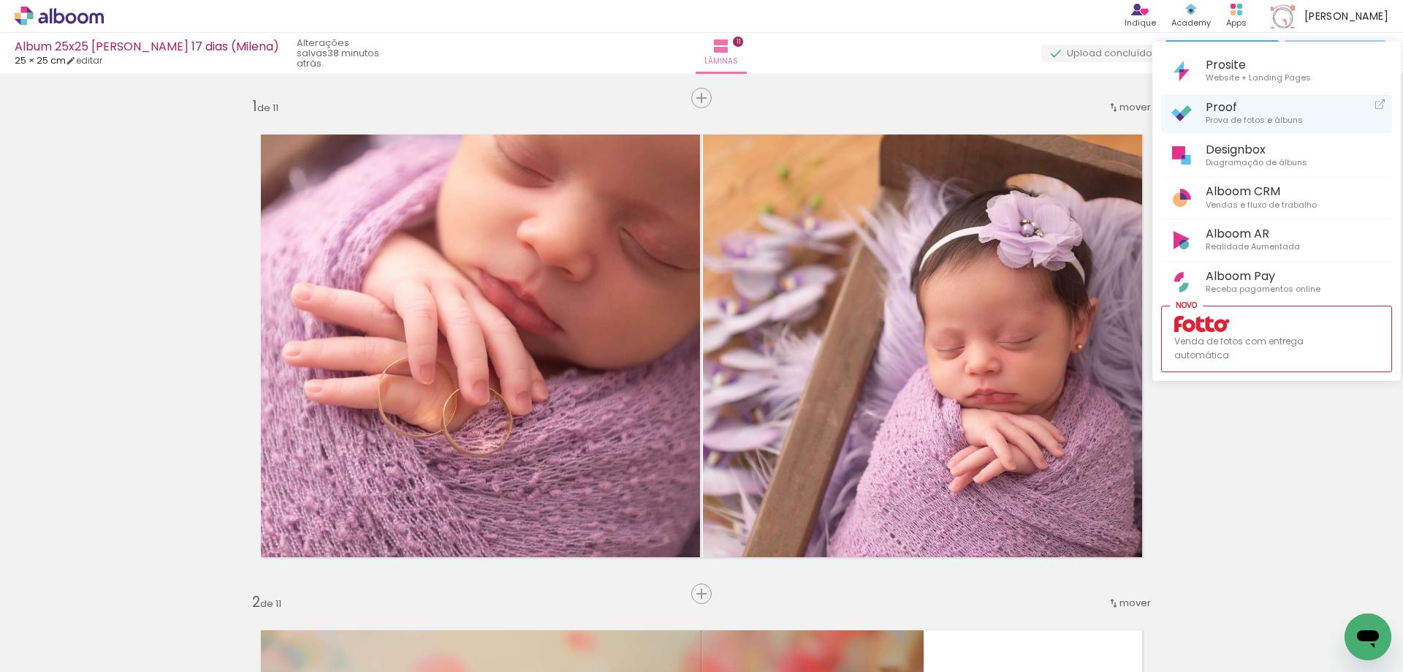
click at [1224, 105] on span "Proof" at bounding box center [1254, 107] width 97 height 14
